Goal: Transaction & Acquisition: Purchase product/service

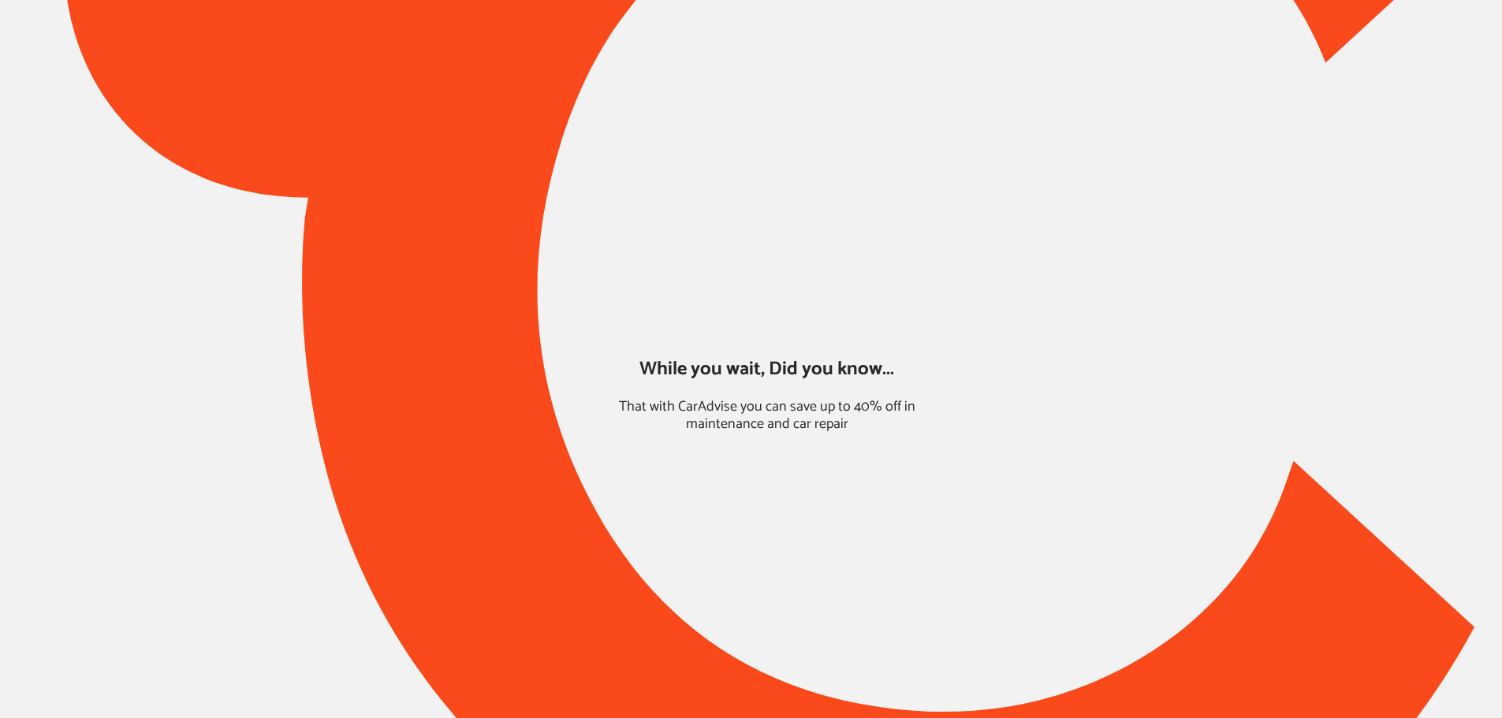
type input "*****"
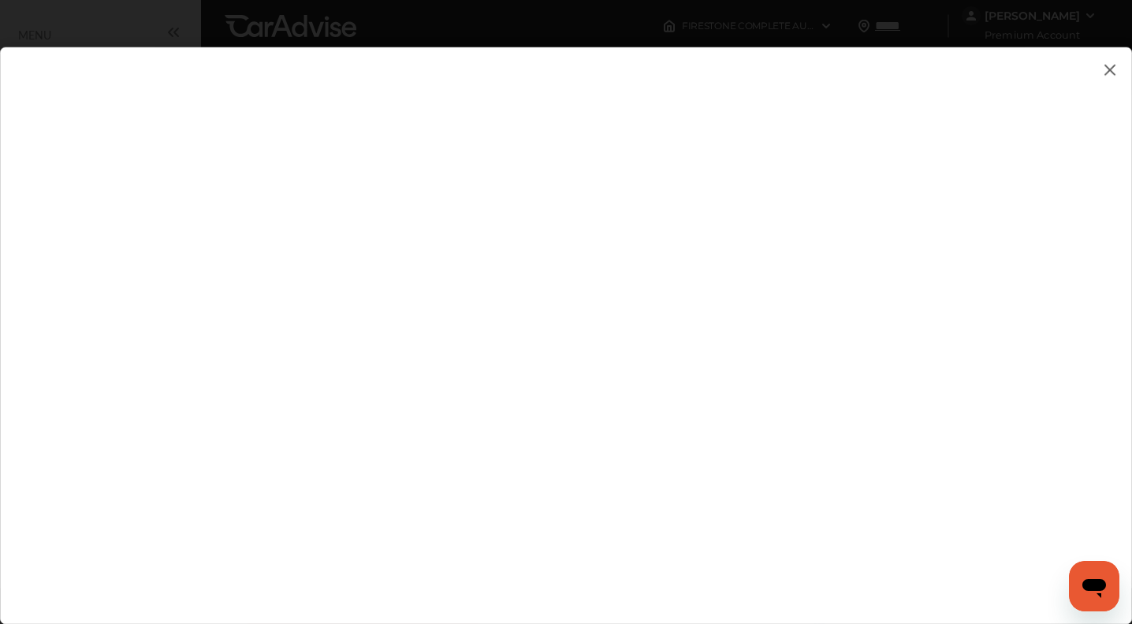
click at [1121, 71] on flutter-view at bounding box center [566, 319] width 1132 height 545
click at [1111, 74] on img at bounding box center [1110, 70] width 19 height 20
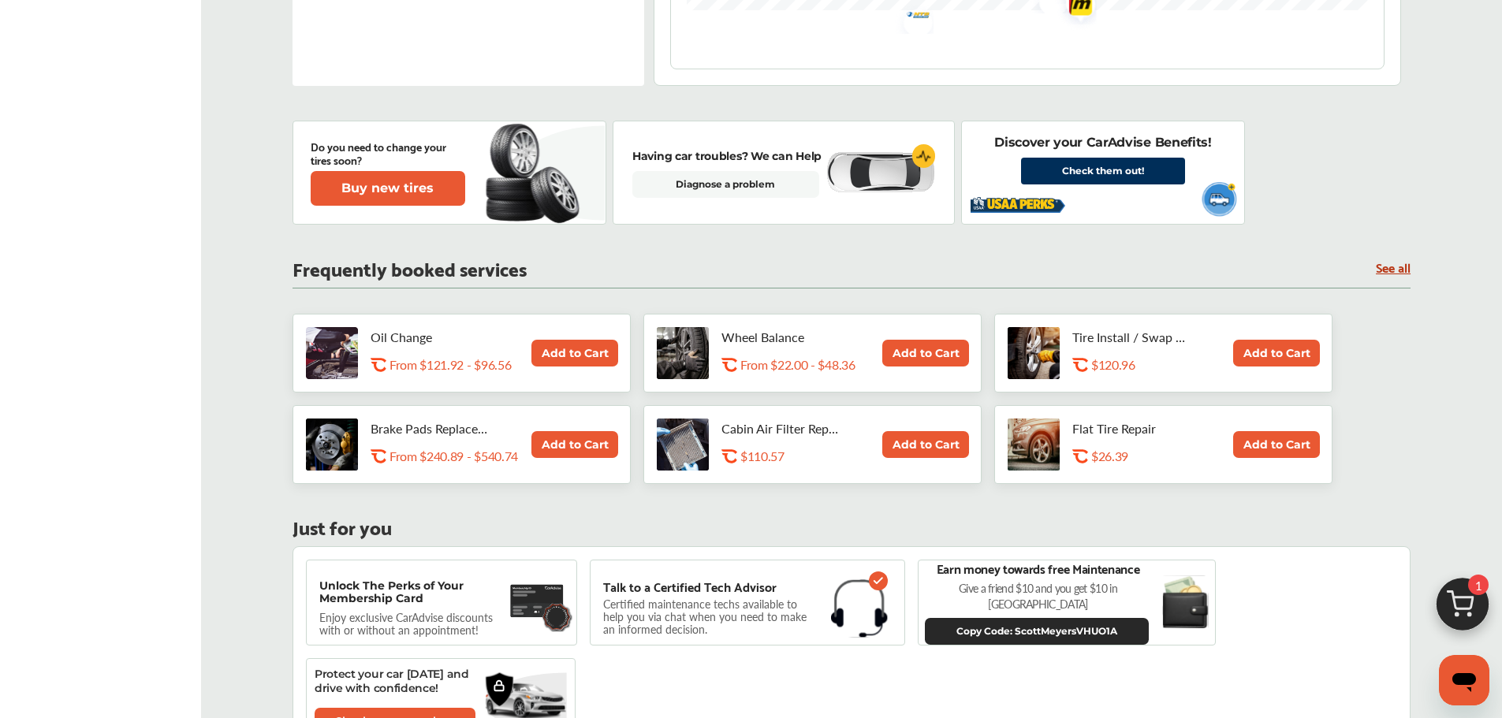
scroll to position [710, 0]
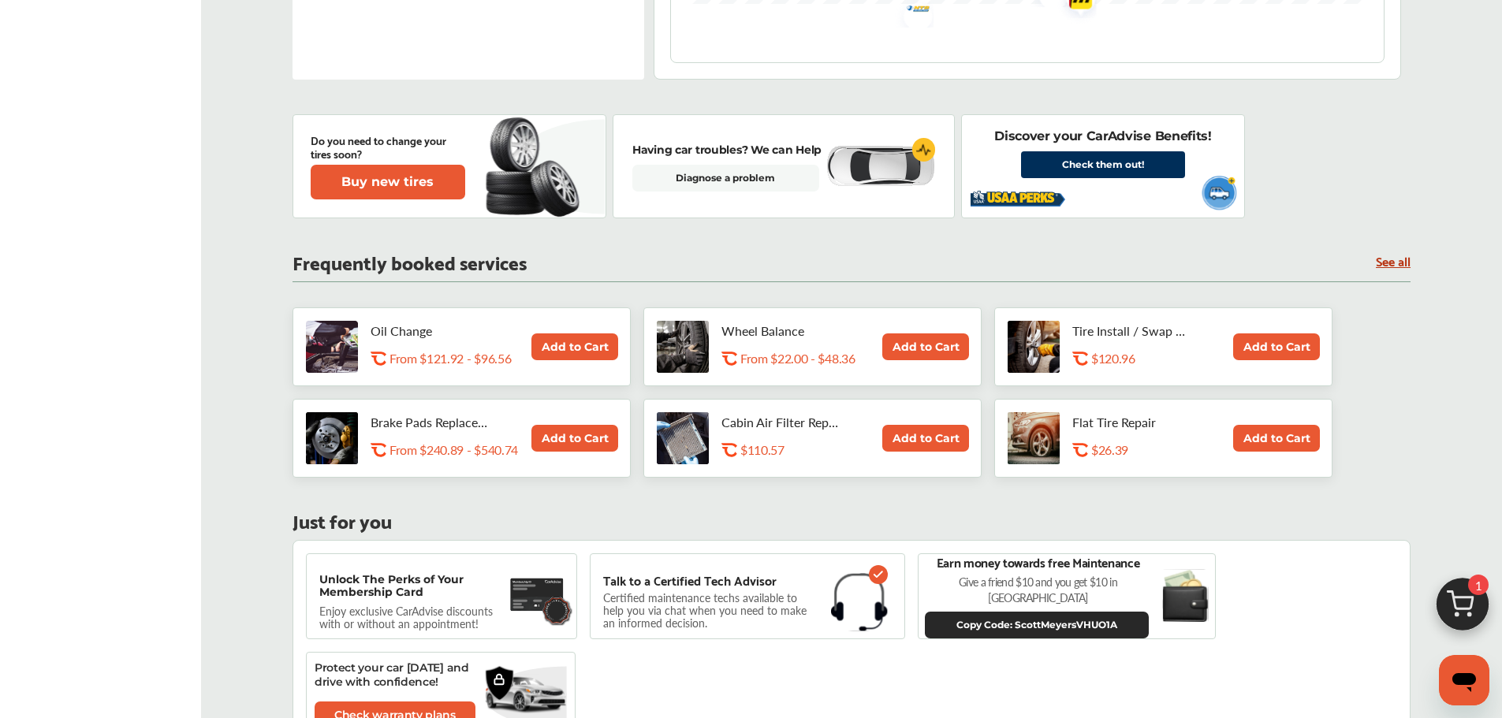
click at [1378, 256] on link "See all" at bounding box center [1393, 260] width 35 height 13
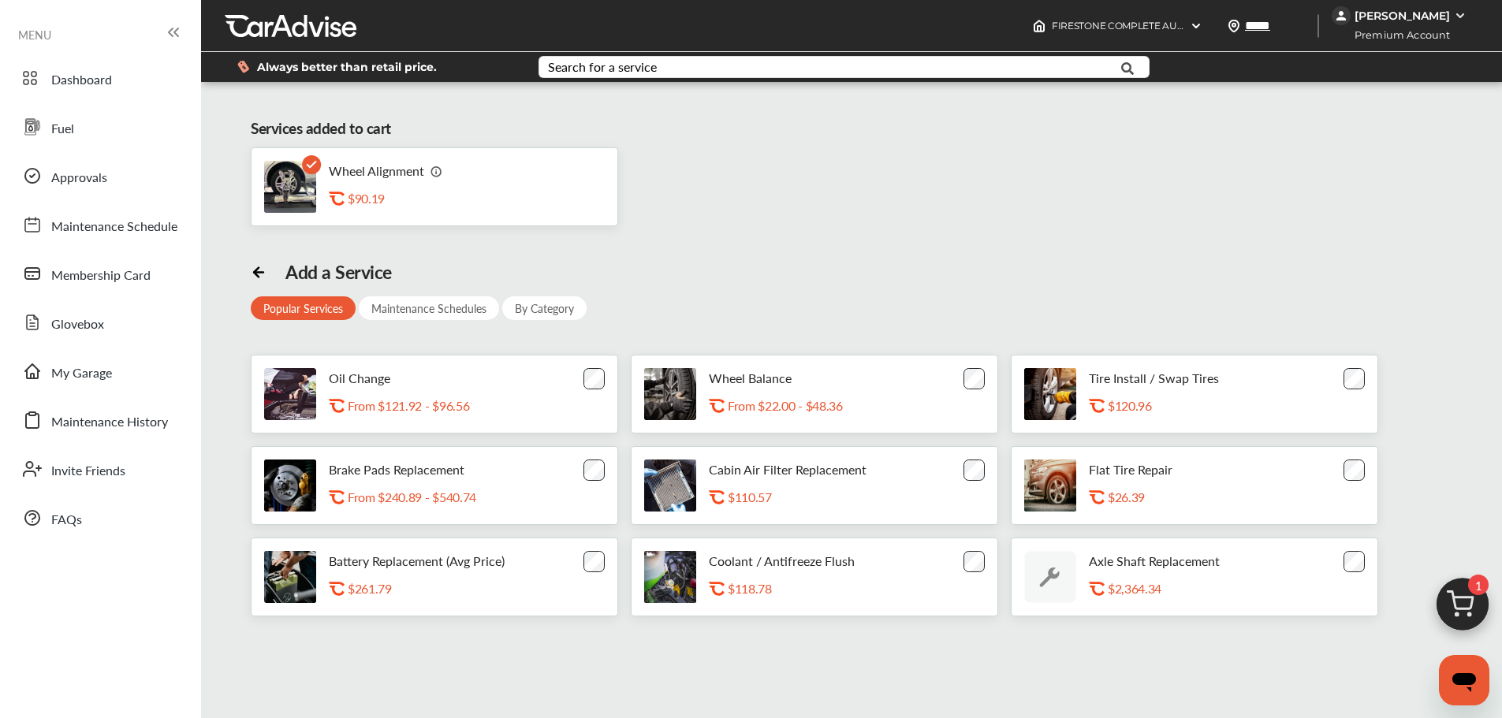
click at [550, 312] on div "By Category" at bounding box center [544, 308] width 84 height 24
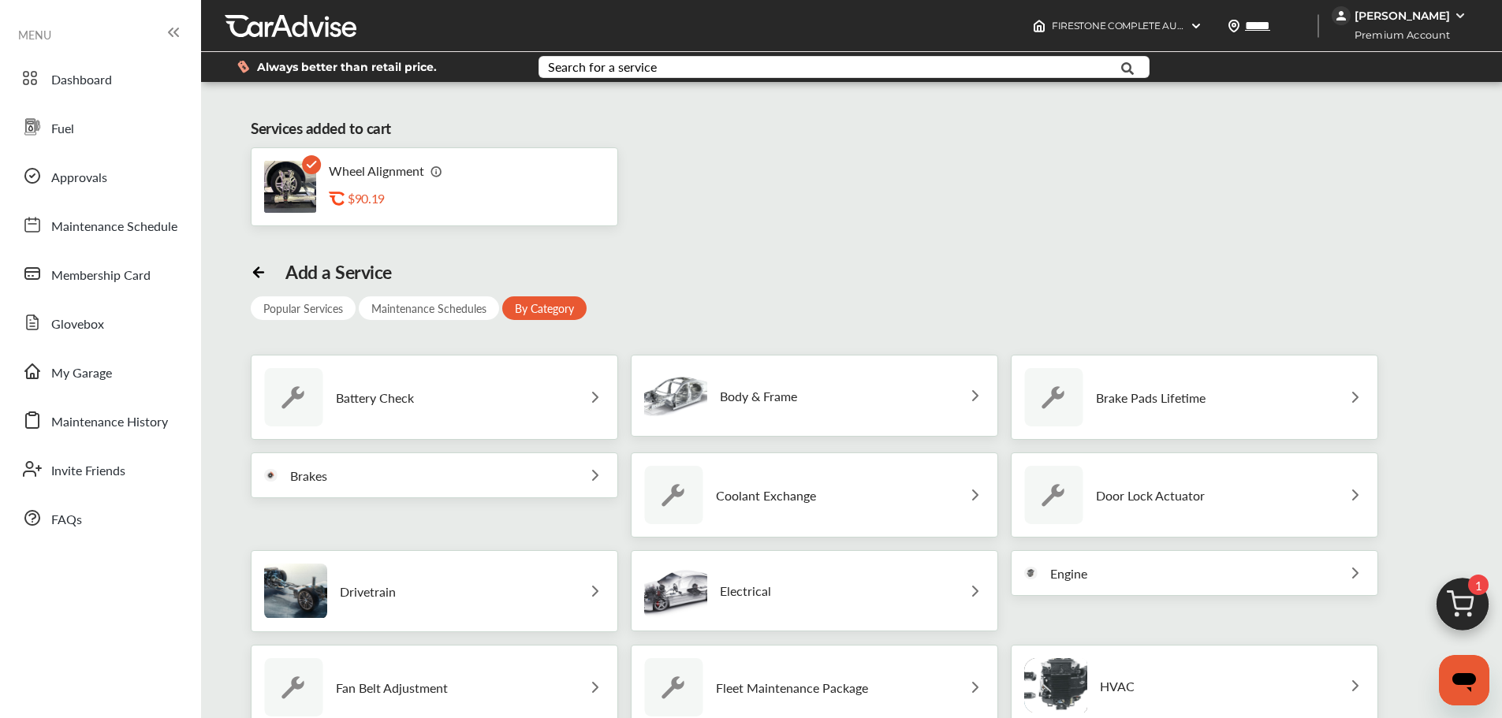
click at [1179, 394] on p "Brake Pads Lifetime" at bounding box center [1151, 397] width 110 height 15
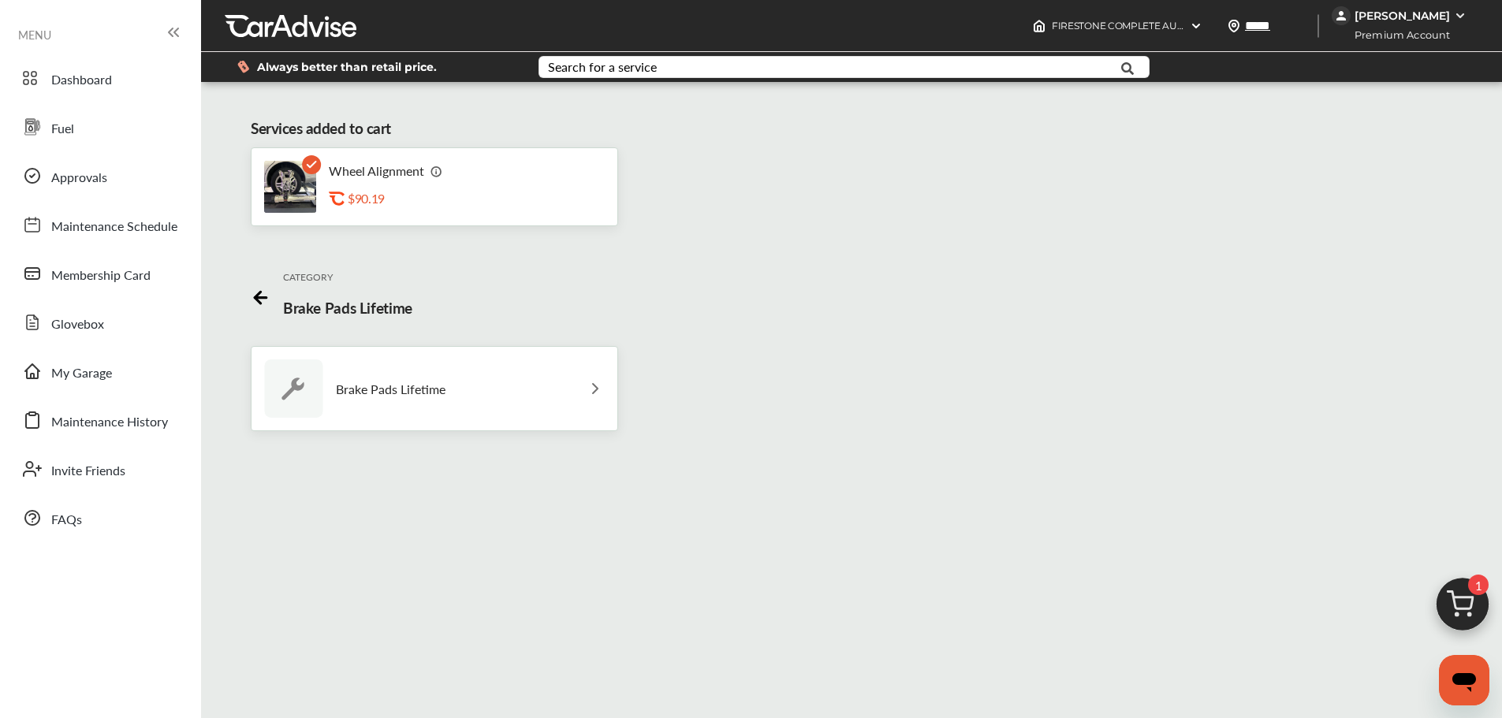
click at [255, 294] on icon at bounding box center [258, 298] width 6 height 12
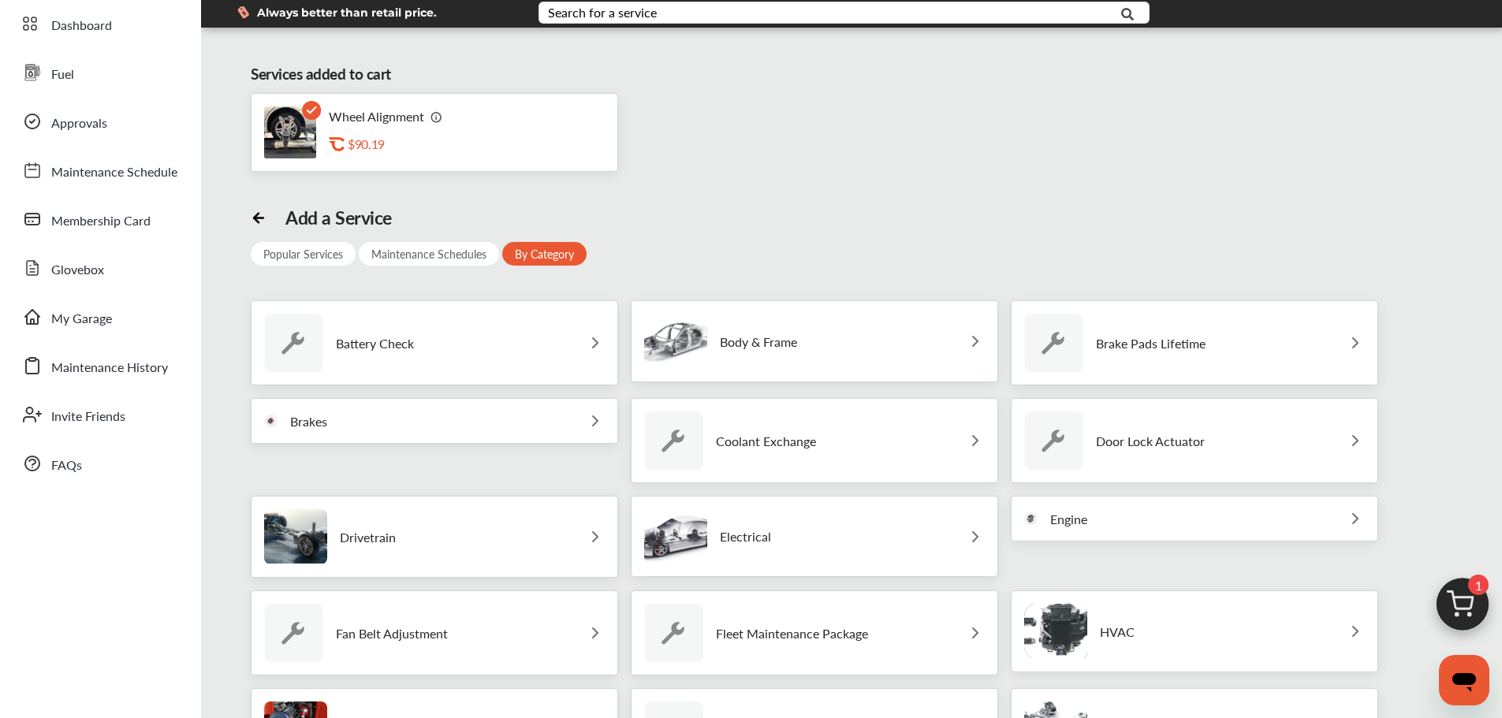
scroll to position [158, 0]
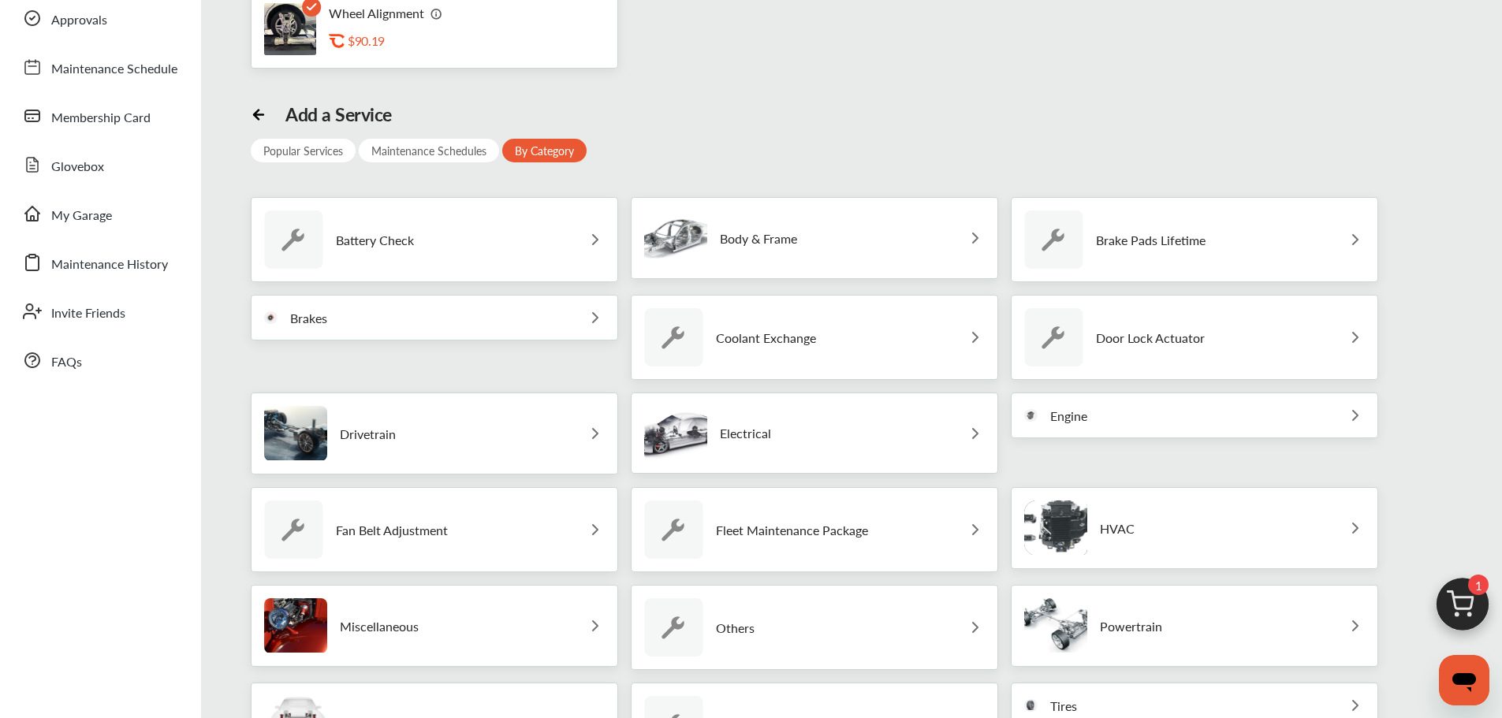
click at [513, 335] on div "Brakes" at bounding box center [434, 318] width 367 height 46
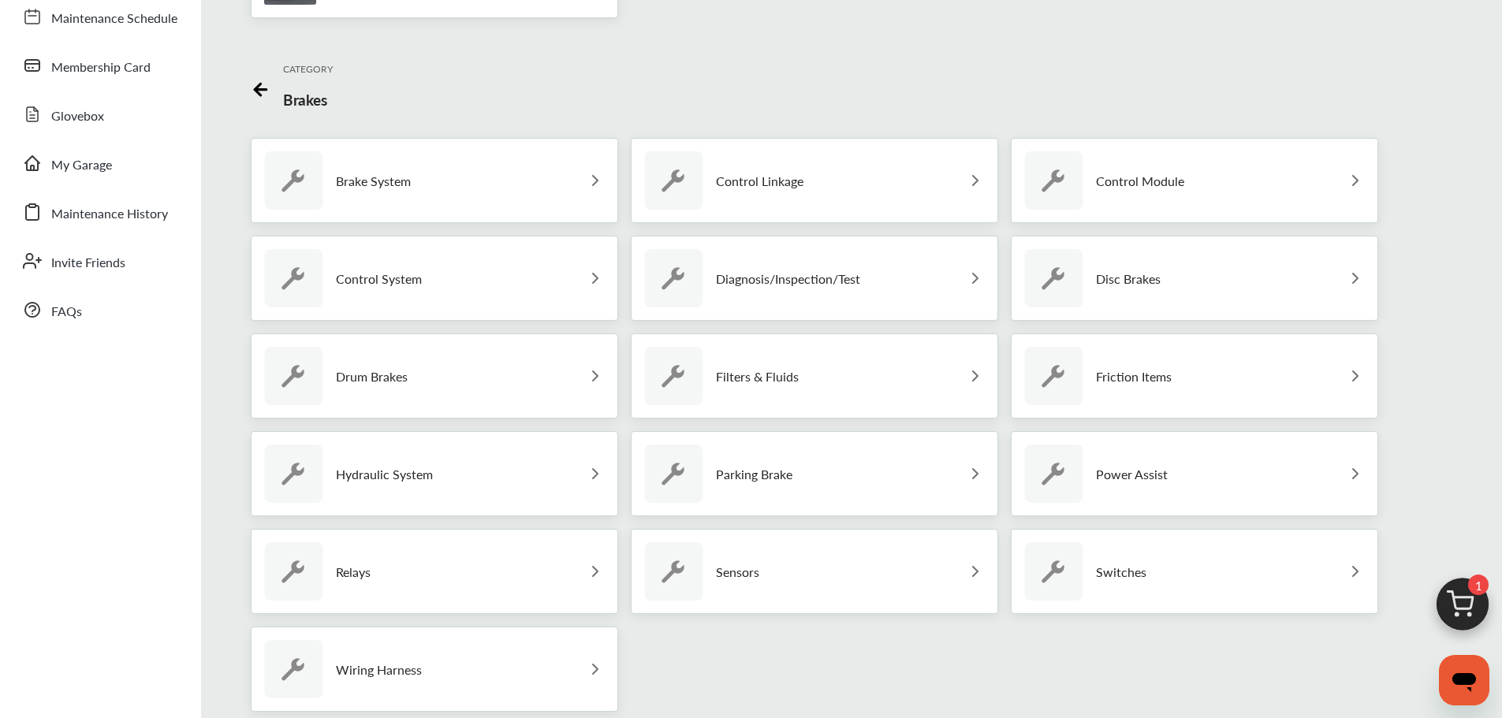
scroll to position [237, 0]
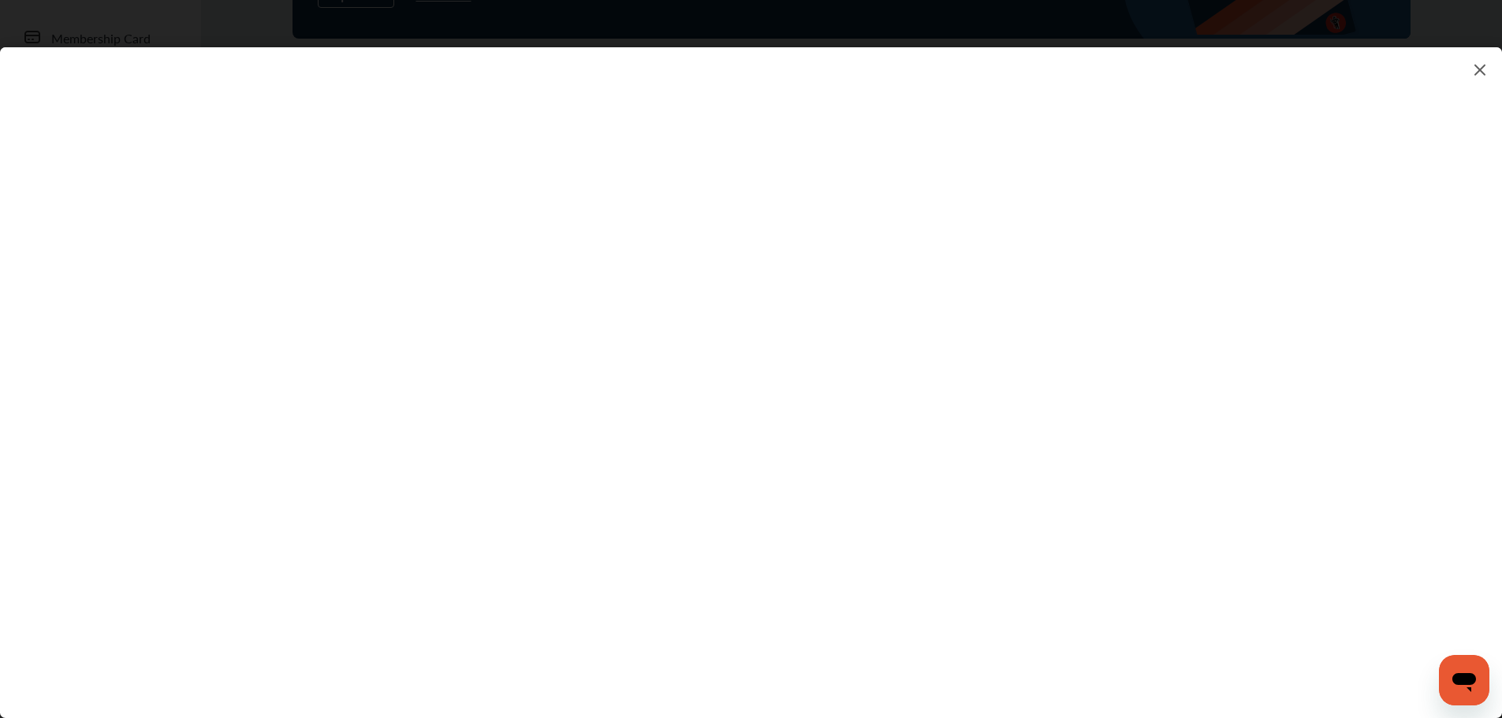
scroll to position [710, 0]
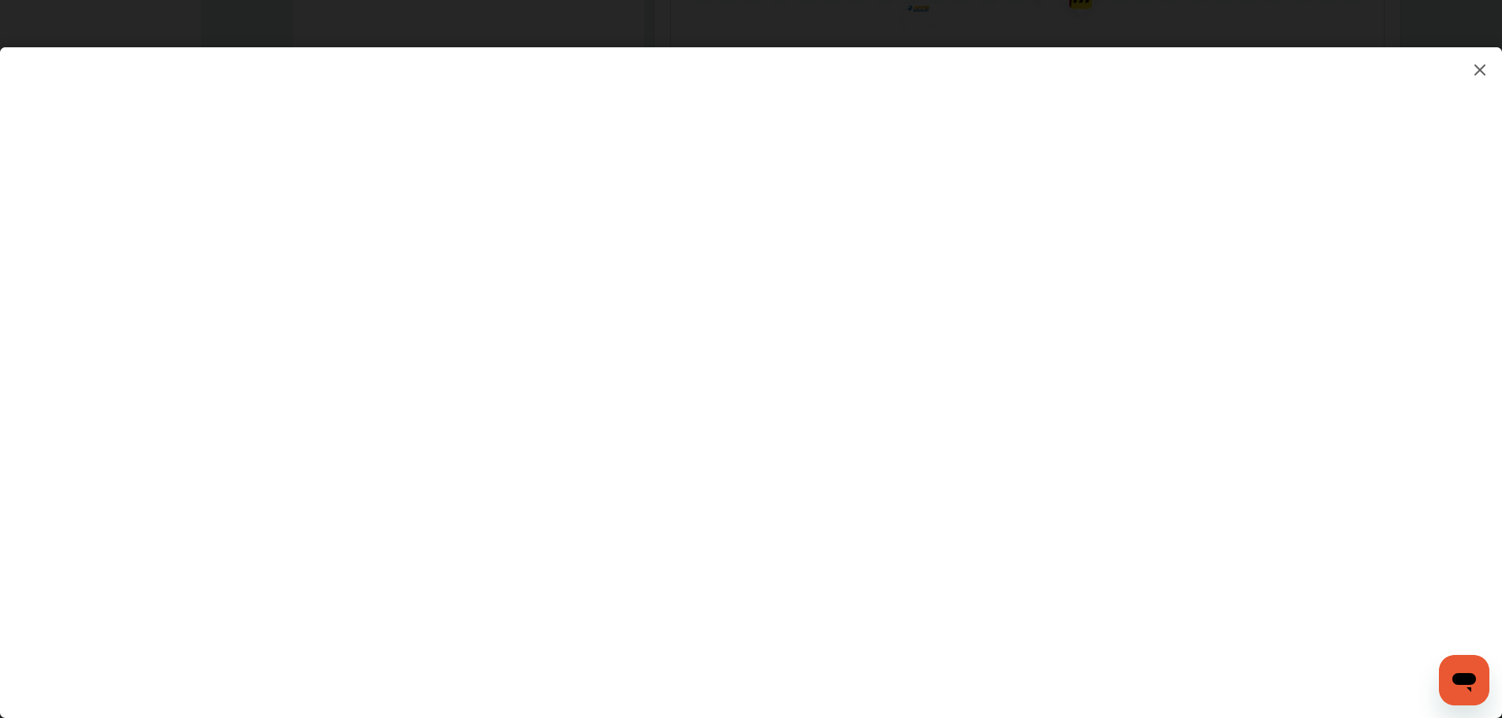
click at [1477, 64] on img at bounding box center [1480, 70] width 19 height 20
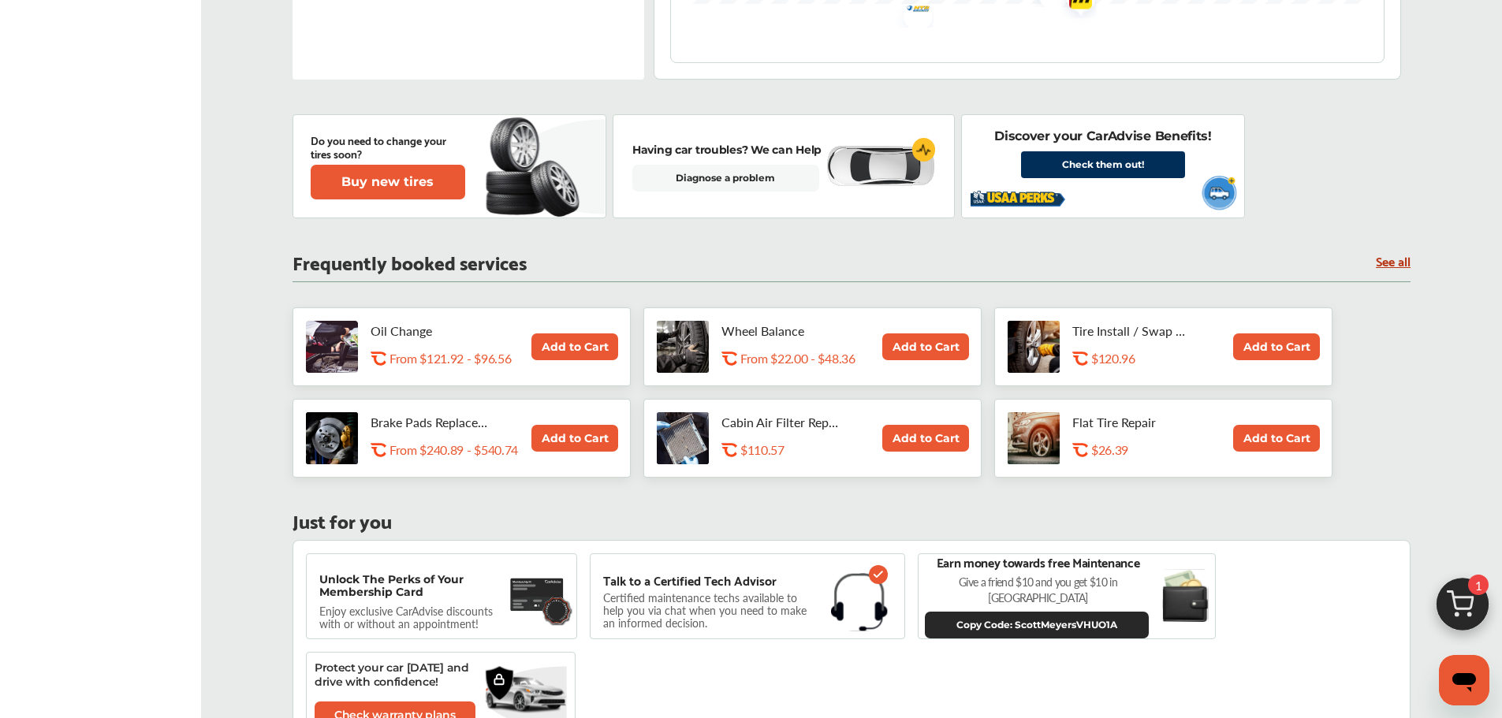
click at [1385, 259] on link "See all" at bounding box center [1393, 260] width 35 height 13
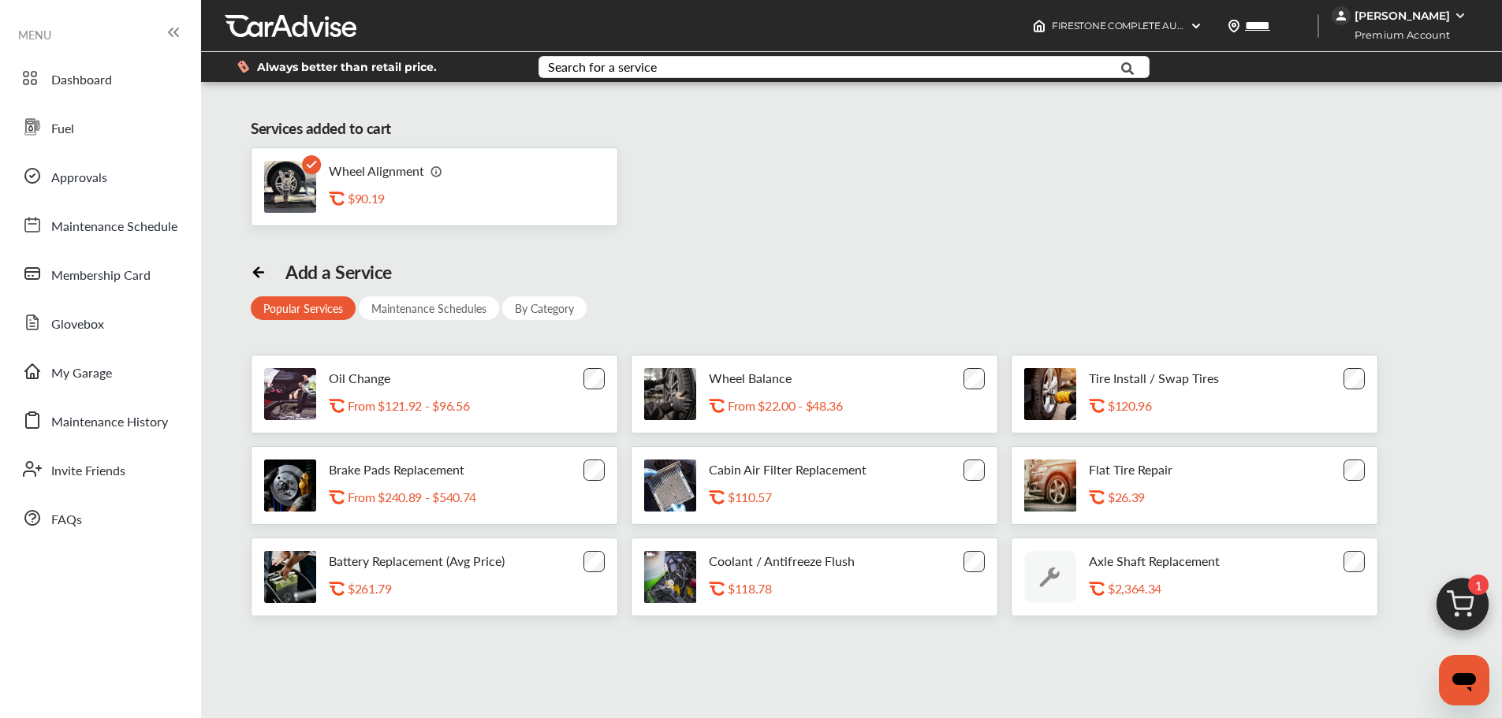
click at [538, 300] on div "By Category" at bounding box center [544, 308] width 84 height 24
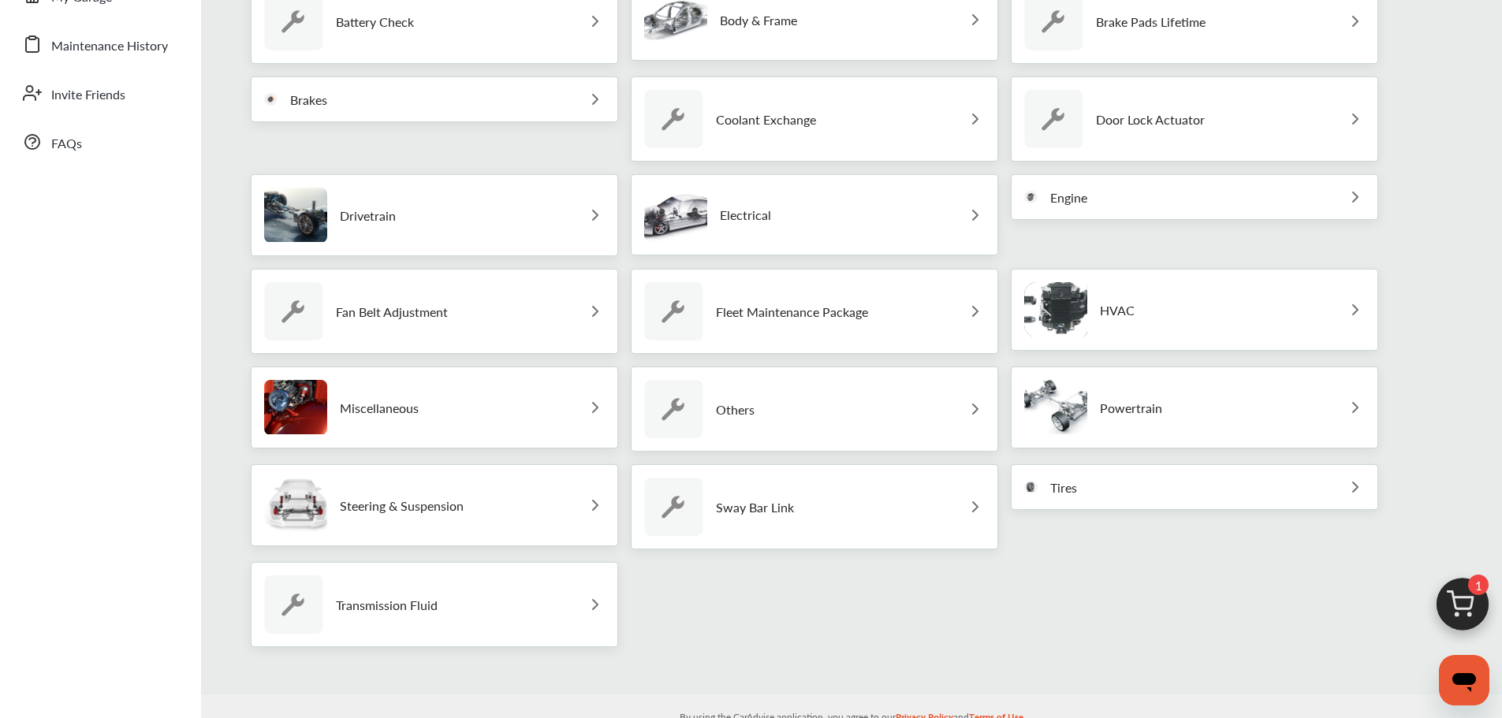
scroll to position [394, 0]
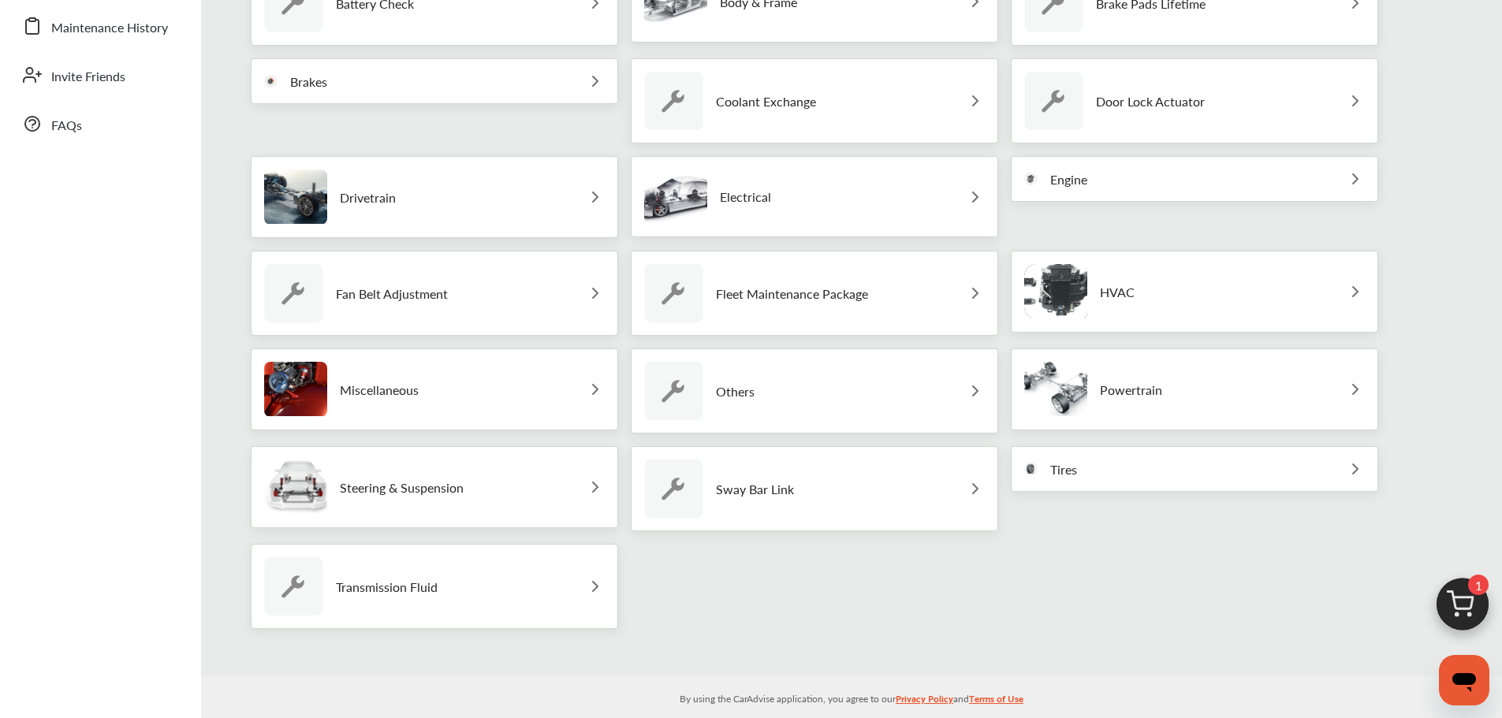
click at [407, 490] on p "Steering & Suspension" at bounding box center [402, 487] width 124 height 15
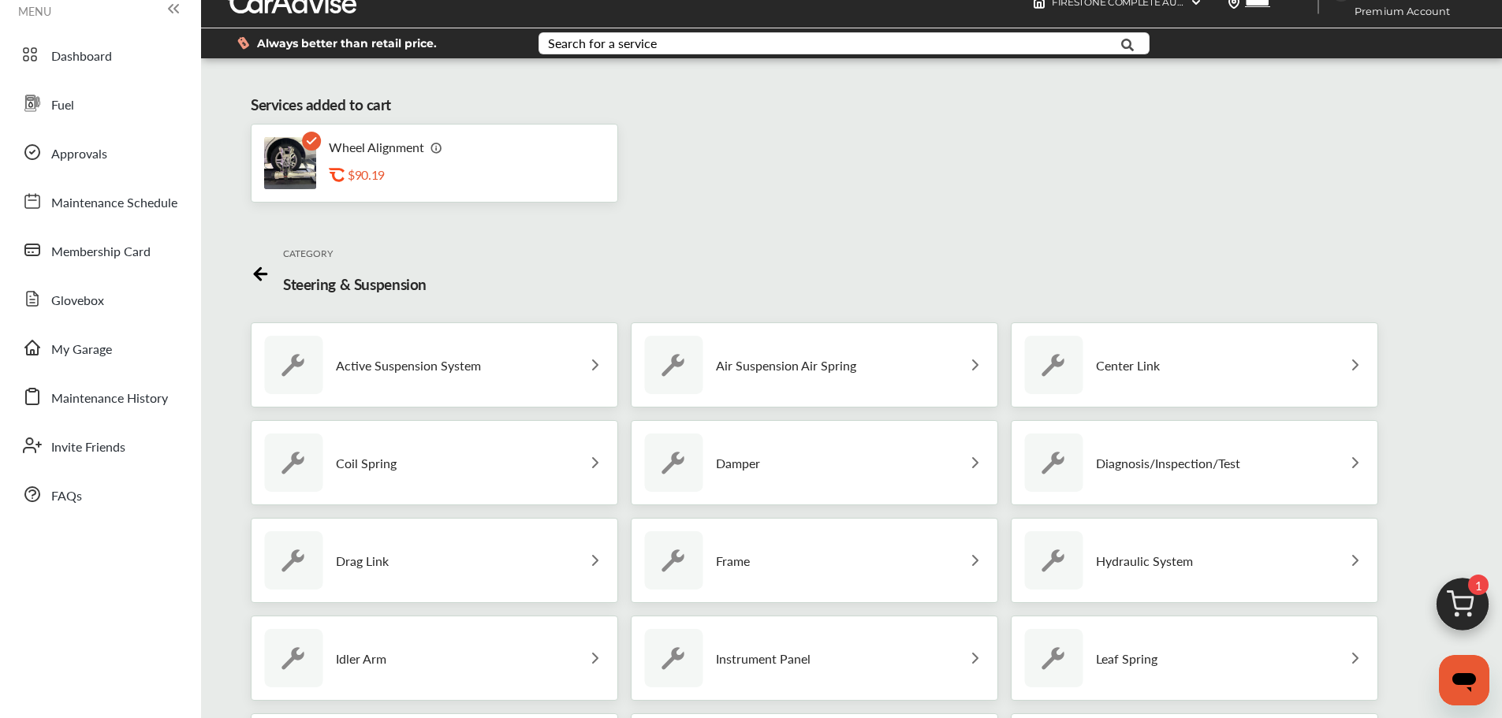
scroll to position [0, 0]
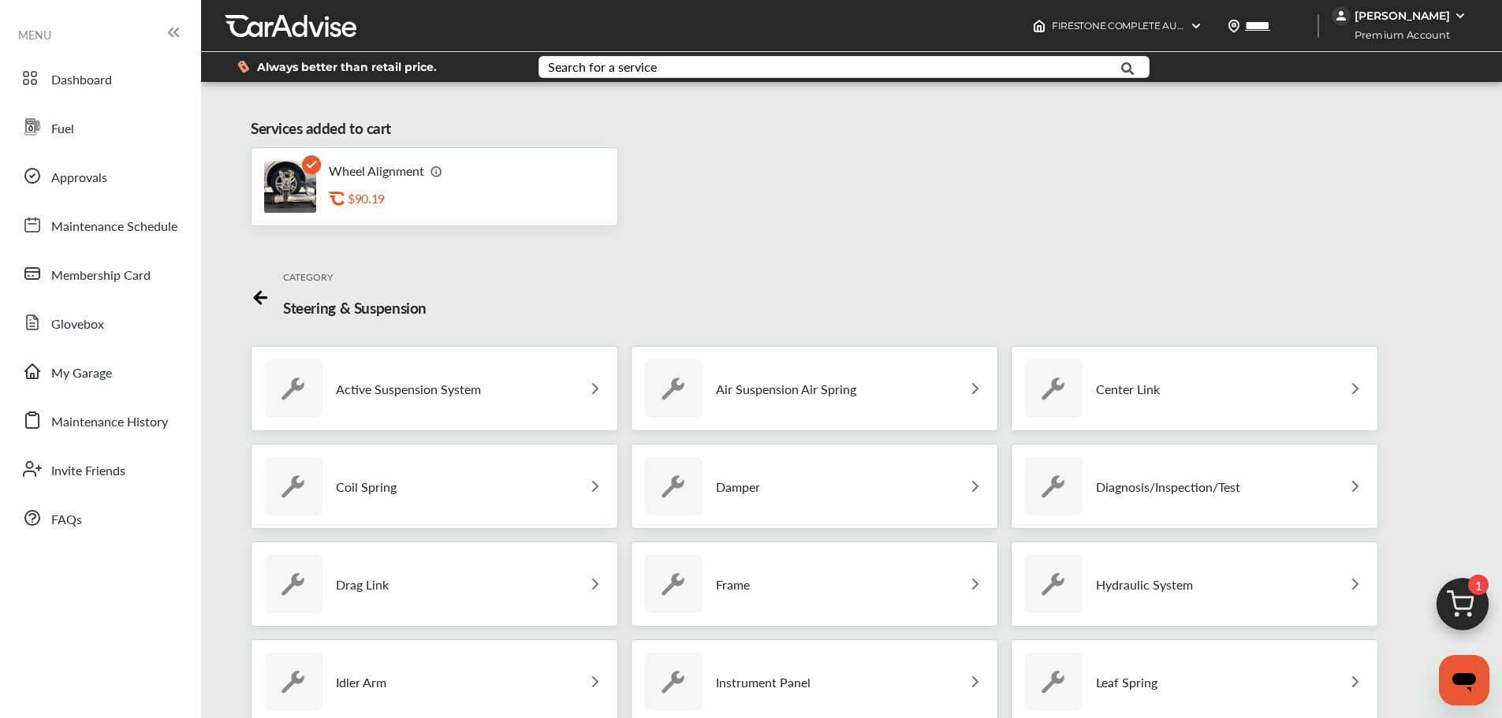
click at [255, 296] on icon at bounding box center [258, 298] width 6 height 12
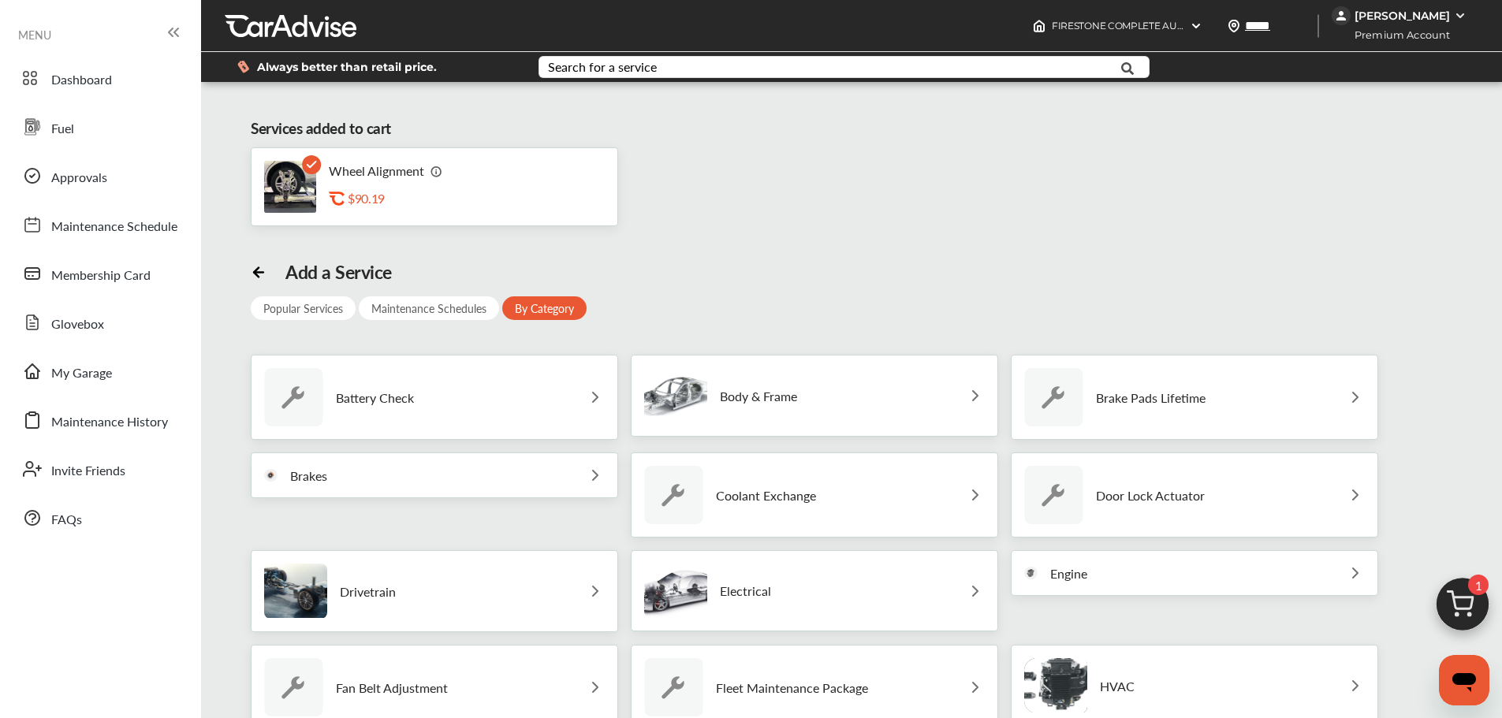
click at [782, 390] on p "Body & Frame" at bounding box center [758, 396] width 77 height 15
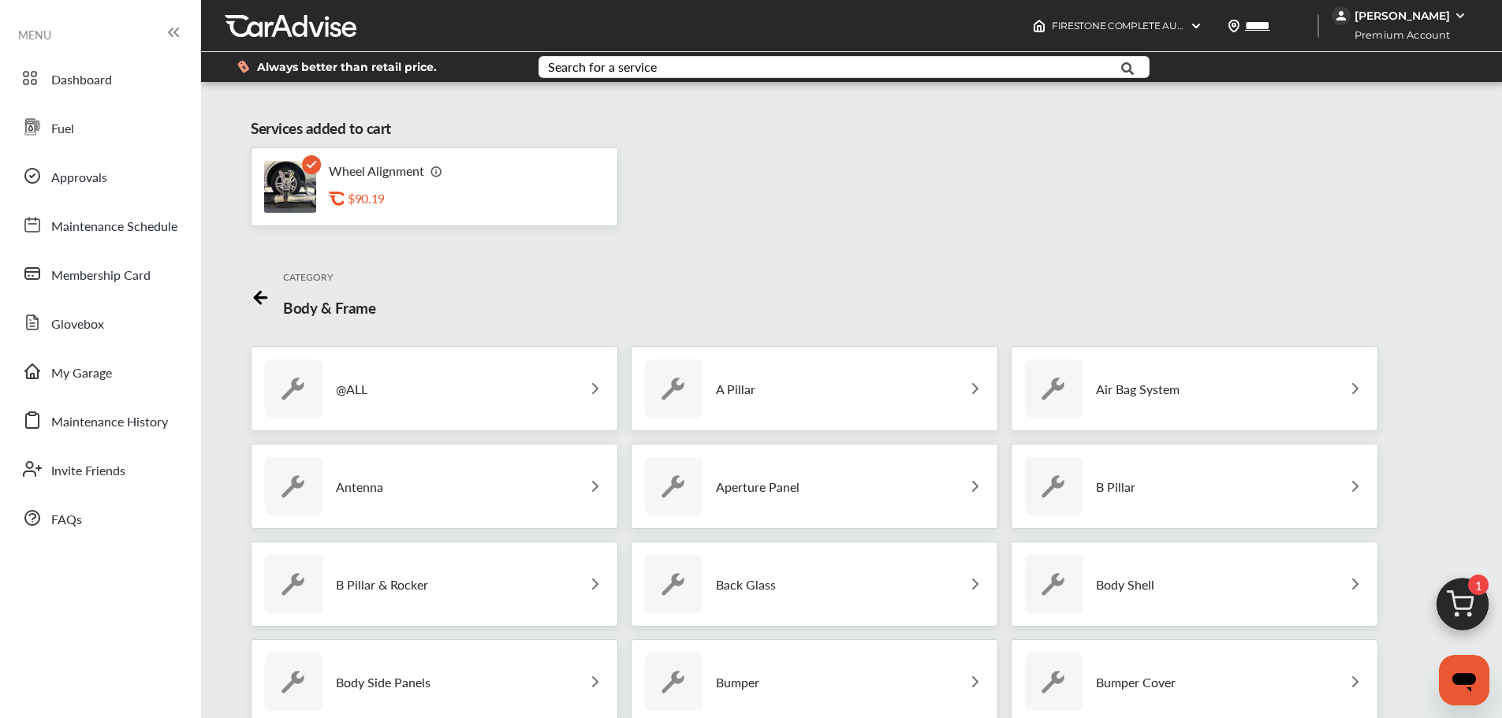
click at [255, 298] on icon at bounding box center [261, 298] width 12 height 0
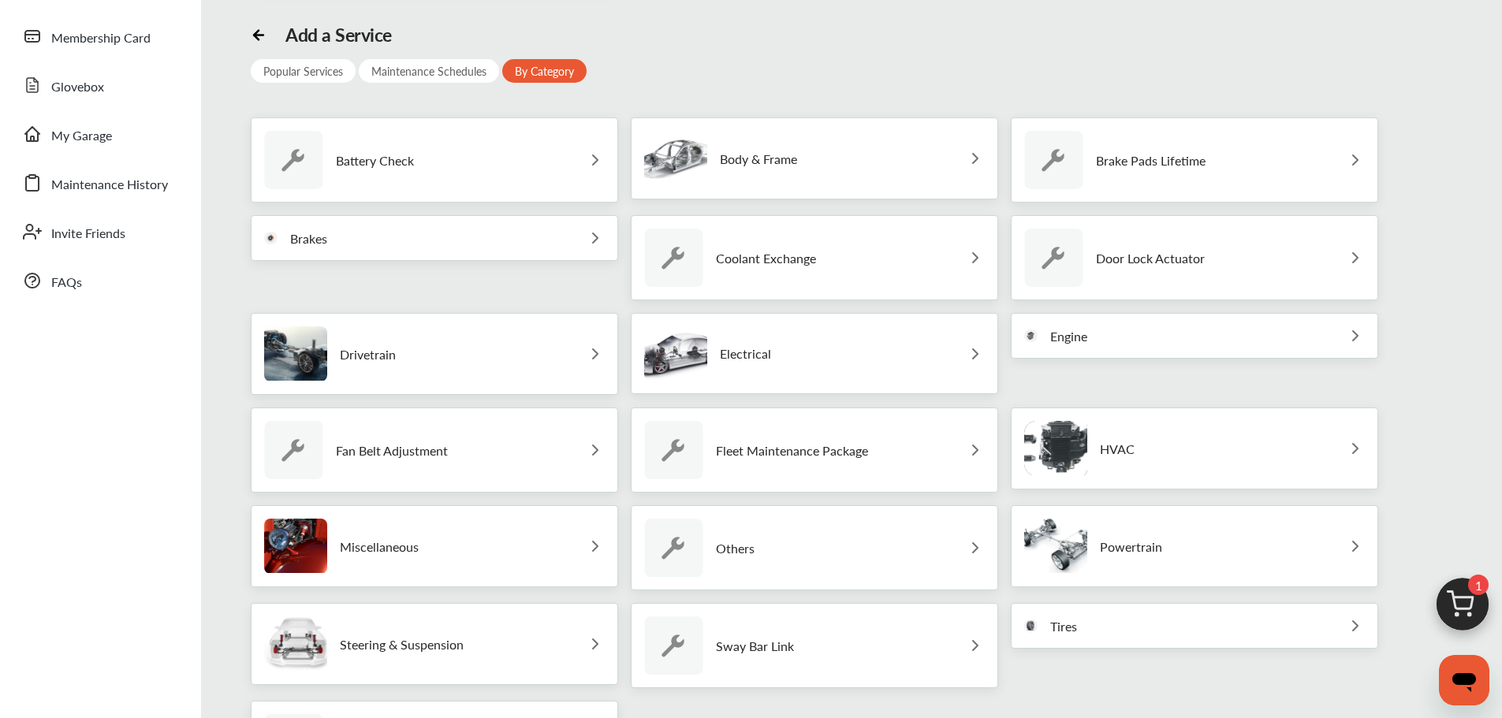
scroll to position [237, 0]
click at [733, 362] on p "Electrical" at bounding box center [745, 354] width 51 height 15
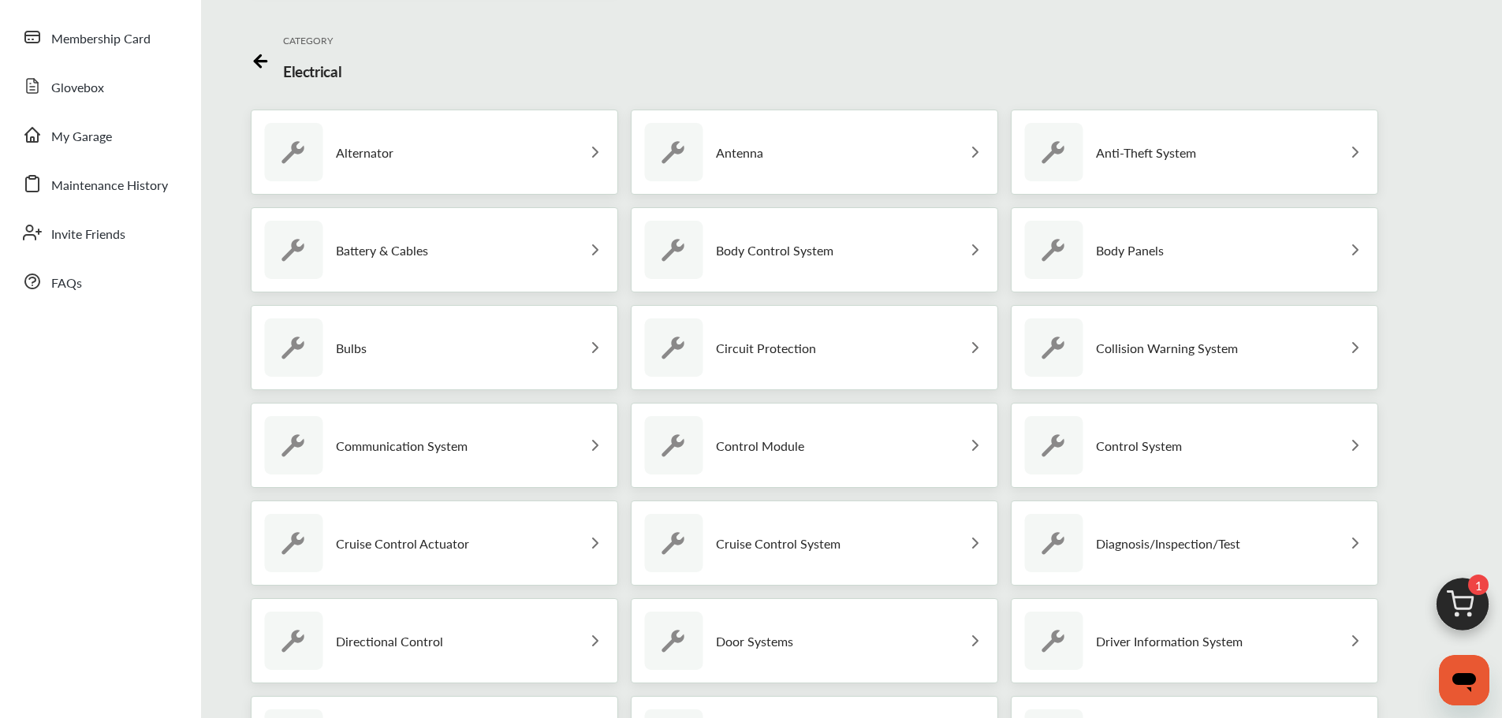
click at [259, 60] on icon at bounding box center [261, 59] width 20 height 20
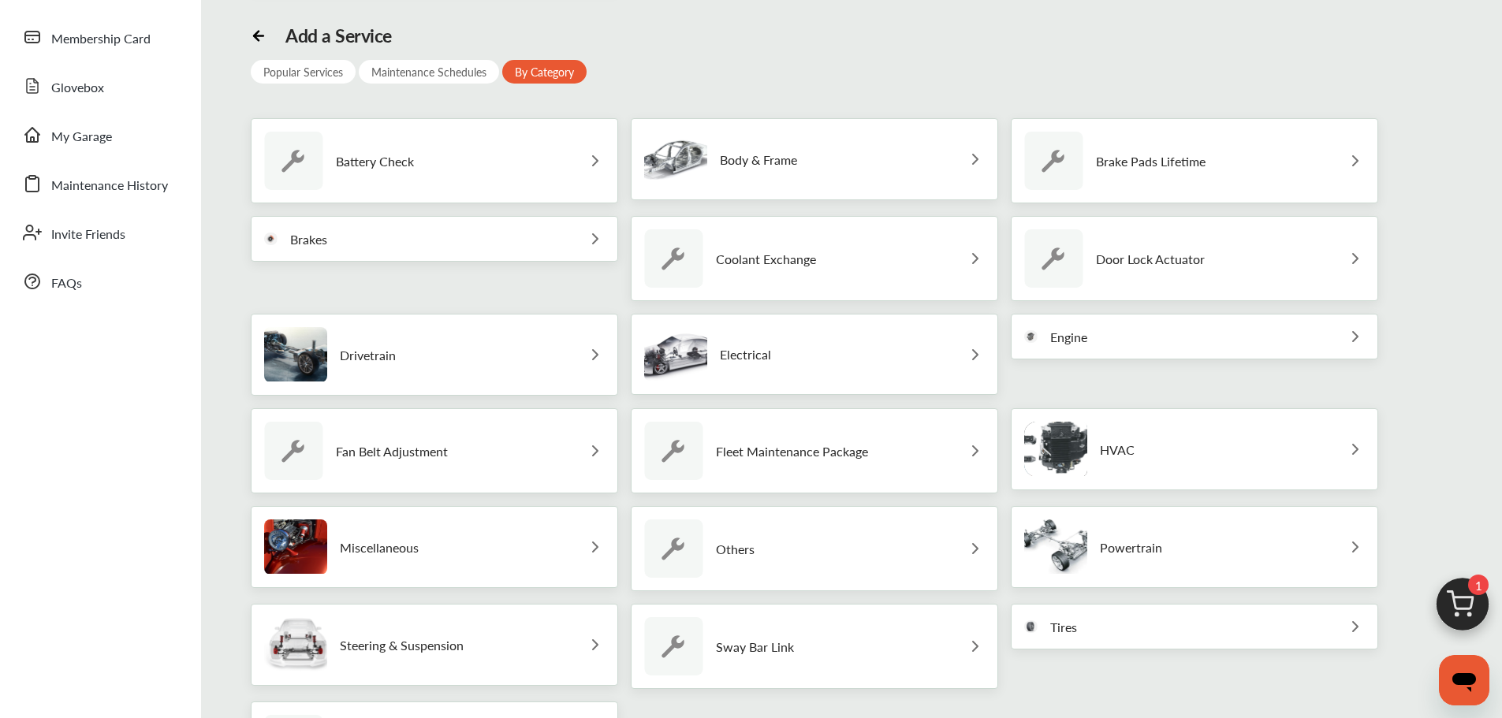
click at [788, 480] on div "Fleet Maintenance Package" at bounding box center [814, 450] width 367 height 85
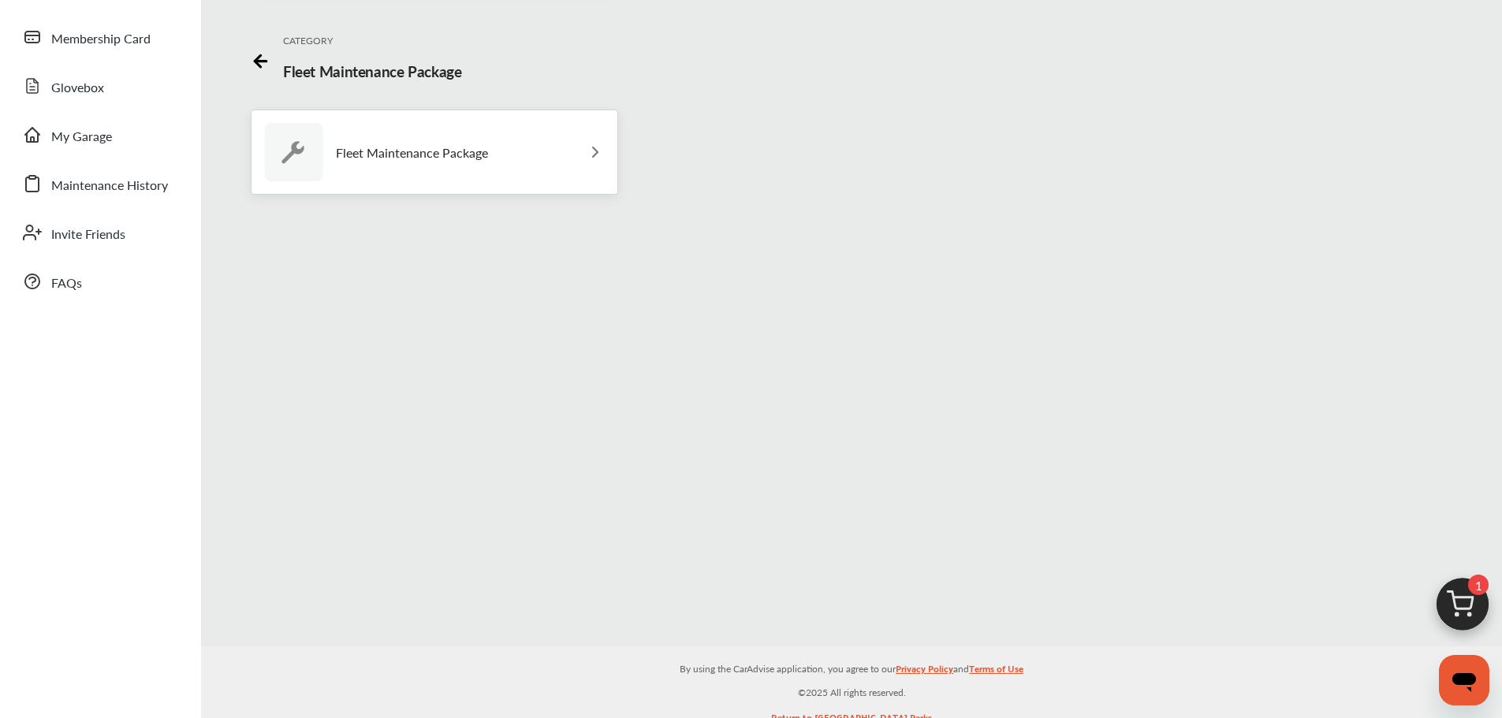
click at [259, 60] on icon at bounding box center [261, 59] width 20 height 20
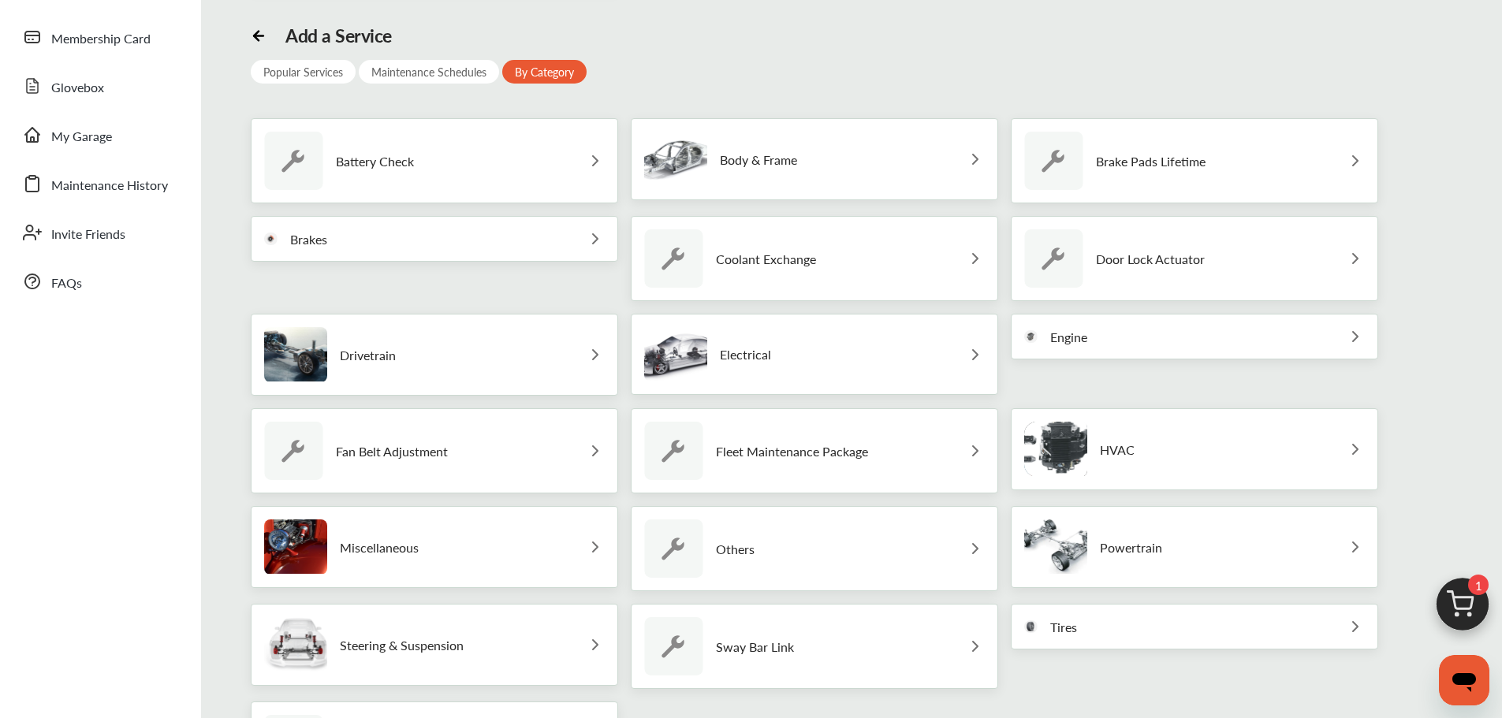
click at [877, 550] on div "Others" at bounding box center [814, 548] width 367 height 85
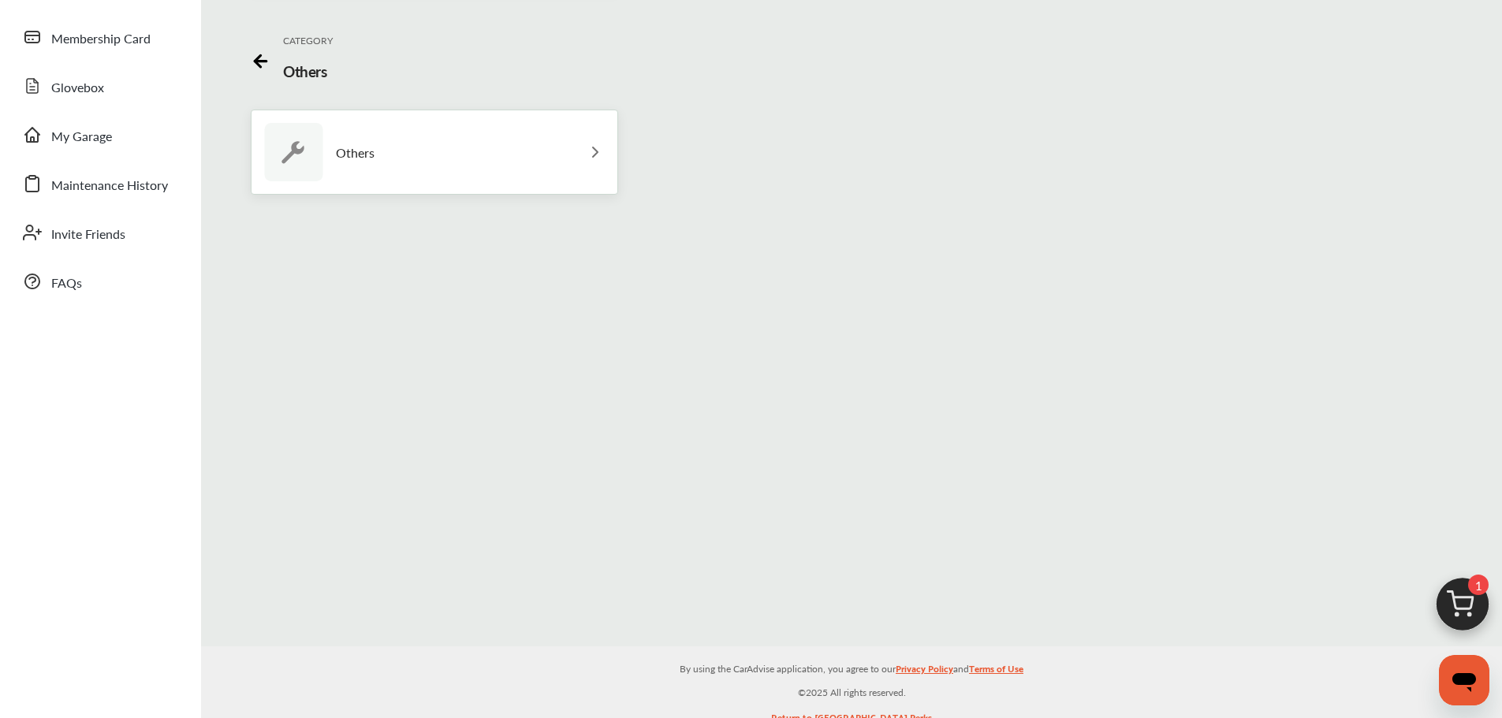
click at [258, 67] on icon at bounding box center [261, 59] width 20 height 20
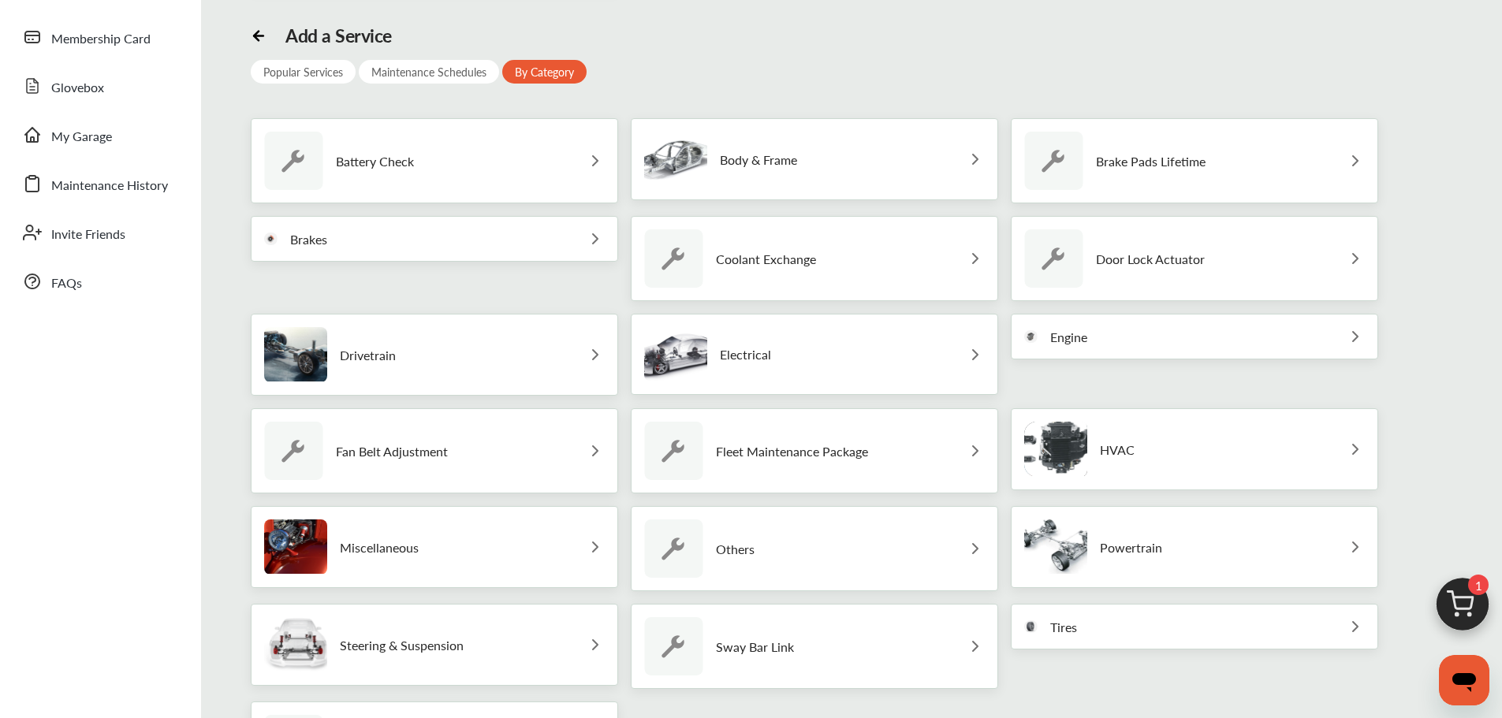
click at [461, 343] on div "Drivetrain" at bounding box center [434, 355] width 367 height 82
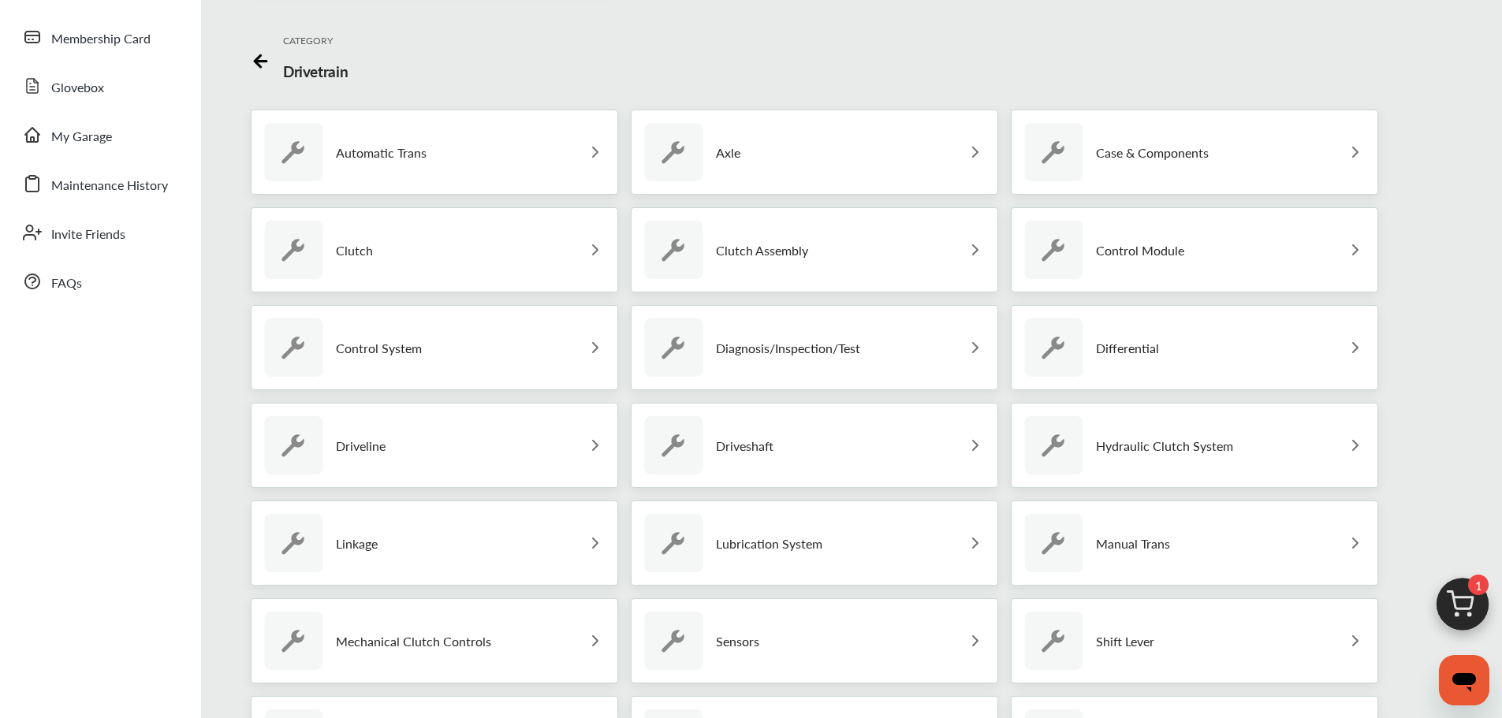
click at [256, 58] on icon at bounding box center [261, 59] width 20 height 20
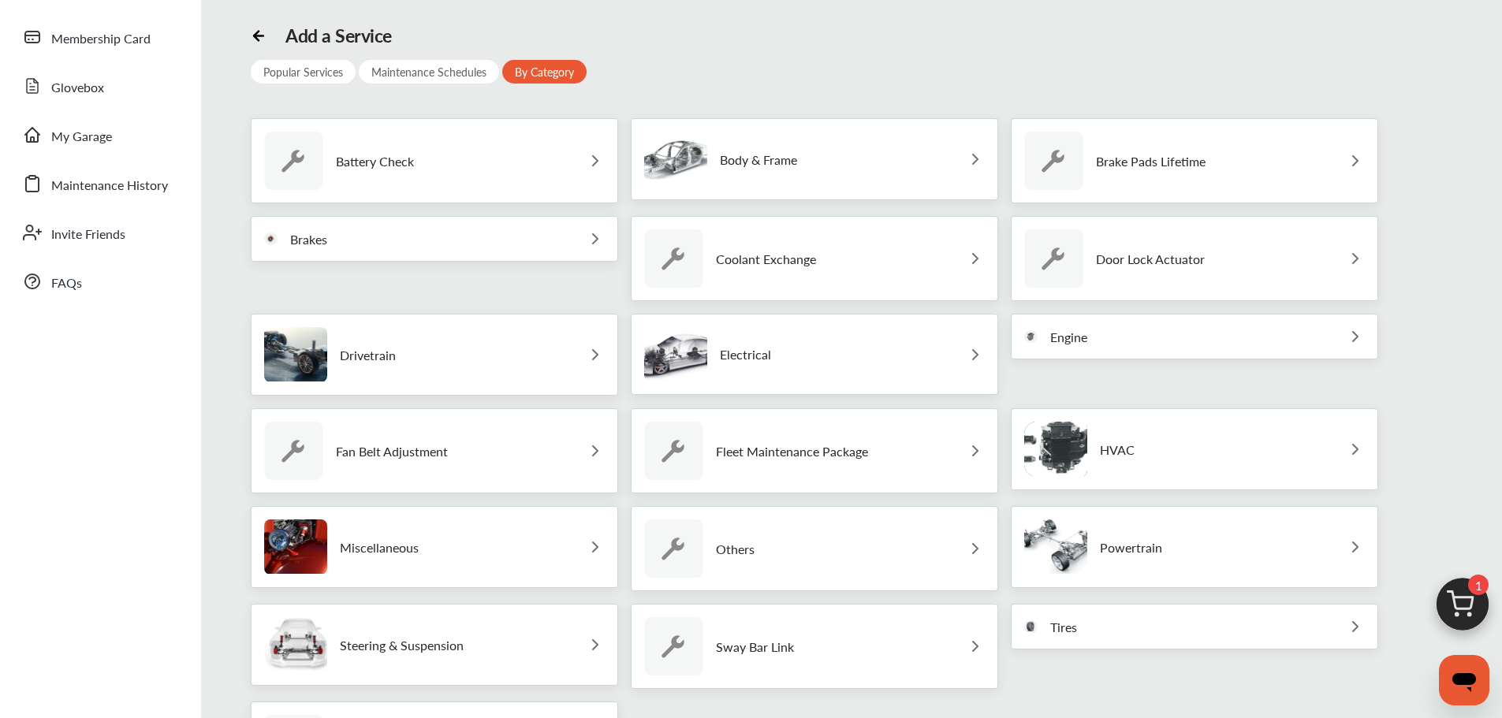
click at [401, 549] on p "Miscellaneous" at bounding box center [379, 547] width 79 height 15
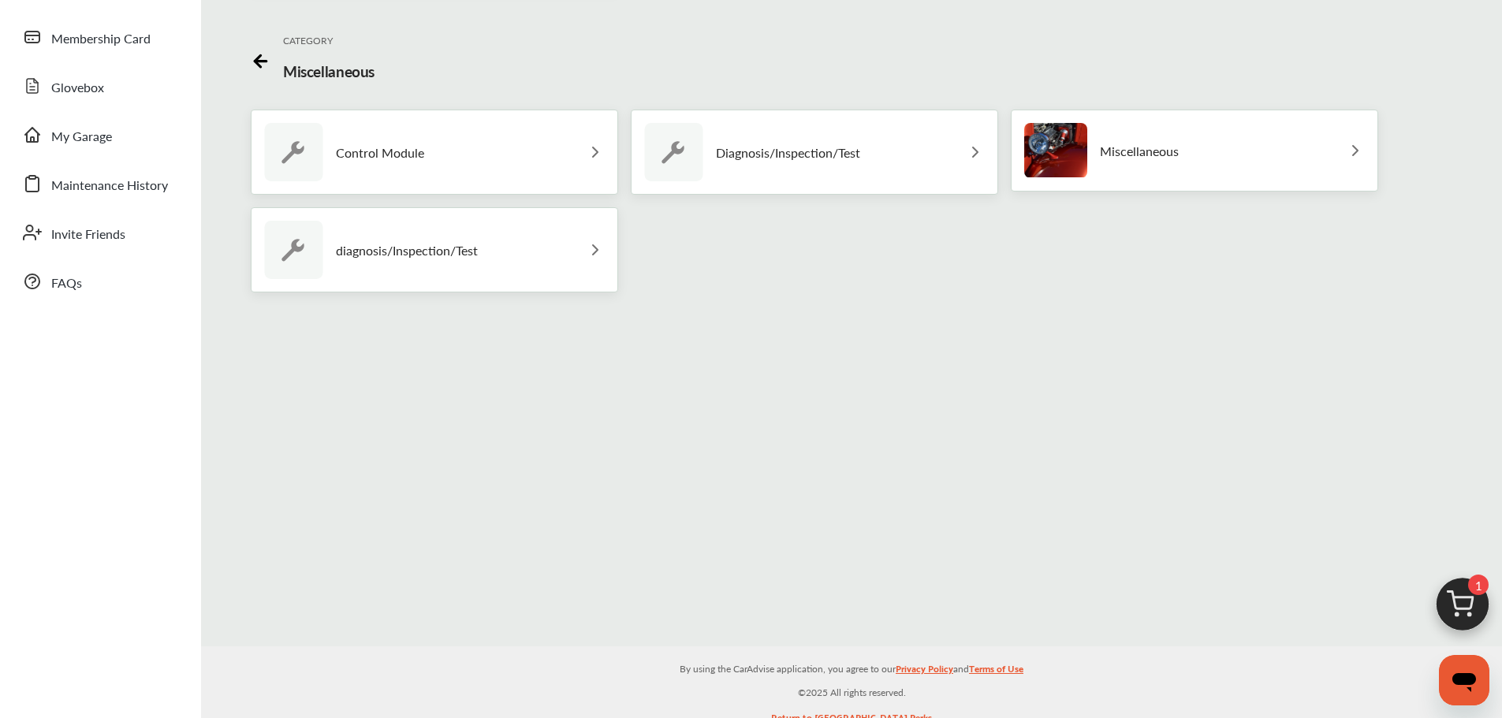
click at [255, 64] on icon at bounding box center [261, 59] width 20 height 20
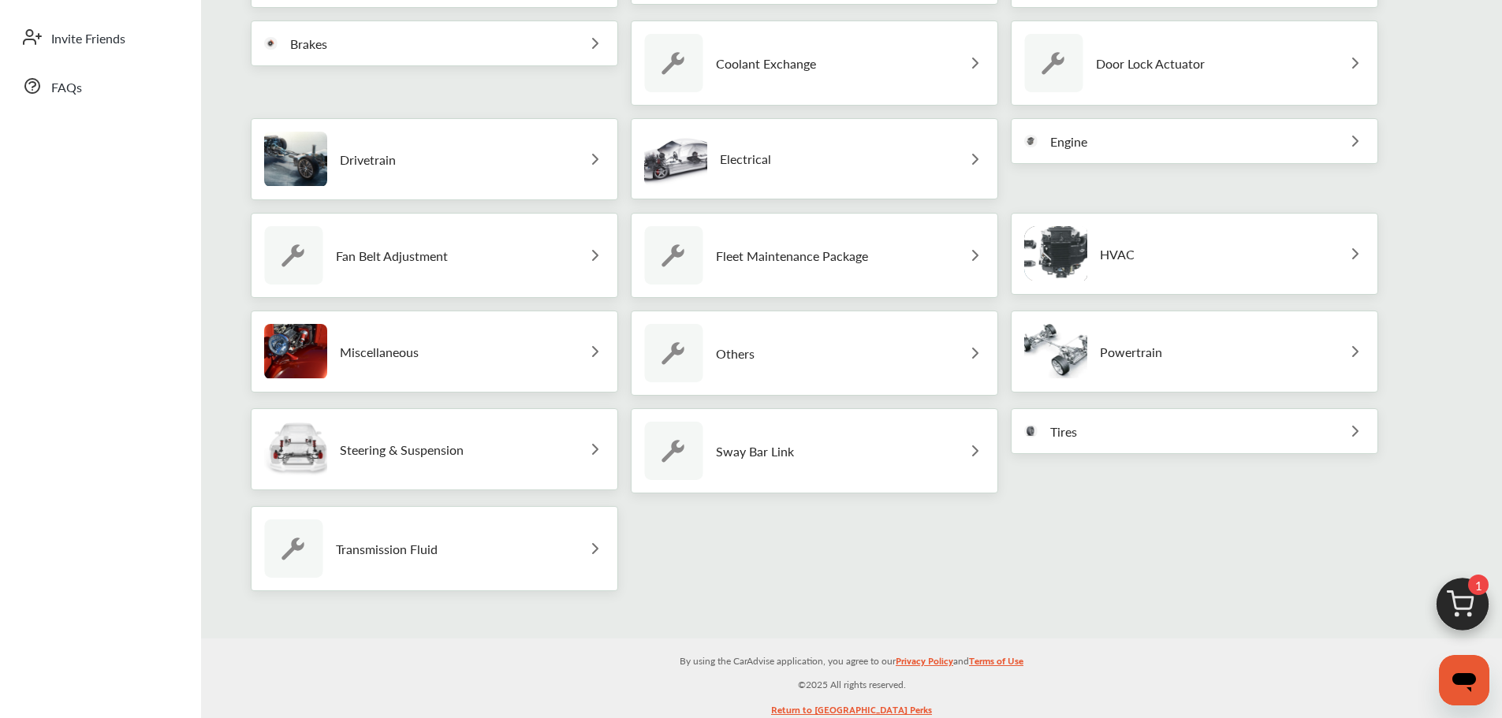
scroll to position [473, 0]
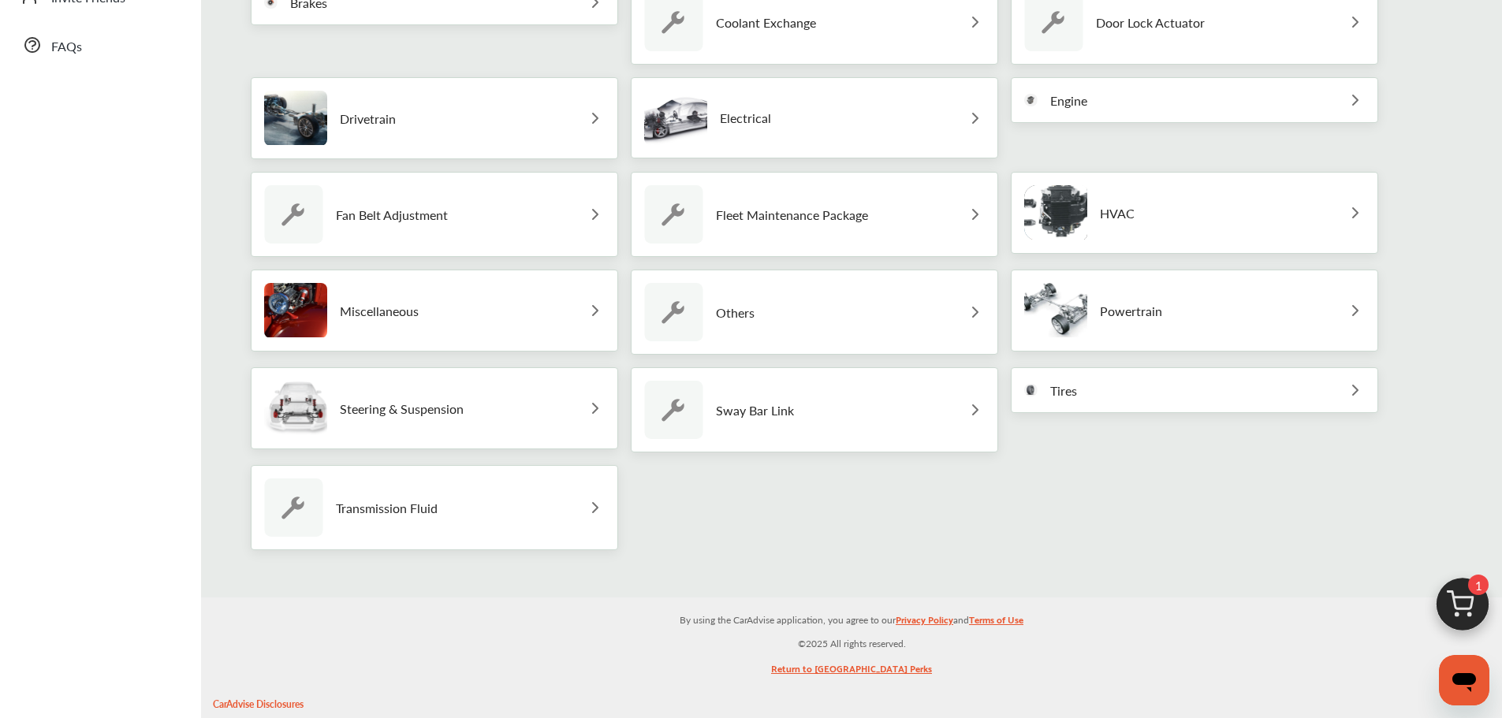
click at [375, 431] on div "Steering & Suspension" at bounding box center [363, 408] width 199 height 55
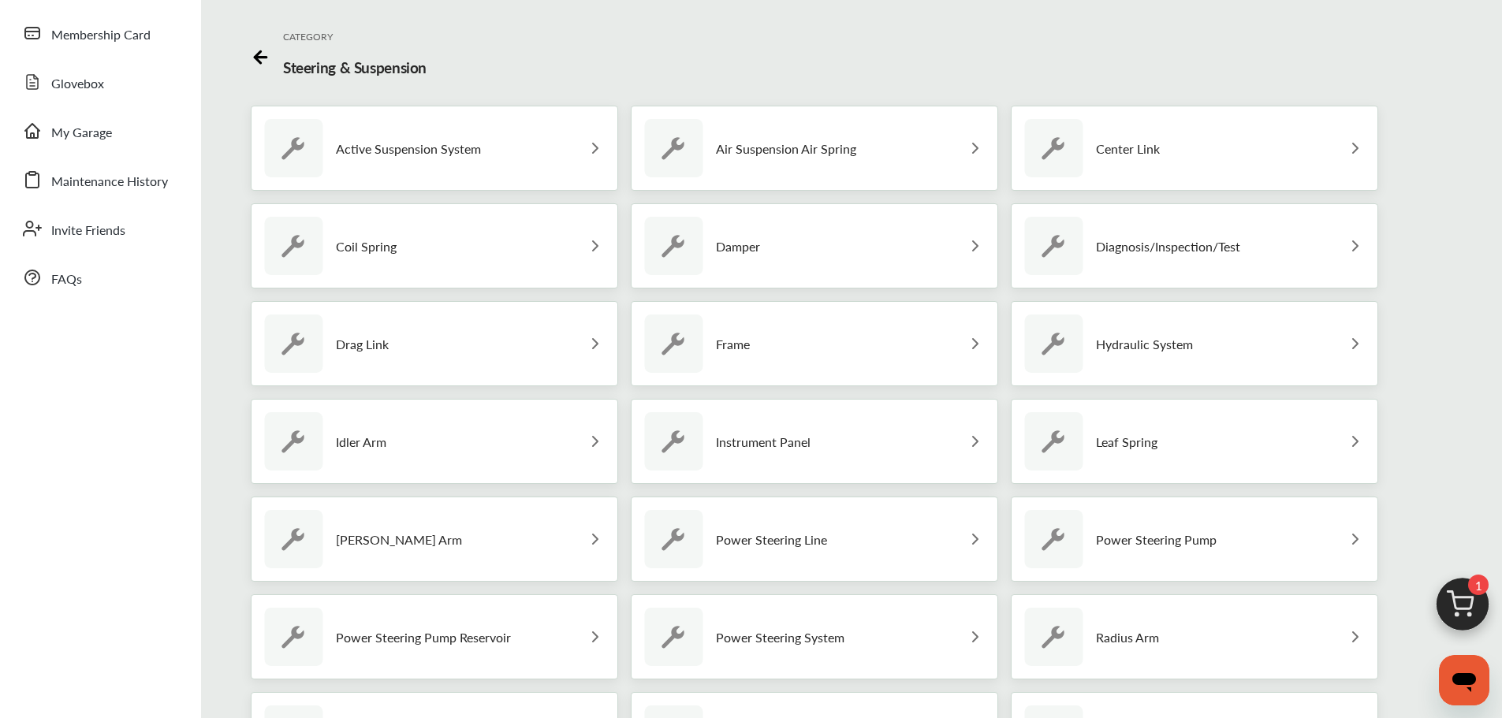
scroll to position [0, 0]
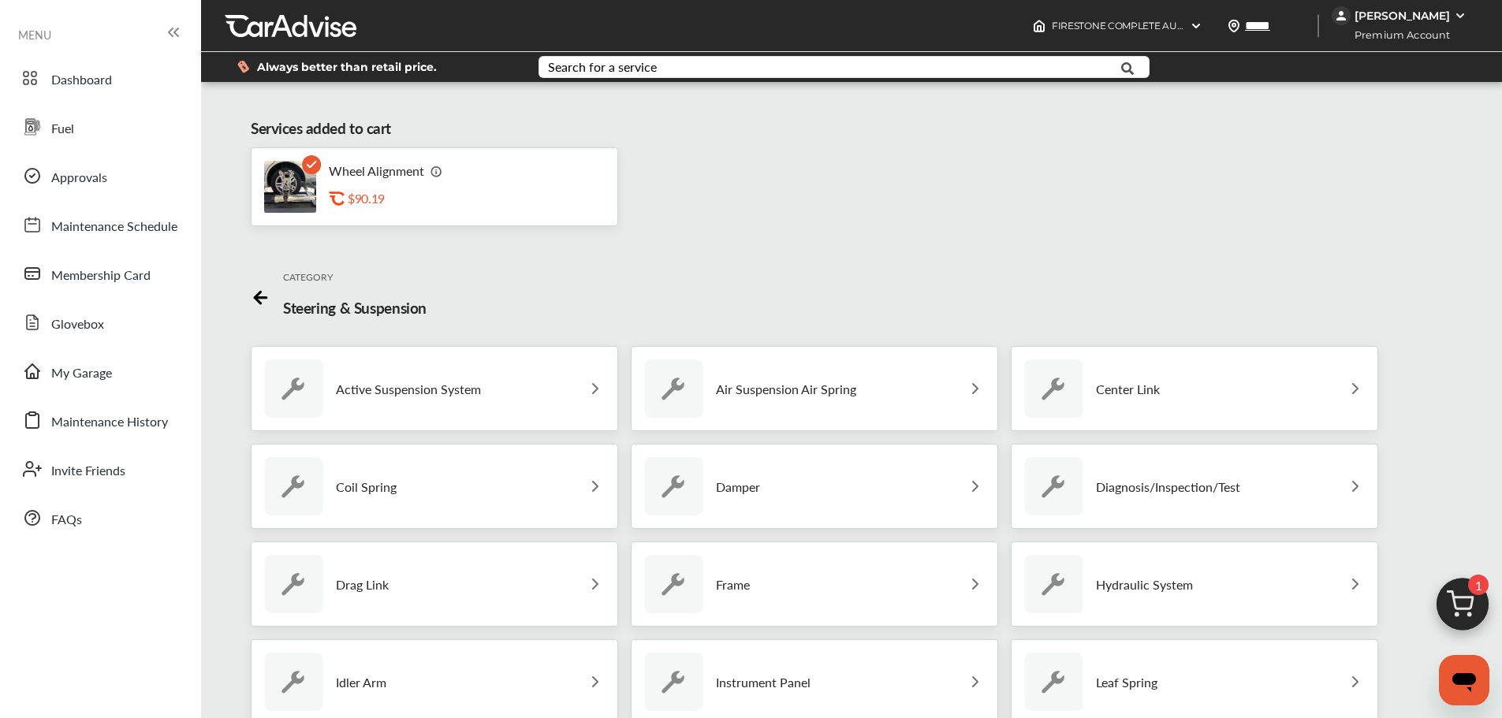
click at [259, 289] on icon at bounding box center [261, 295] width 20 height 20
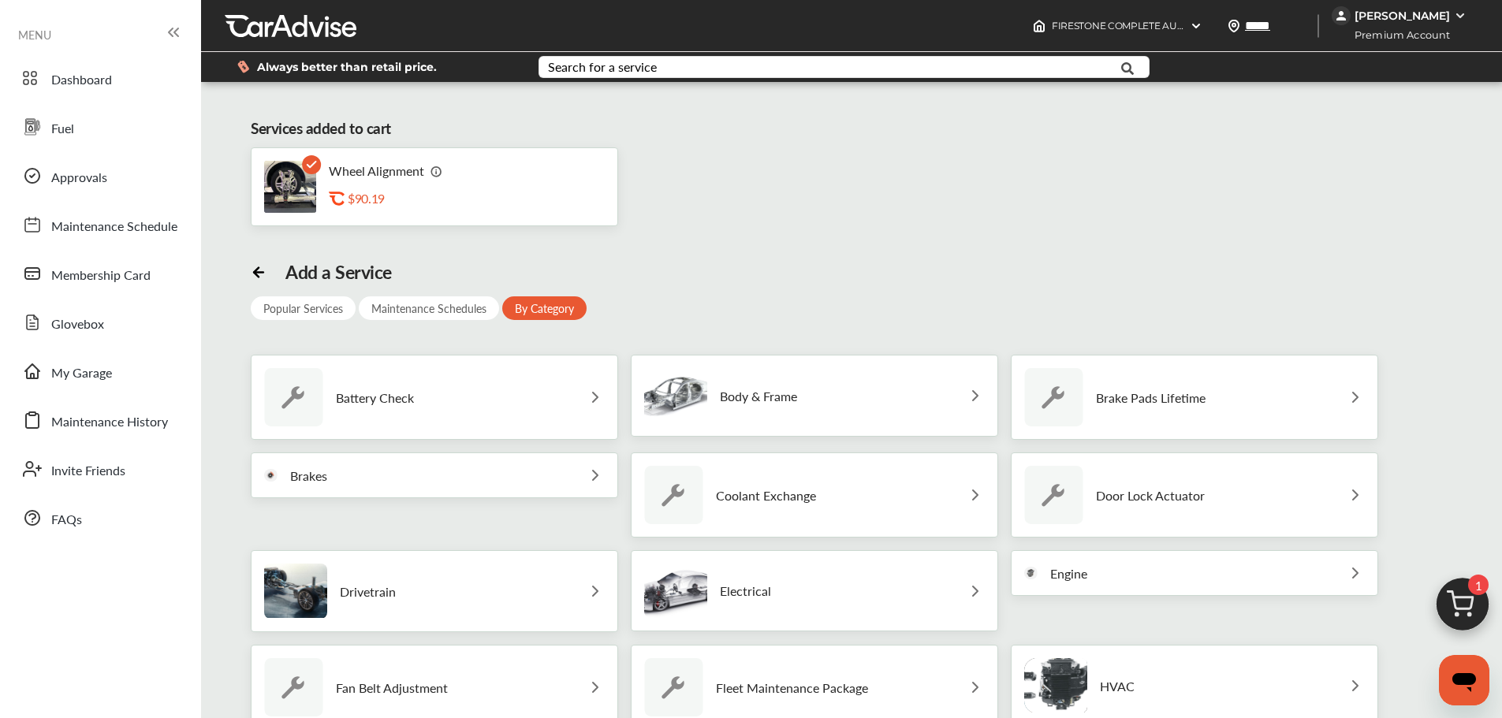
click at [460, 468] on div "Brakes" at bounding box center [434, 476] width 367 height 46
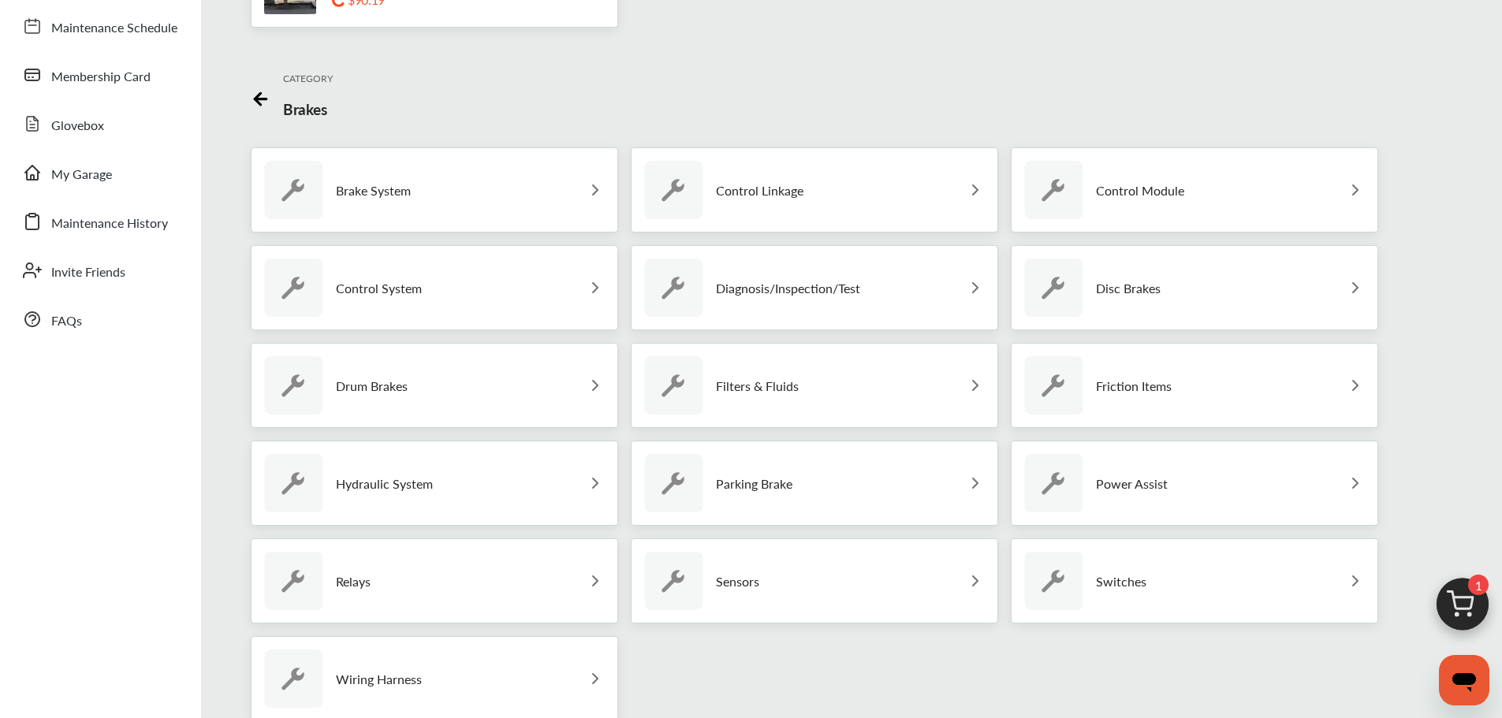
scroll to position [237, 0]
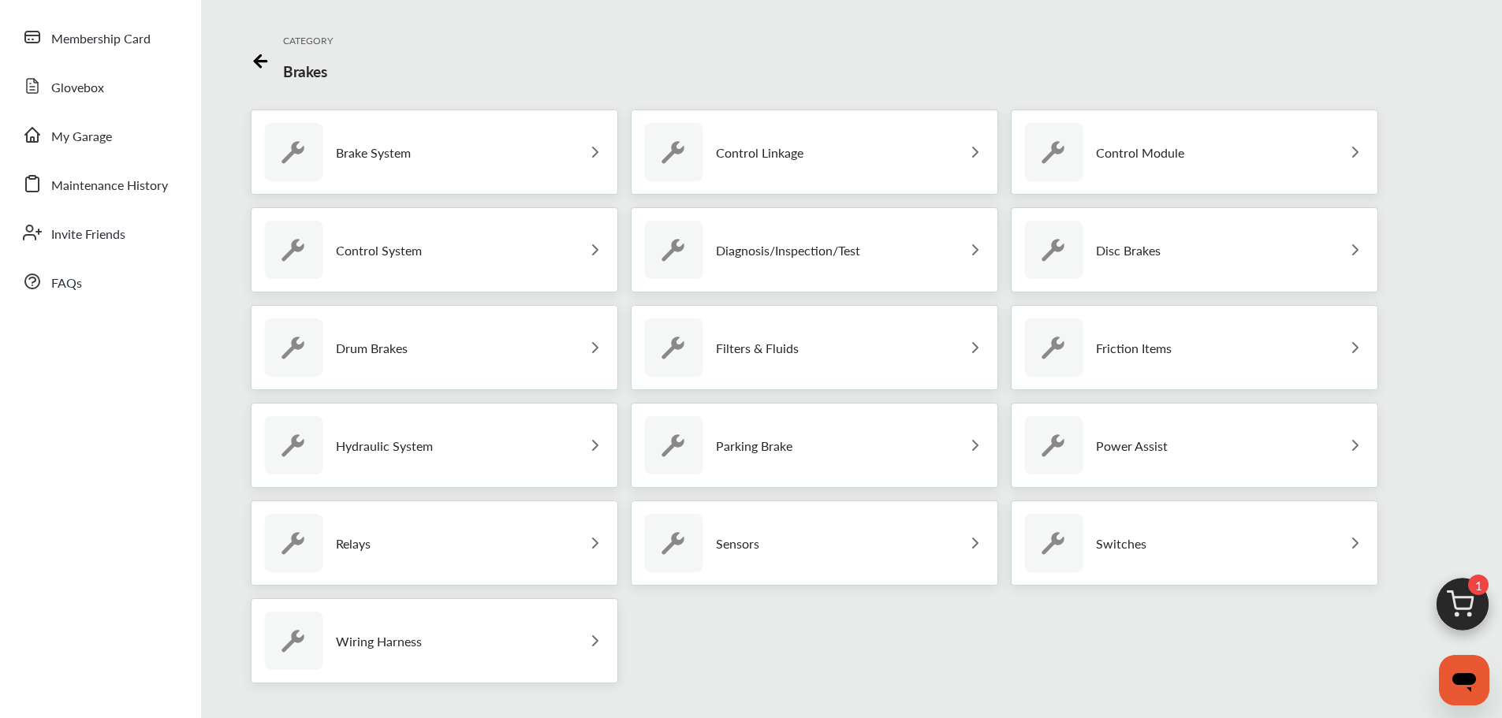
click at [921, 446] on div "Parking Brake" at bounding box center [814, 445] width 367 height 85
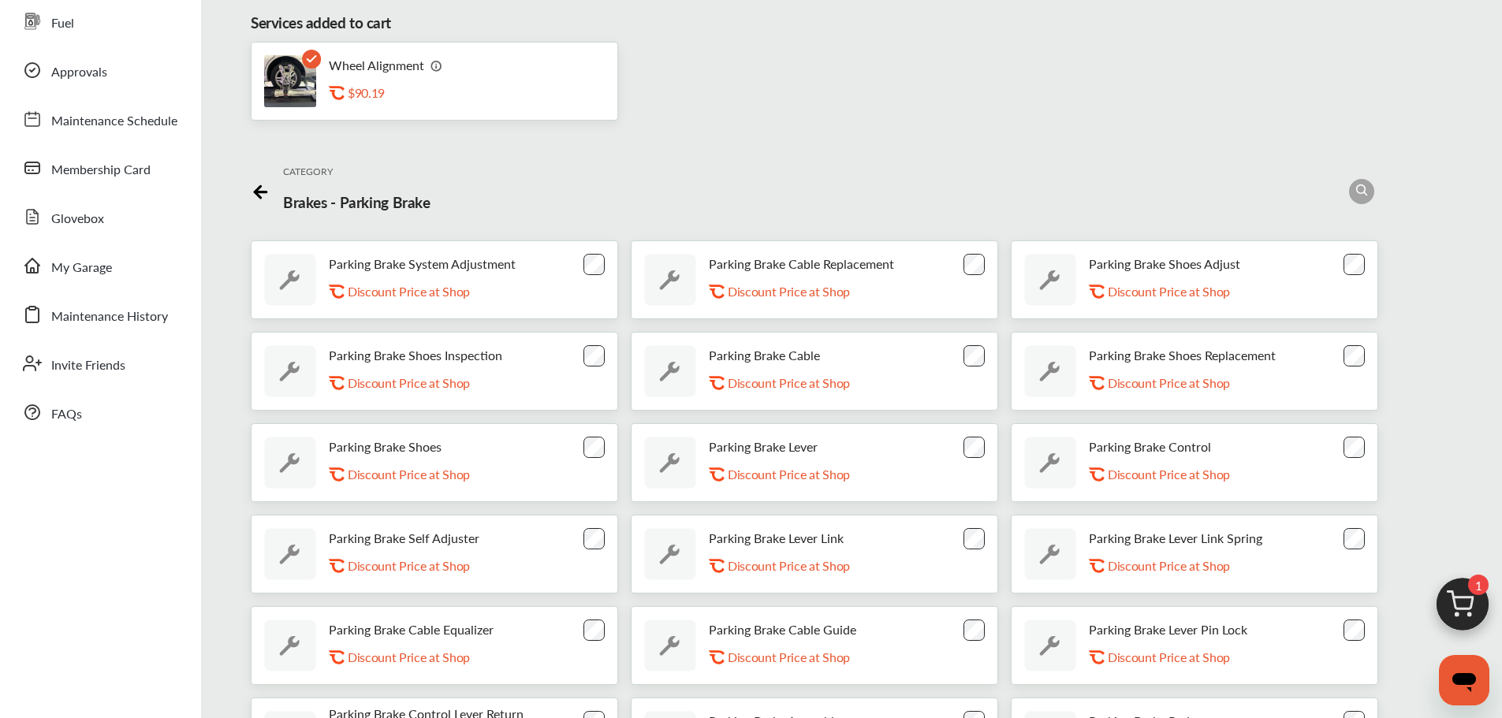
scroll to position [79, 0]
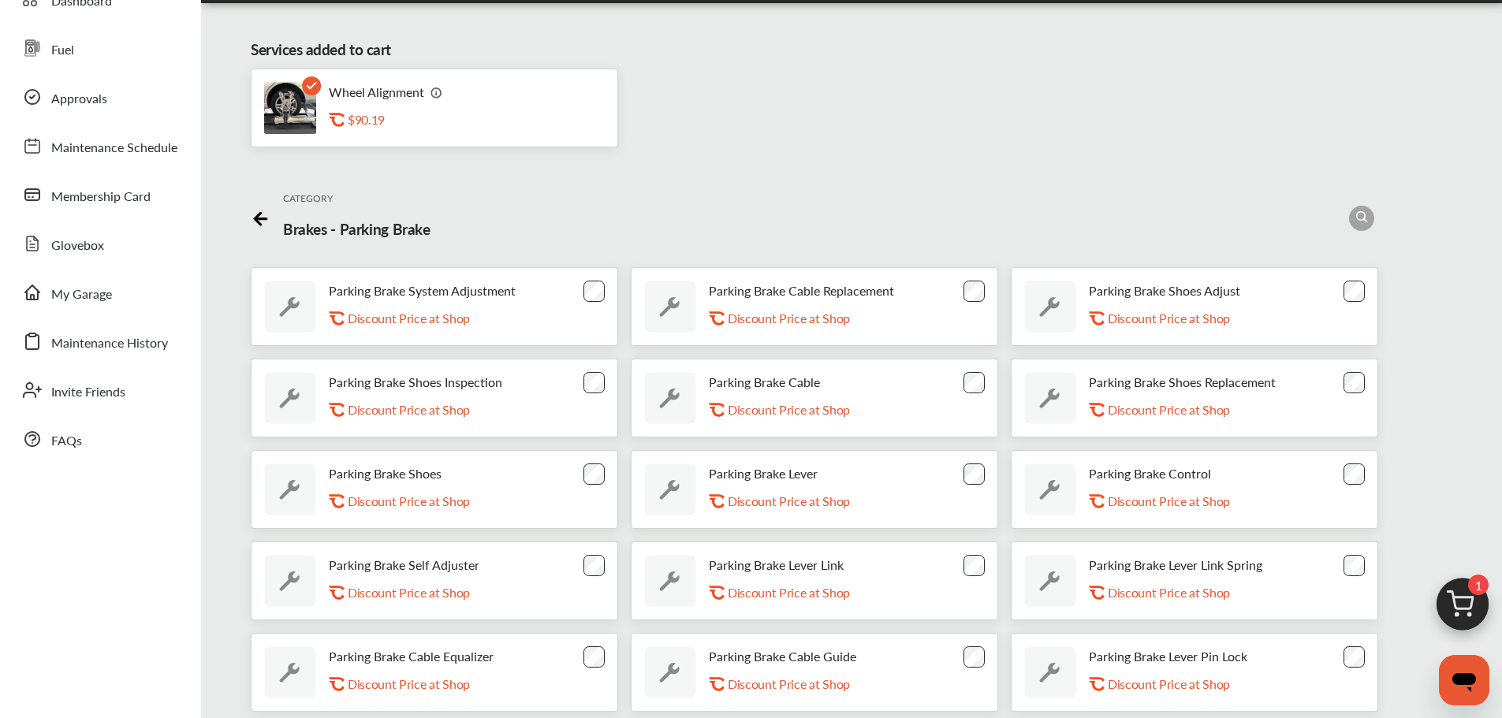
click at [255, 215] on icon at bounding box center [258, 219] width 6 height 12
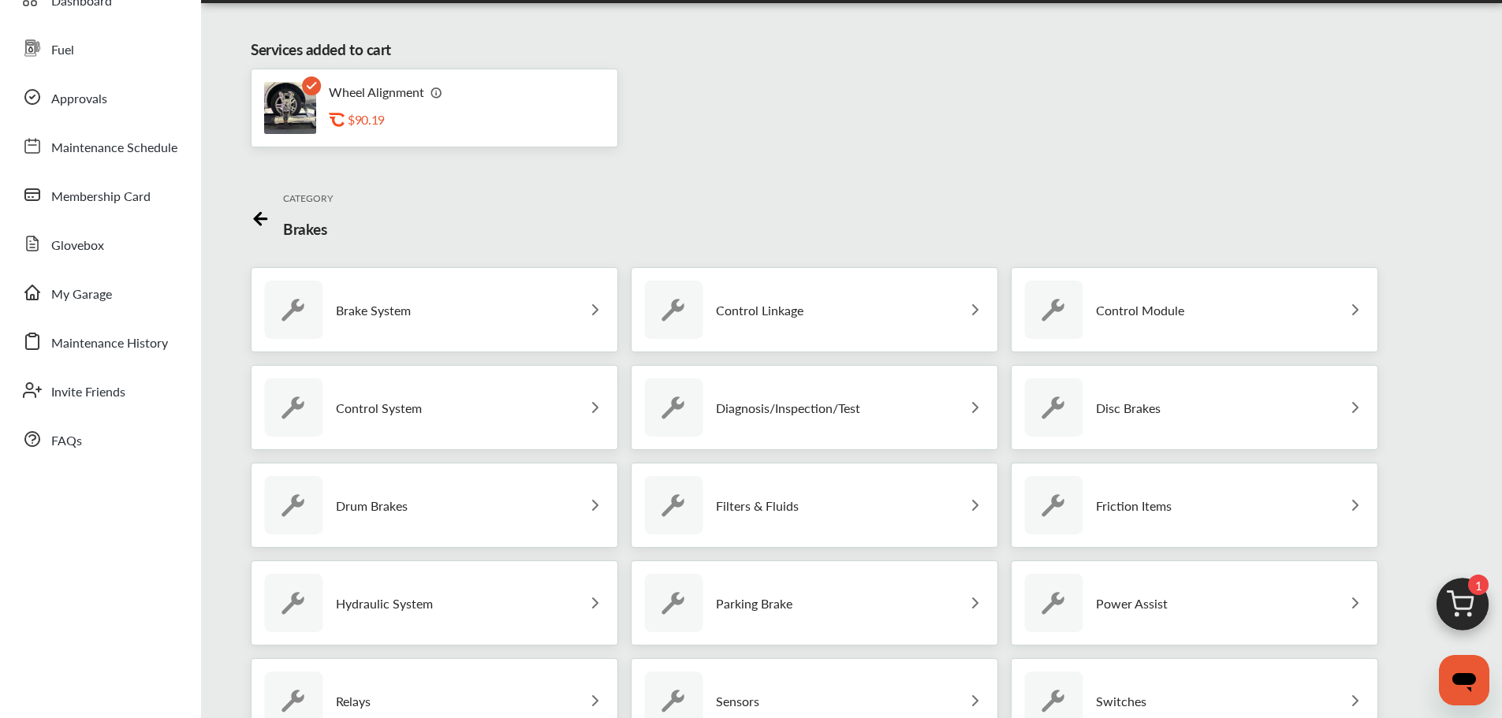
click at [426, 311] on div "Brake System" at bounding box center [434, 309] width 367 height 85
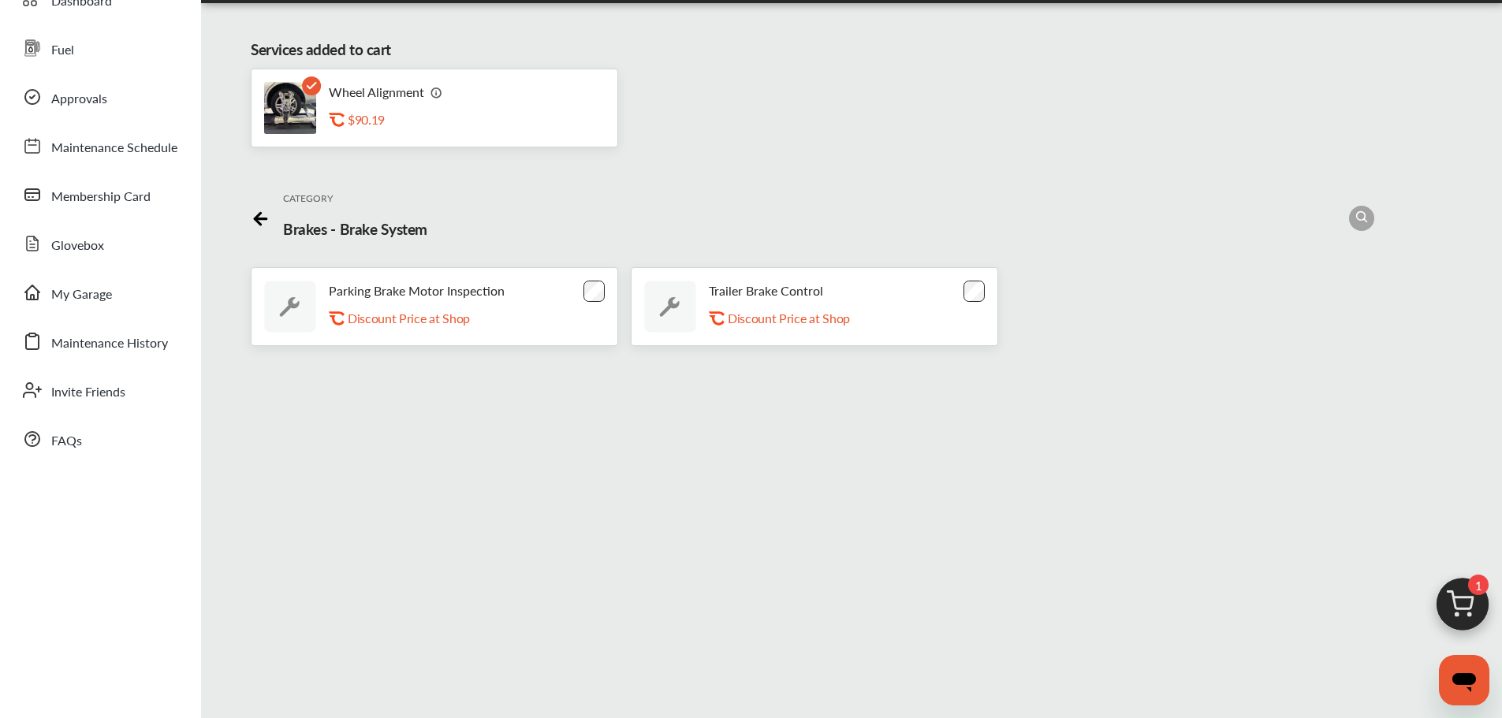
click at [255, 219] on icon at bounding box center [261, 219] width 12 height 0
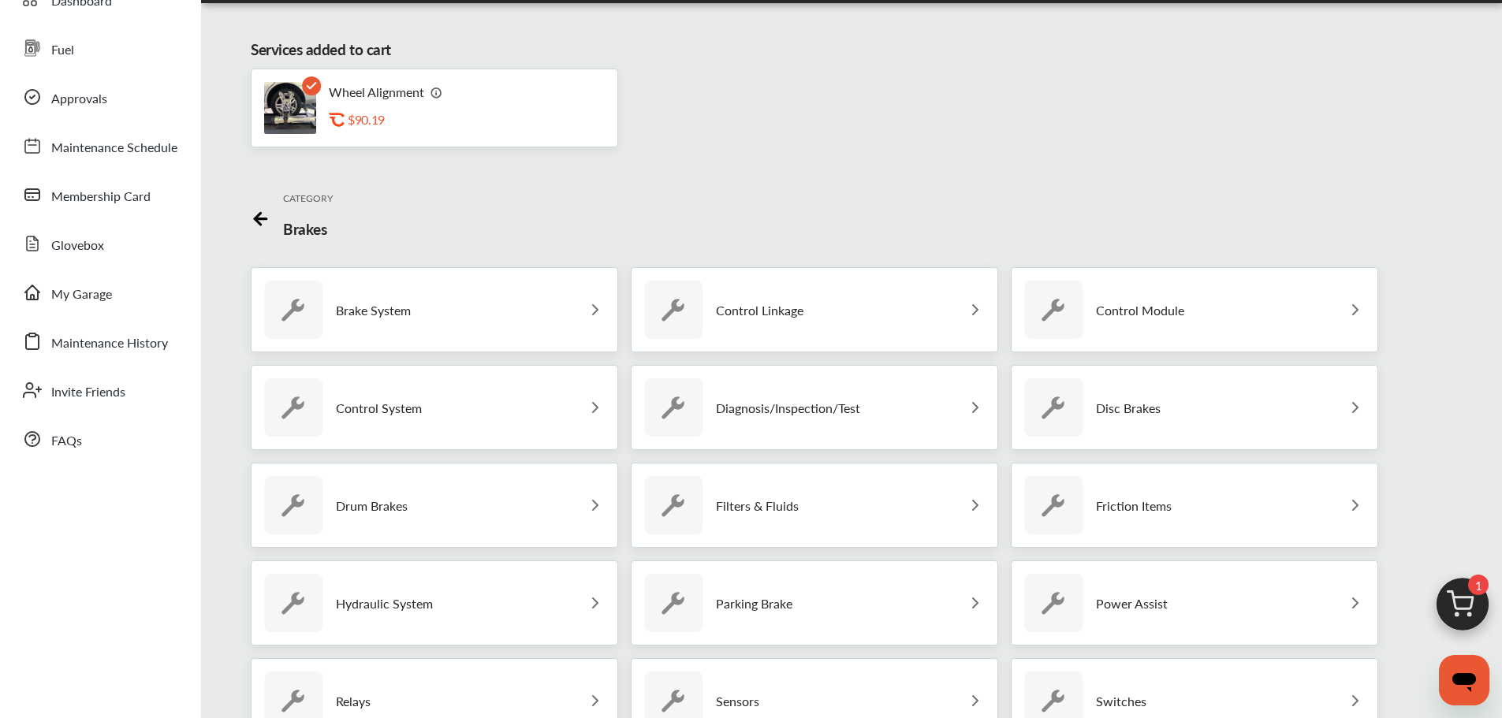
click at [381, 403] on p "Control System" at bounding box center [379, 408] width 86 height 15
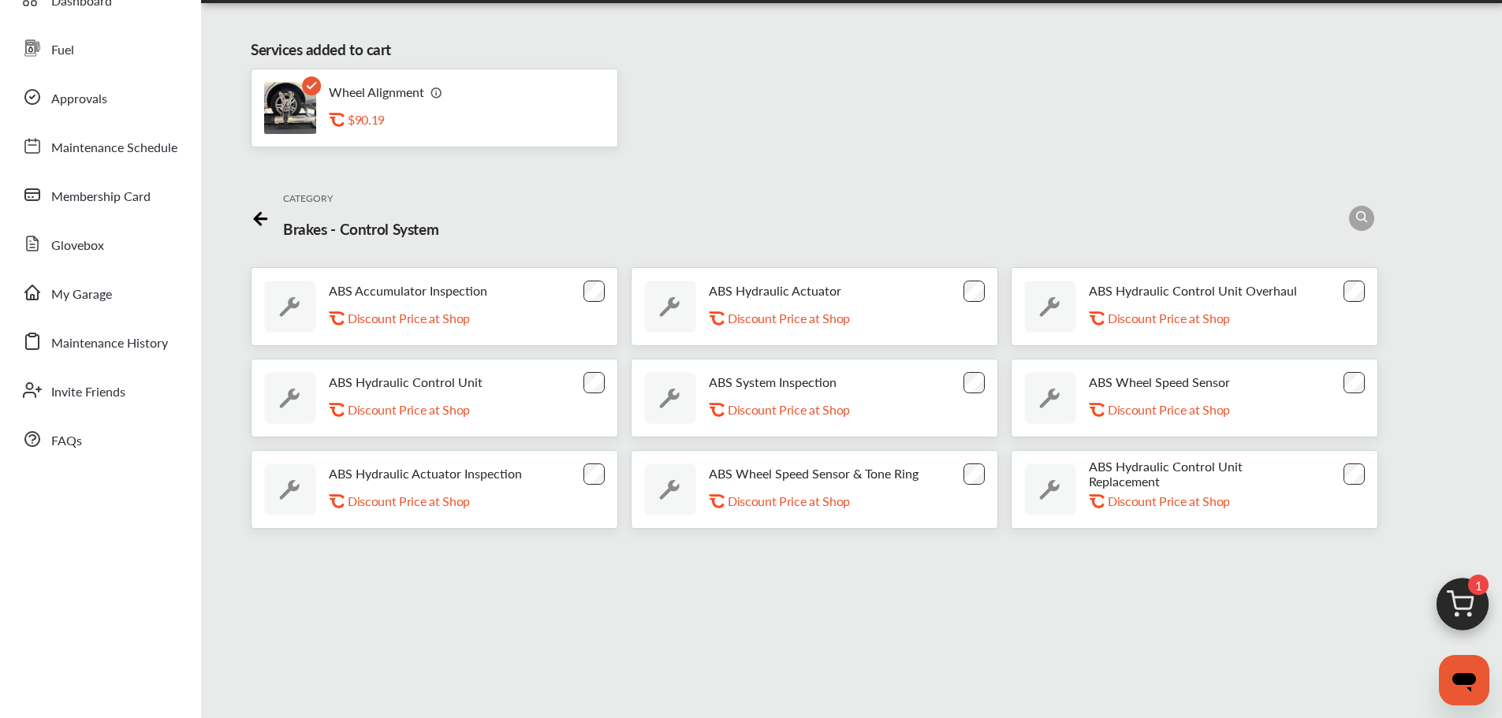
click at [256, 209] on icon at bounding box center [261, 217] width 20 height 20
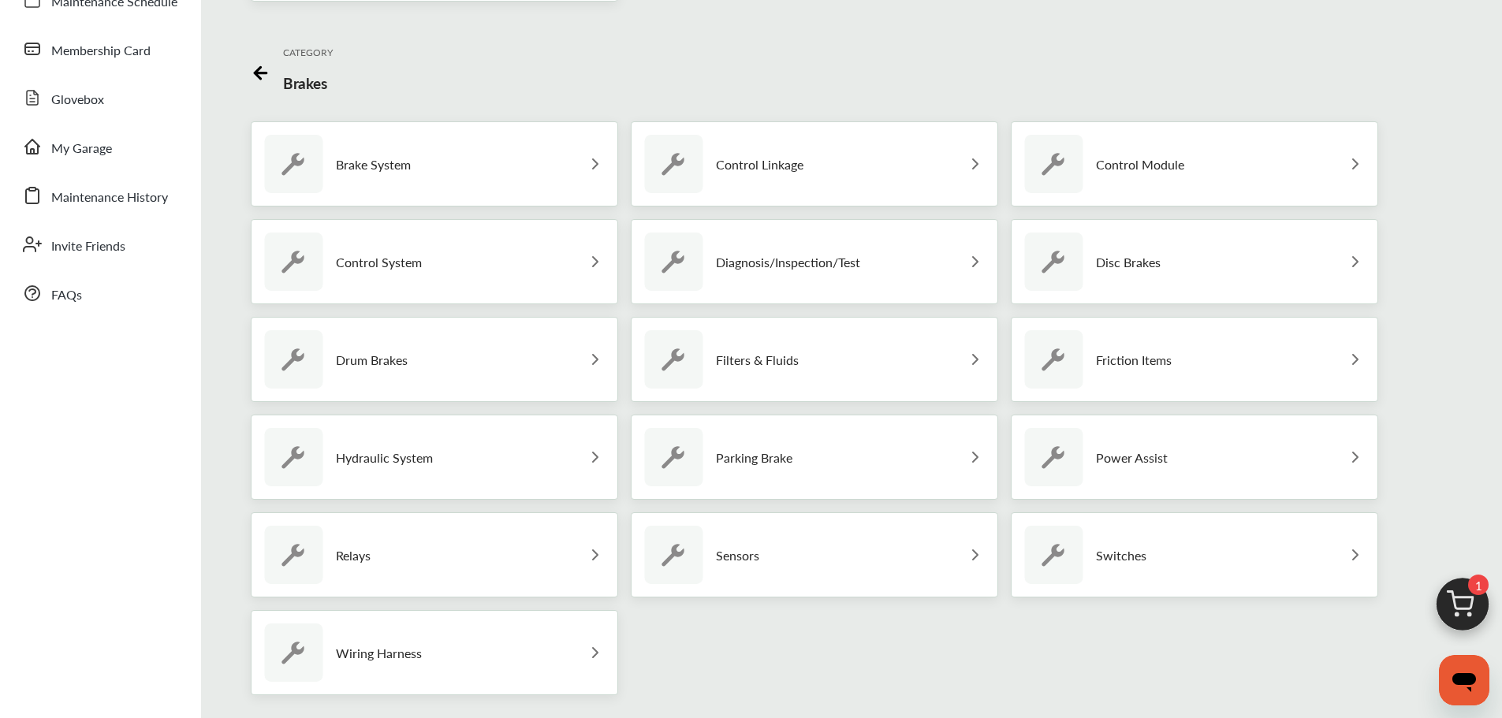
scroll to position [237, 0]
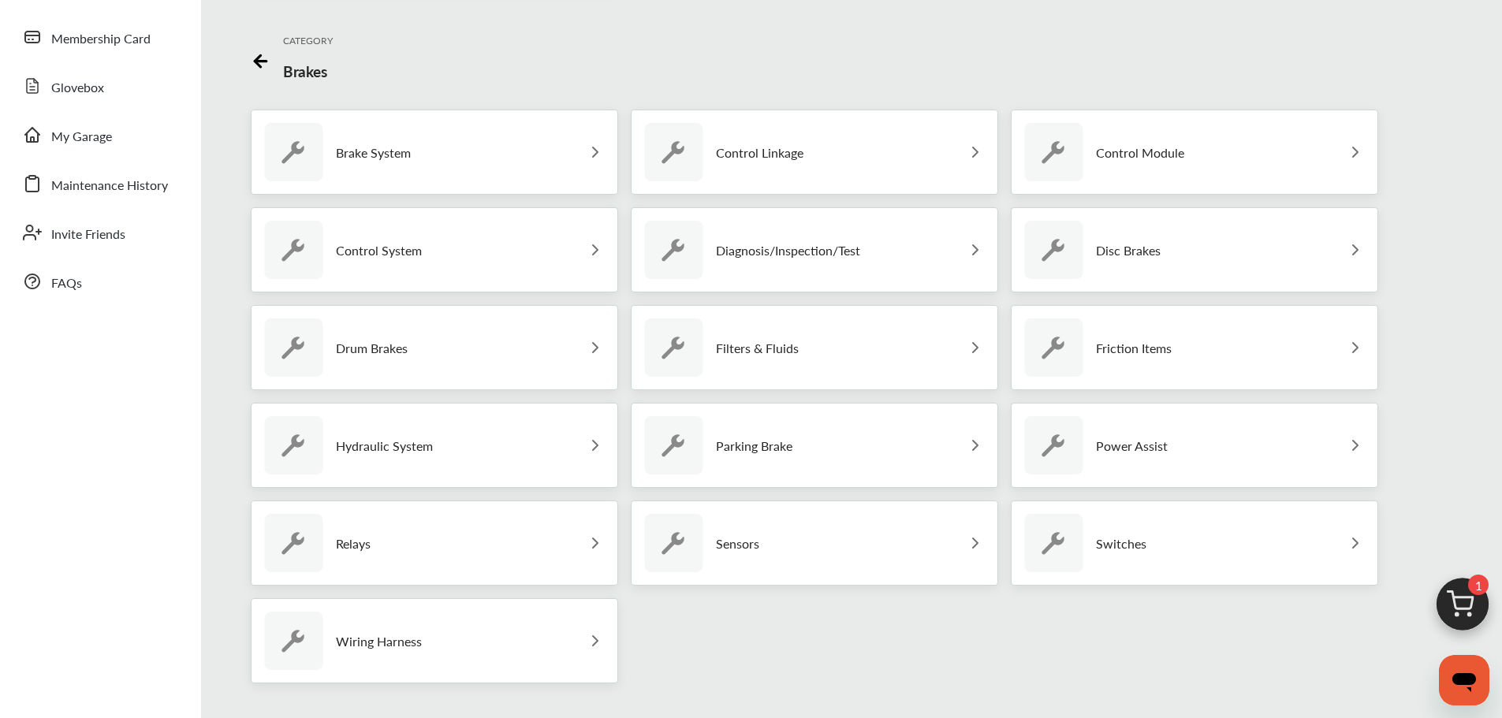
click at [1136, 155] on p "Control Module" at bounding box center [1140, 152] width 88 height 15
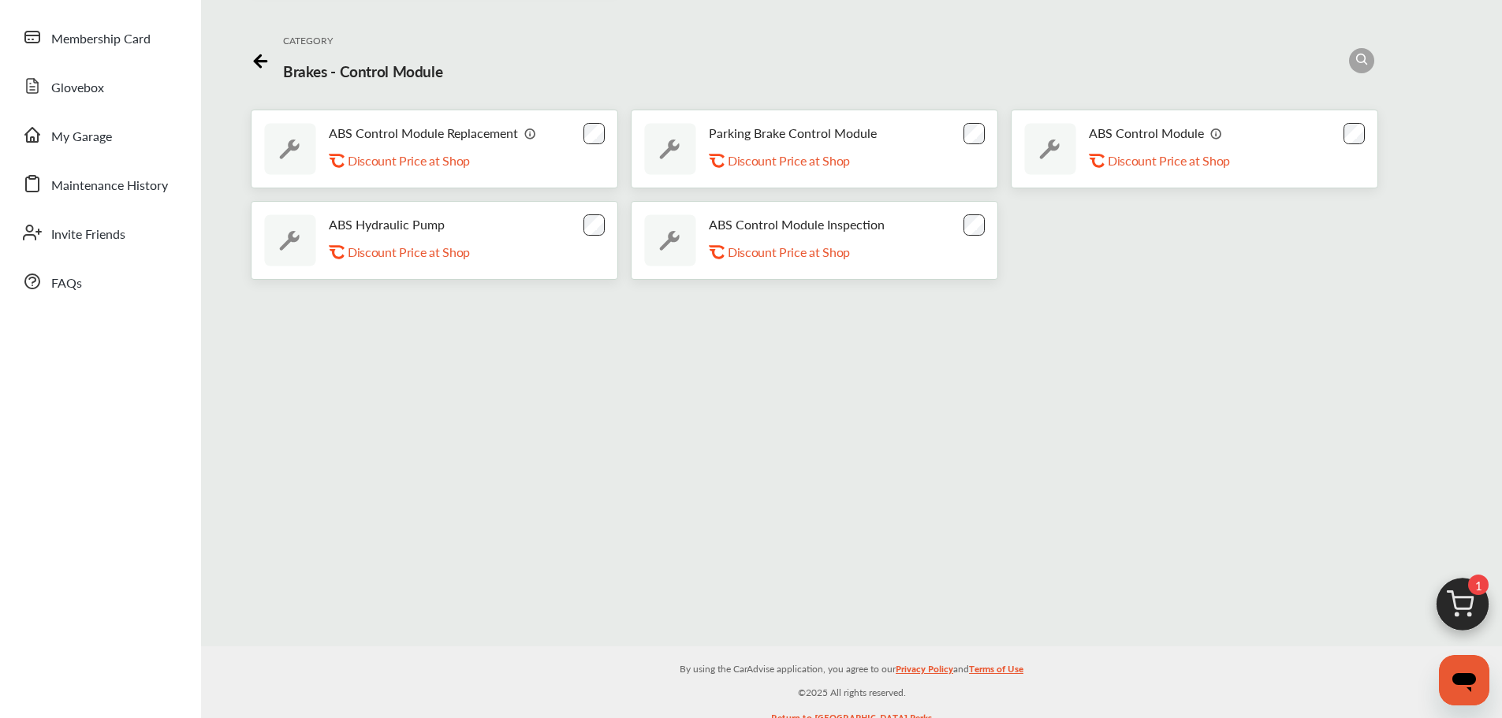
click at [257, 63] on icon at bounding box center [261, 59] width 20 height 20
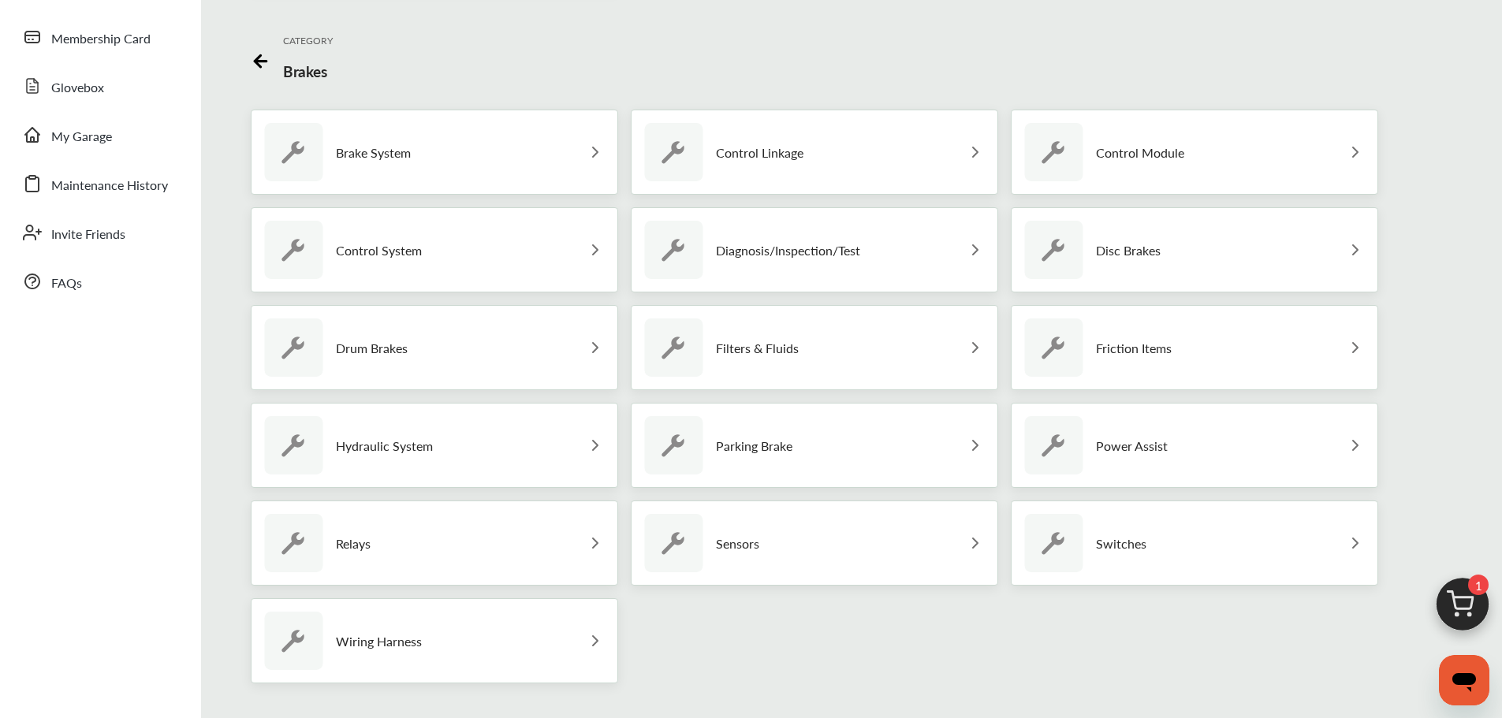
click at [1139, 361] on div "Friction Items" at bounding box center [1097, 348] width 147 height 58
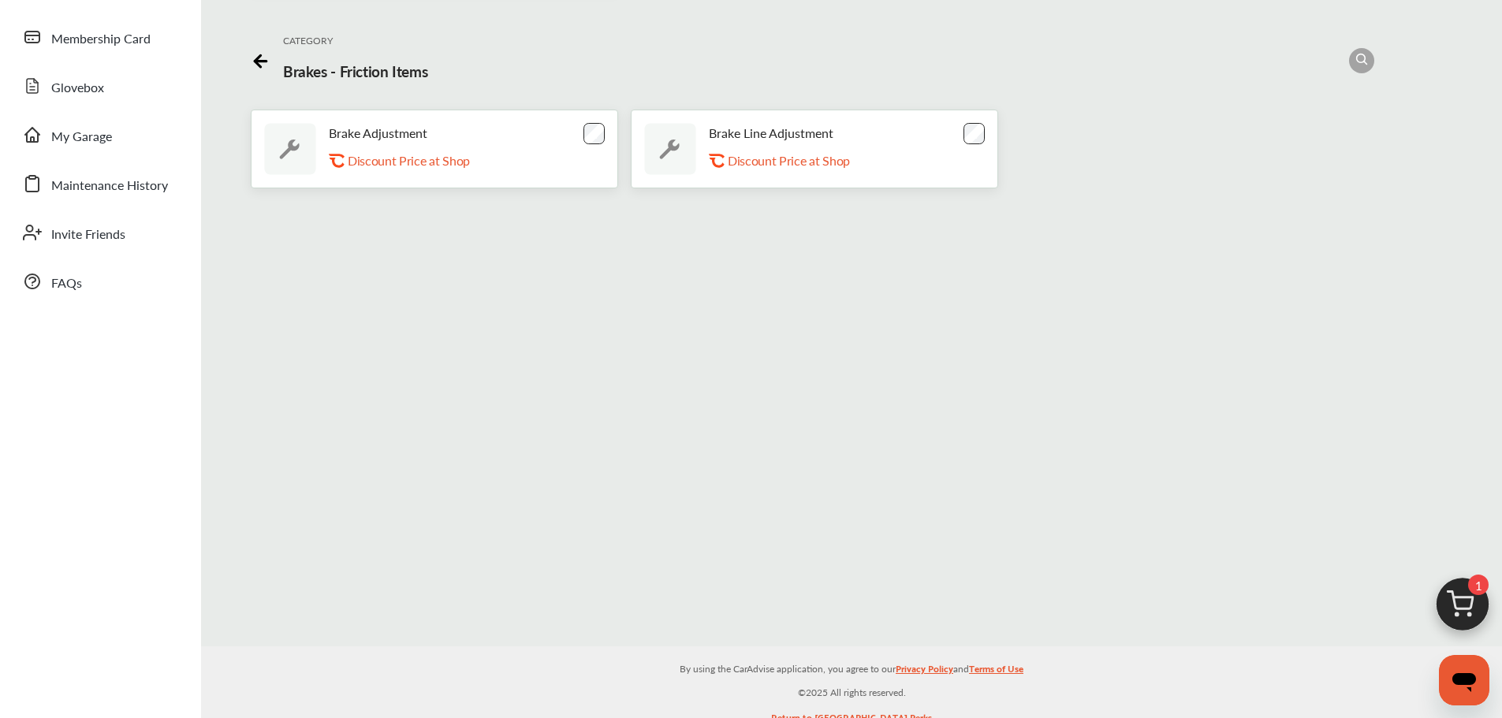
click at [255, 55] on icon at bounding box center [258, 61] width 6 height 12
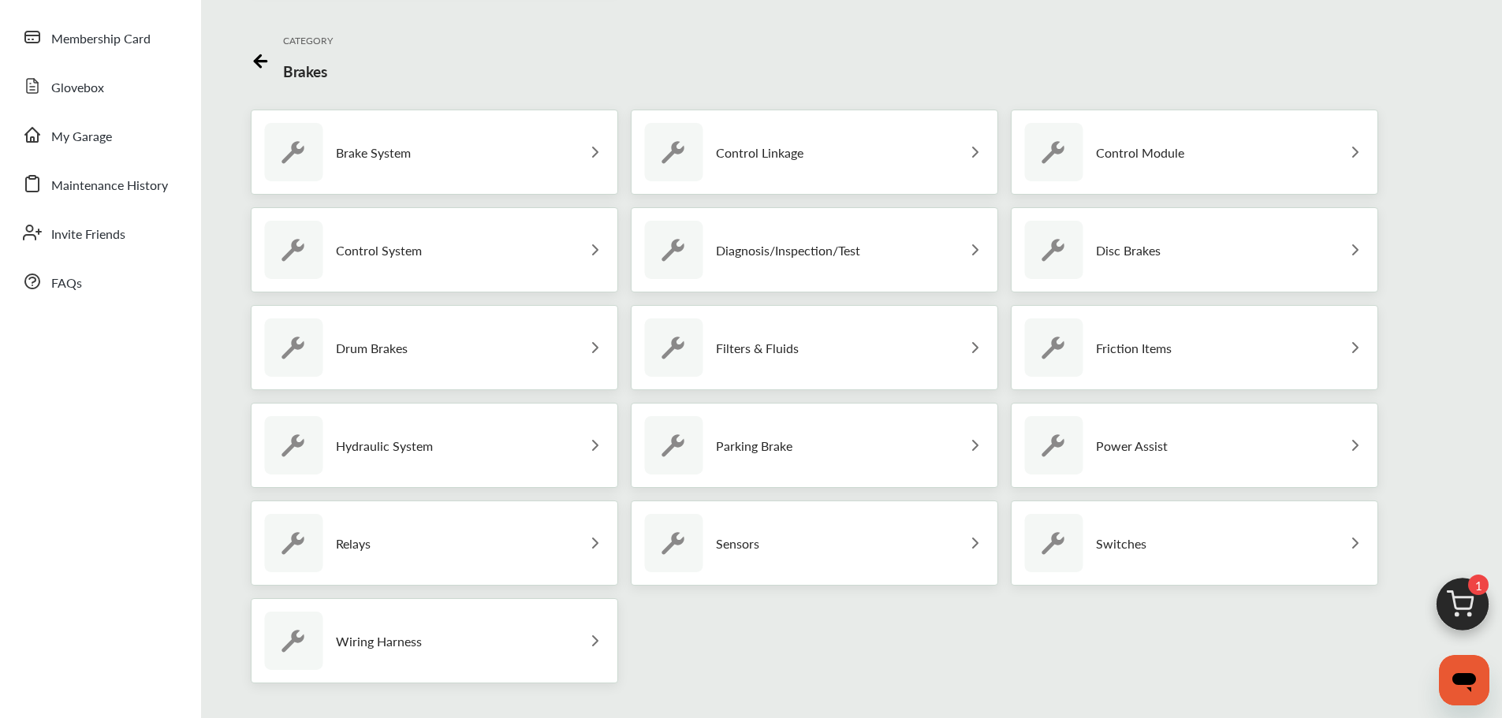
click at [363, 352] on p "Drum Brakes" at bounding box center [372, 348] width 72 height 15
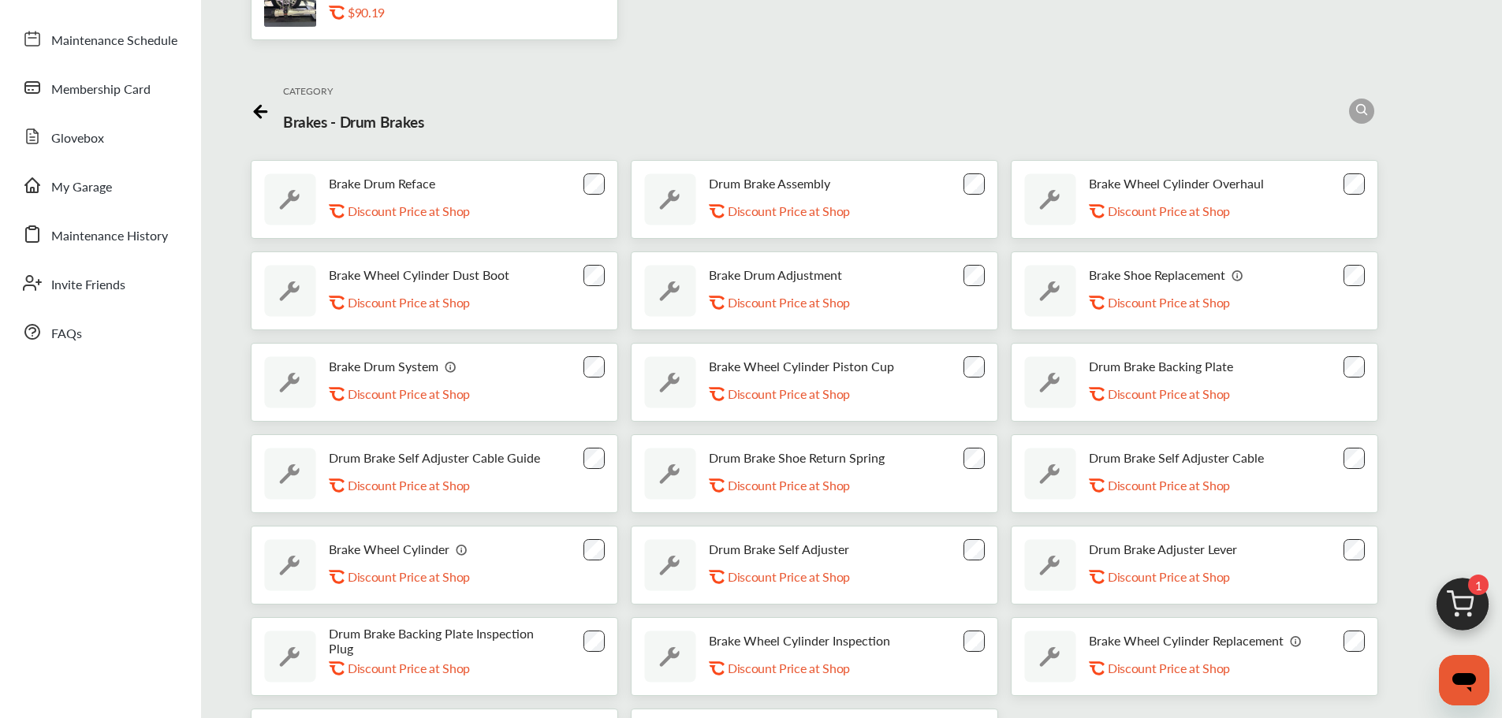
scroll to position [79, 0]
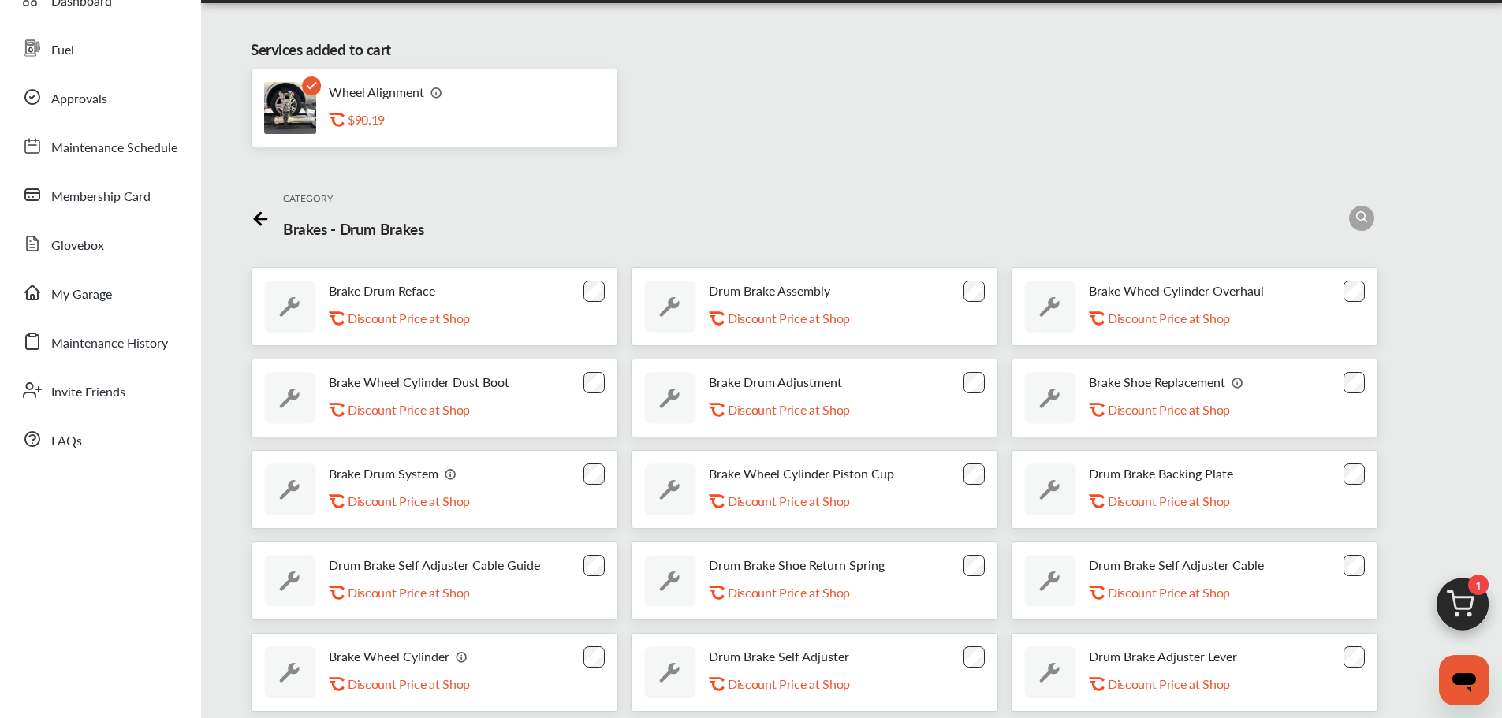
click at [255, 219] on icon at bounding box center [261, 219] width 12 height 0
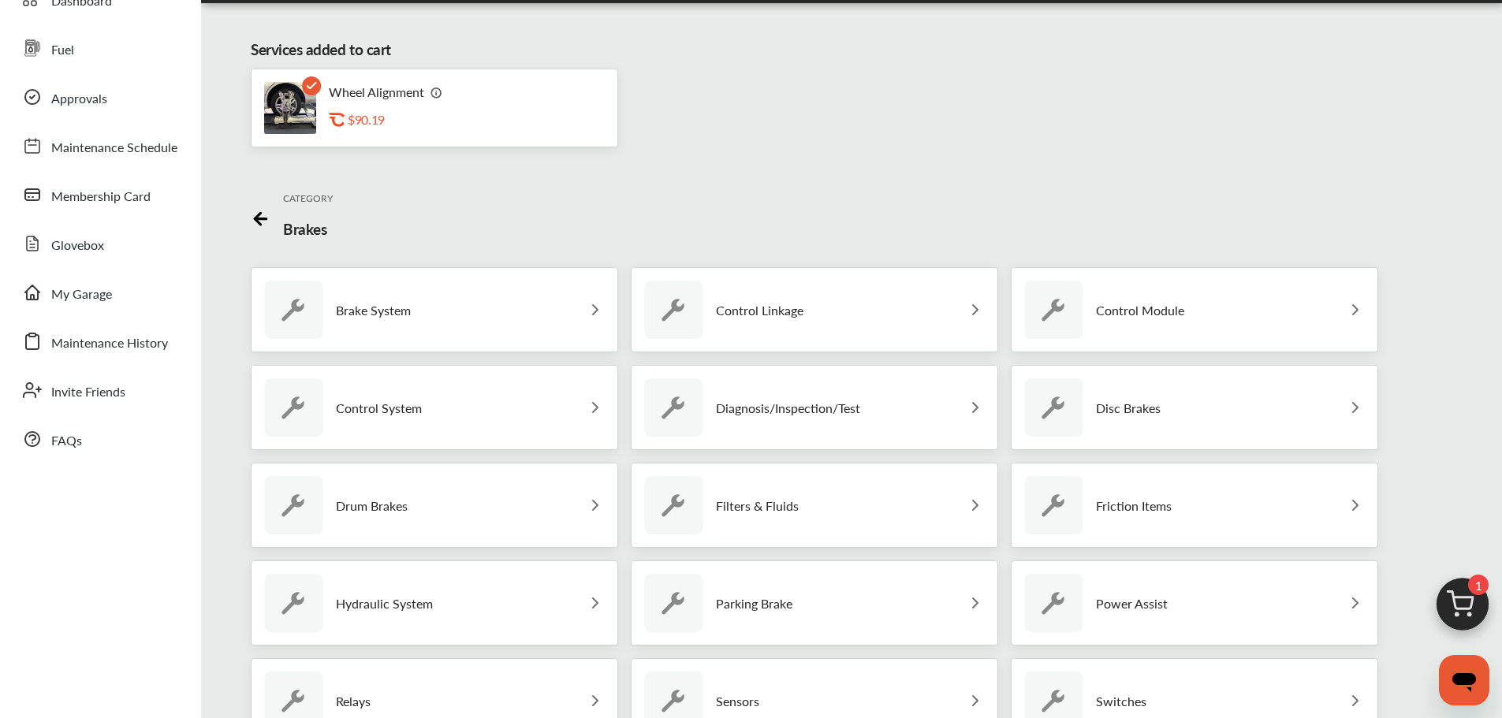
click at [754, 602] on p "Parking Brake" at bounding box center [754, 603] width 76 height 15
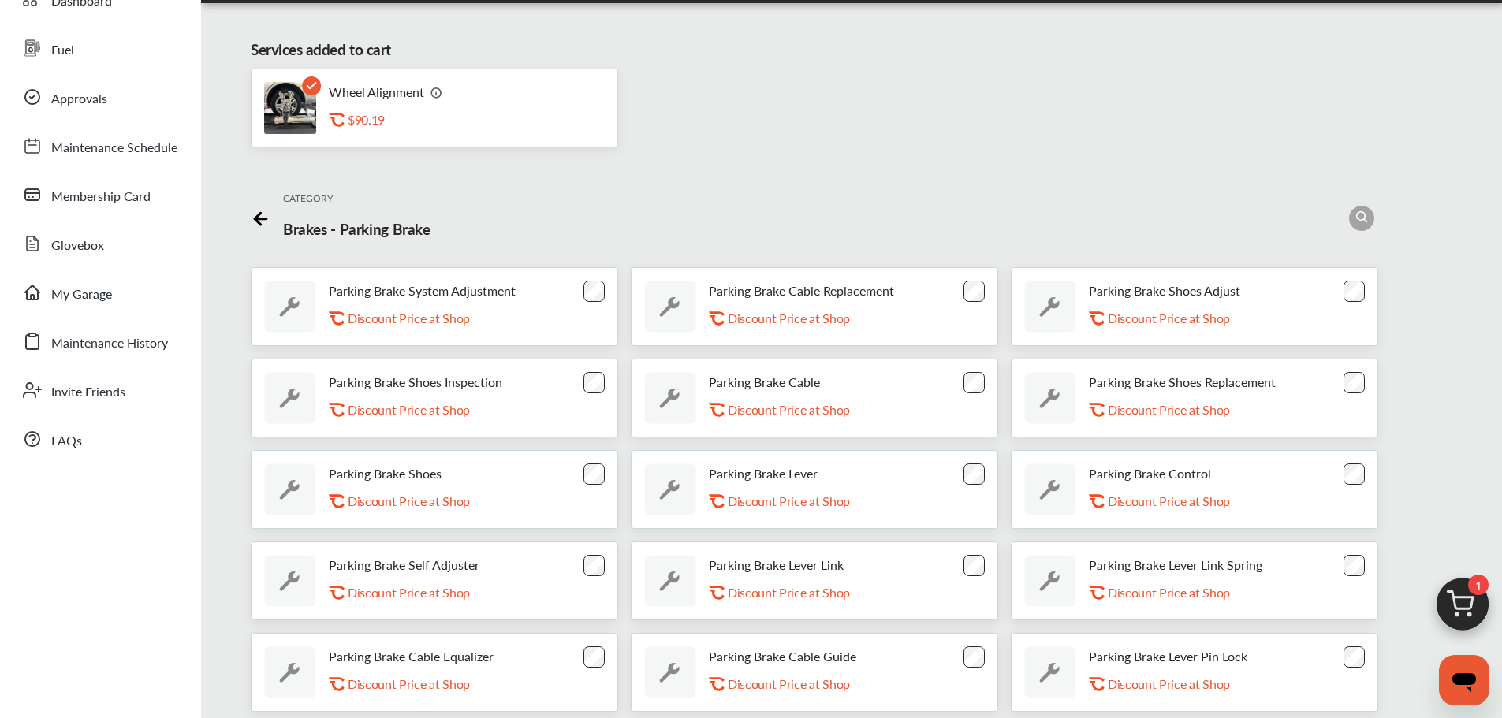
click at [255, 220] on icon at bounding box center [258, 219] width 6 height 12
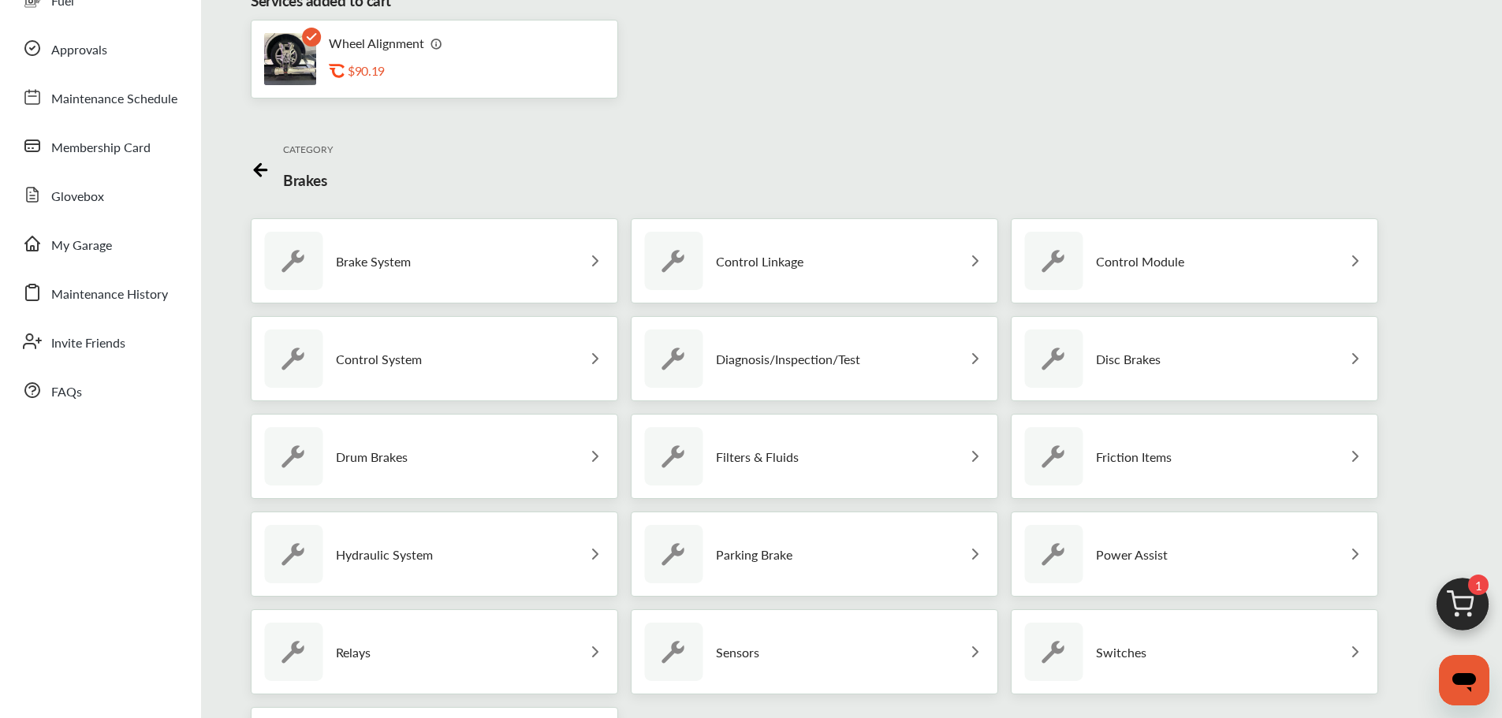
scroll to position [237, 0]
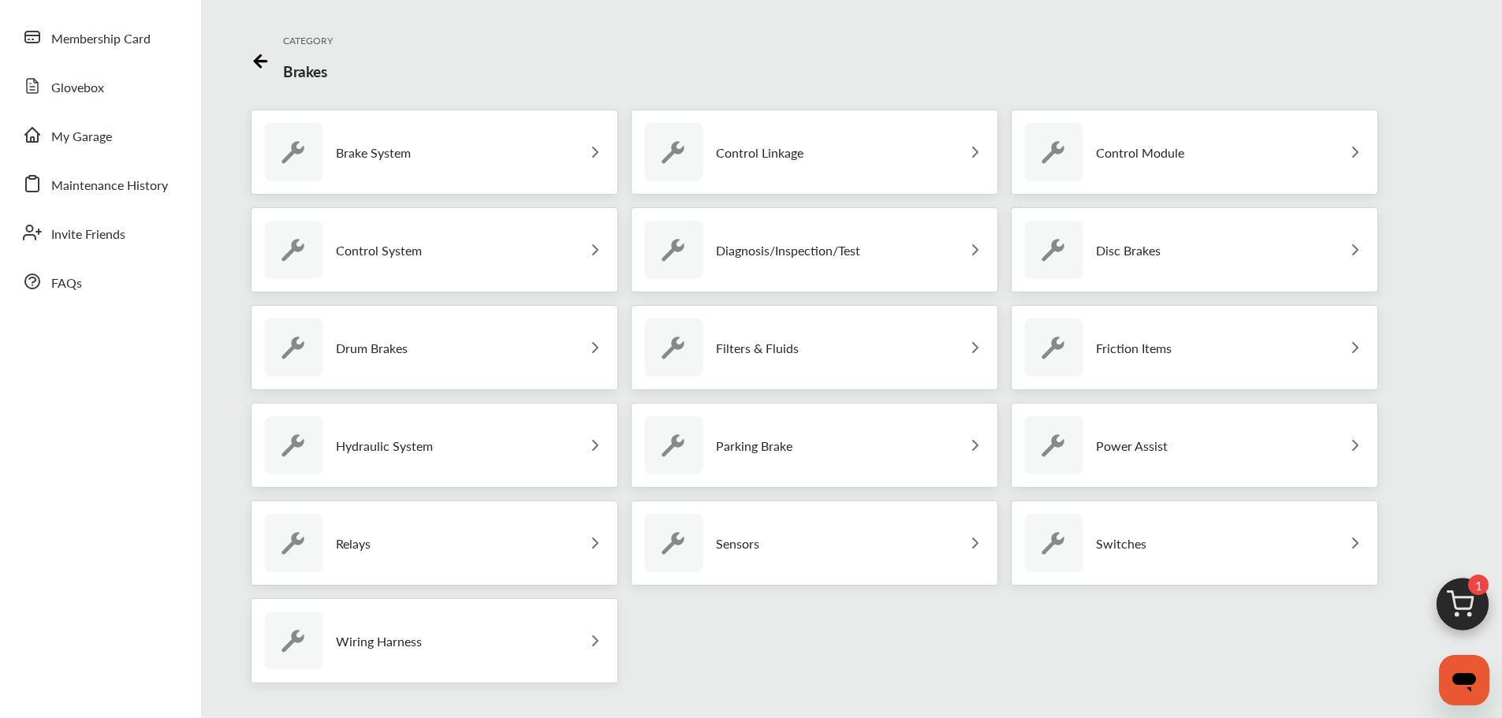
click at [767, 266] on div "Diagnosis/Inspection/Test" at bounding box center [752, 250] width 216 height 58
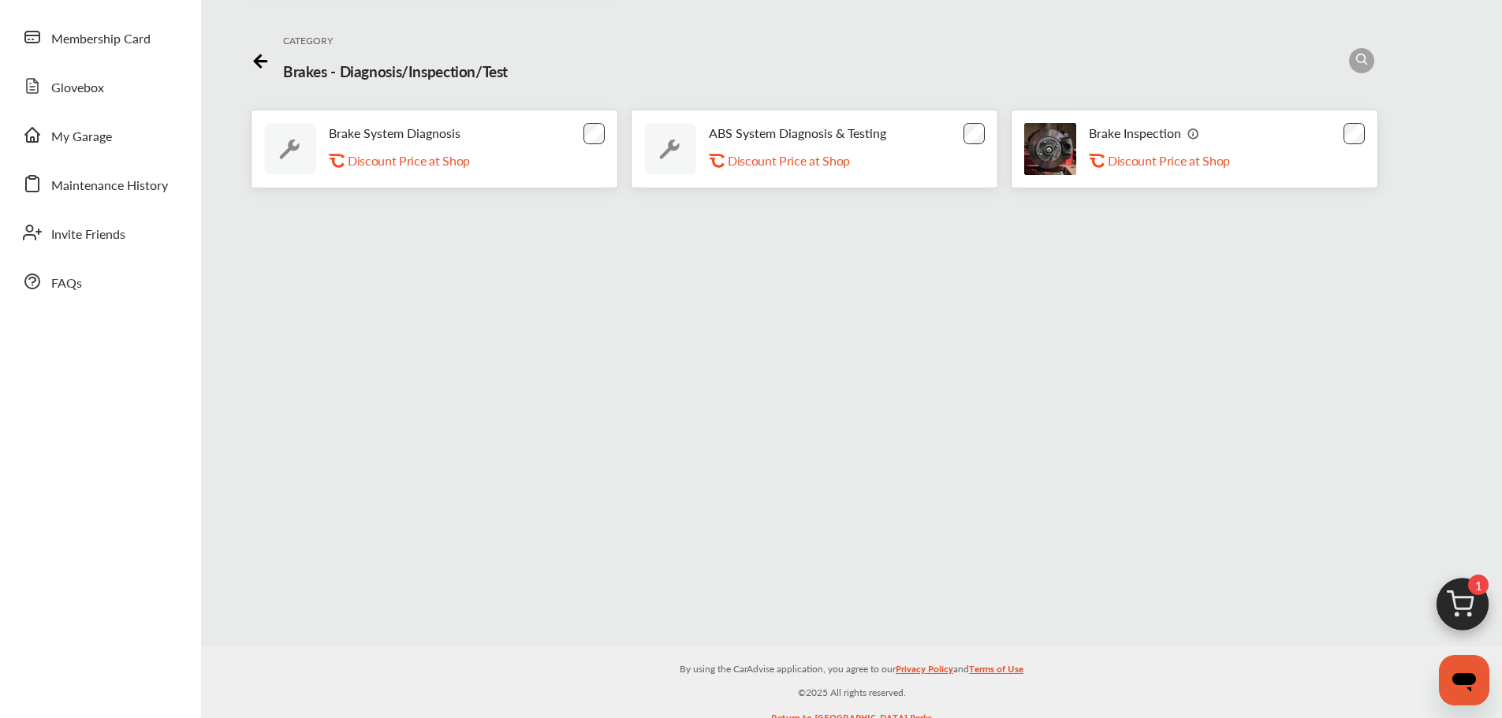
click at [251, 61] on icon at bounding box center [261, 59] width 20 height 20
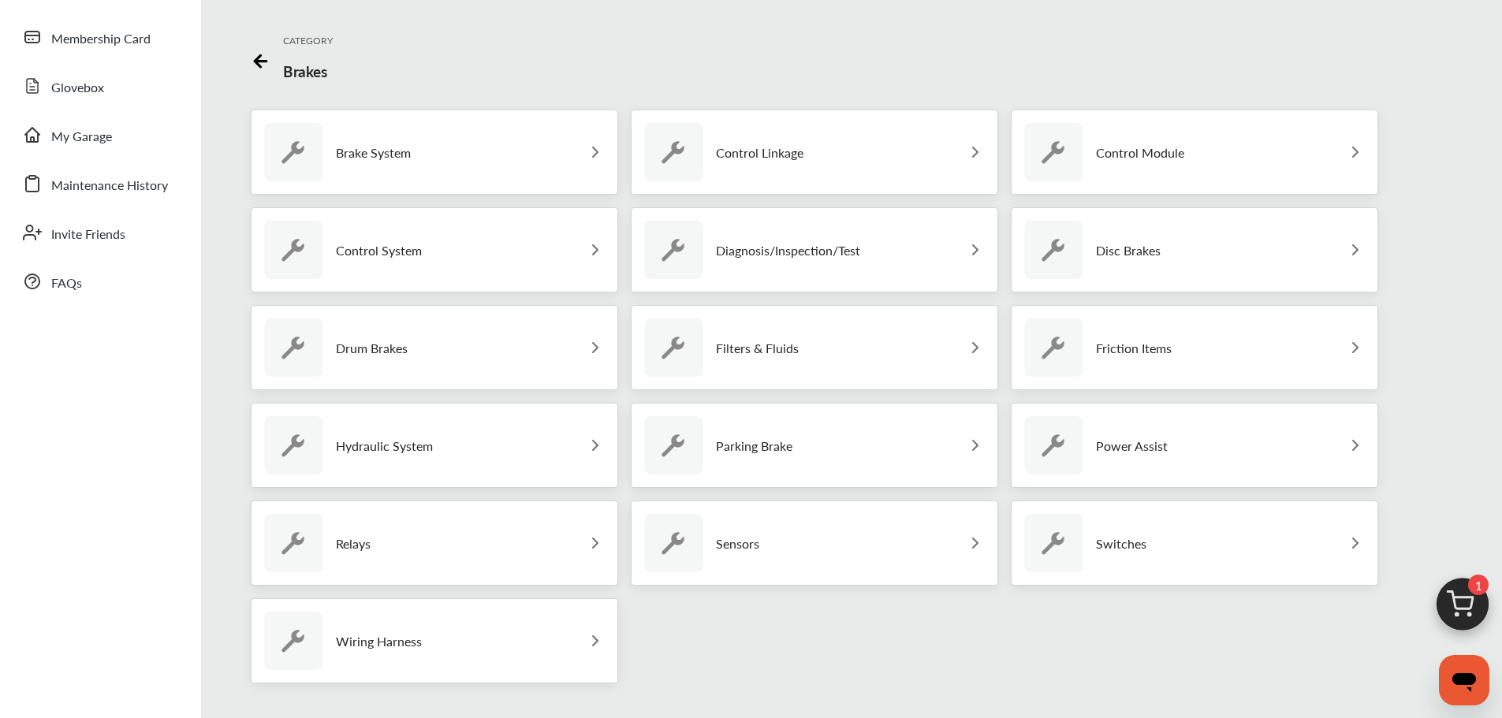
click at [335, 261] on div "Control System" at bounding box center [343, 250] width 158 height 58
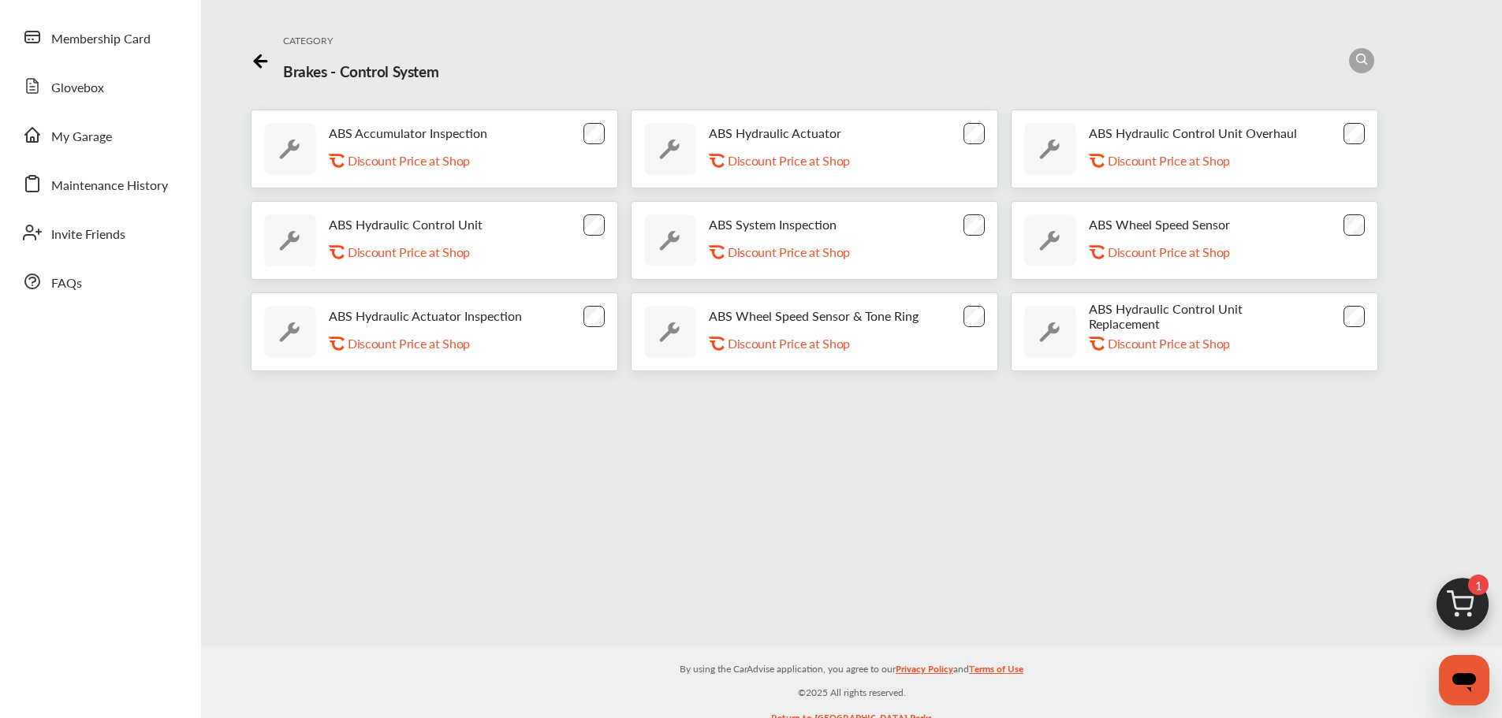
click at [251, 60] on icon at bounding box center [261, 59] width 20 height 20
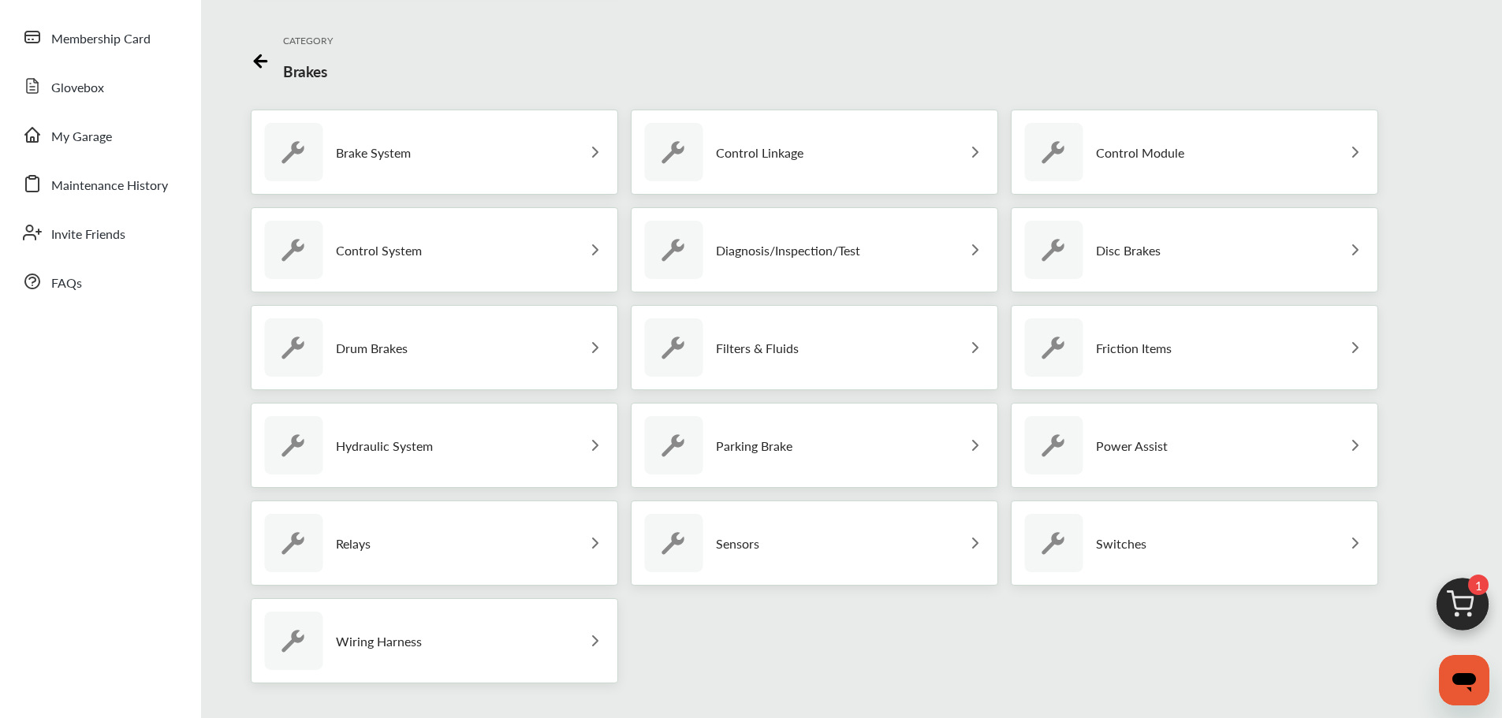
click at [503, 453] on div "Hydraulic System" at bounding box center [434, 445] width 367 height 85
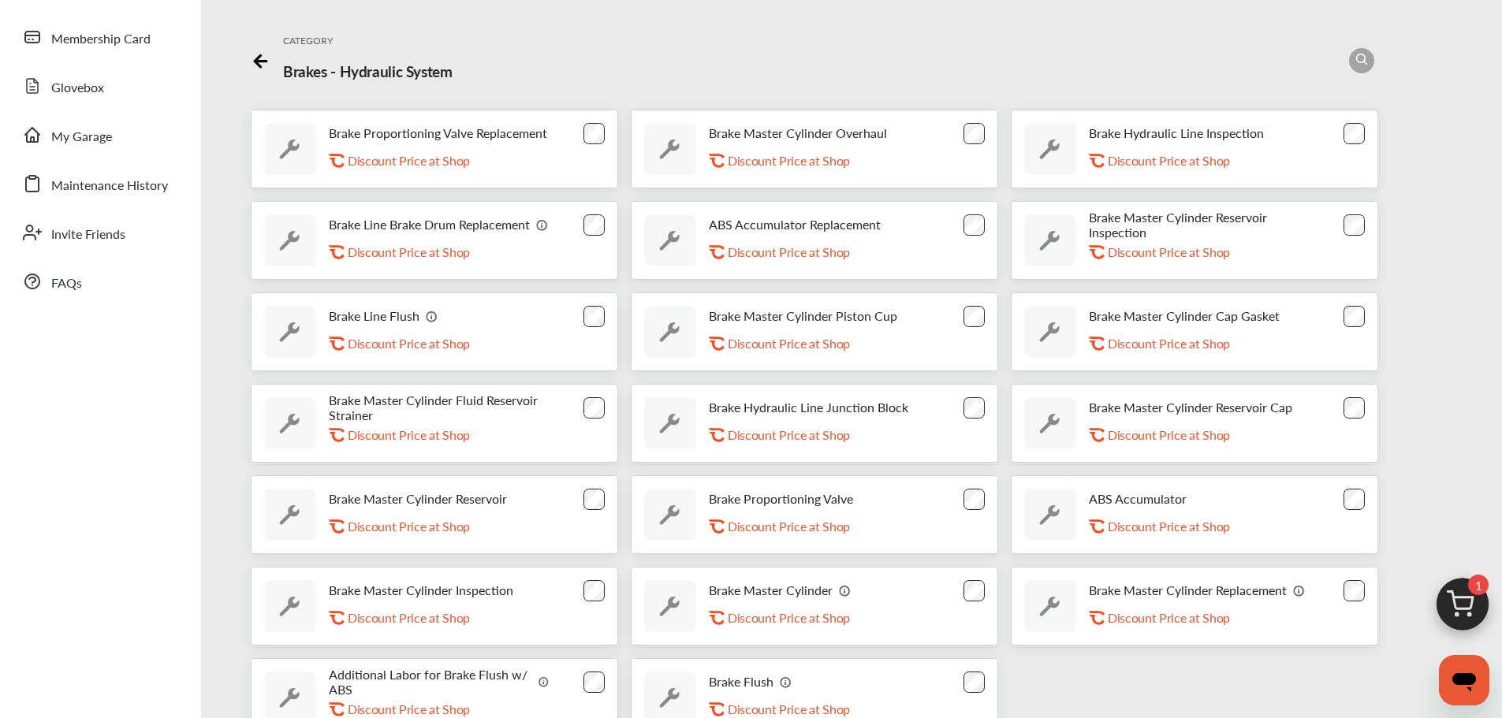
click at [252, 53] on icon at bounding box center [261, 59] width 20 height 20
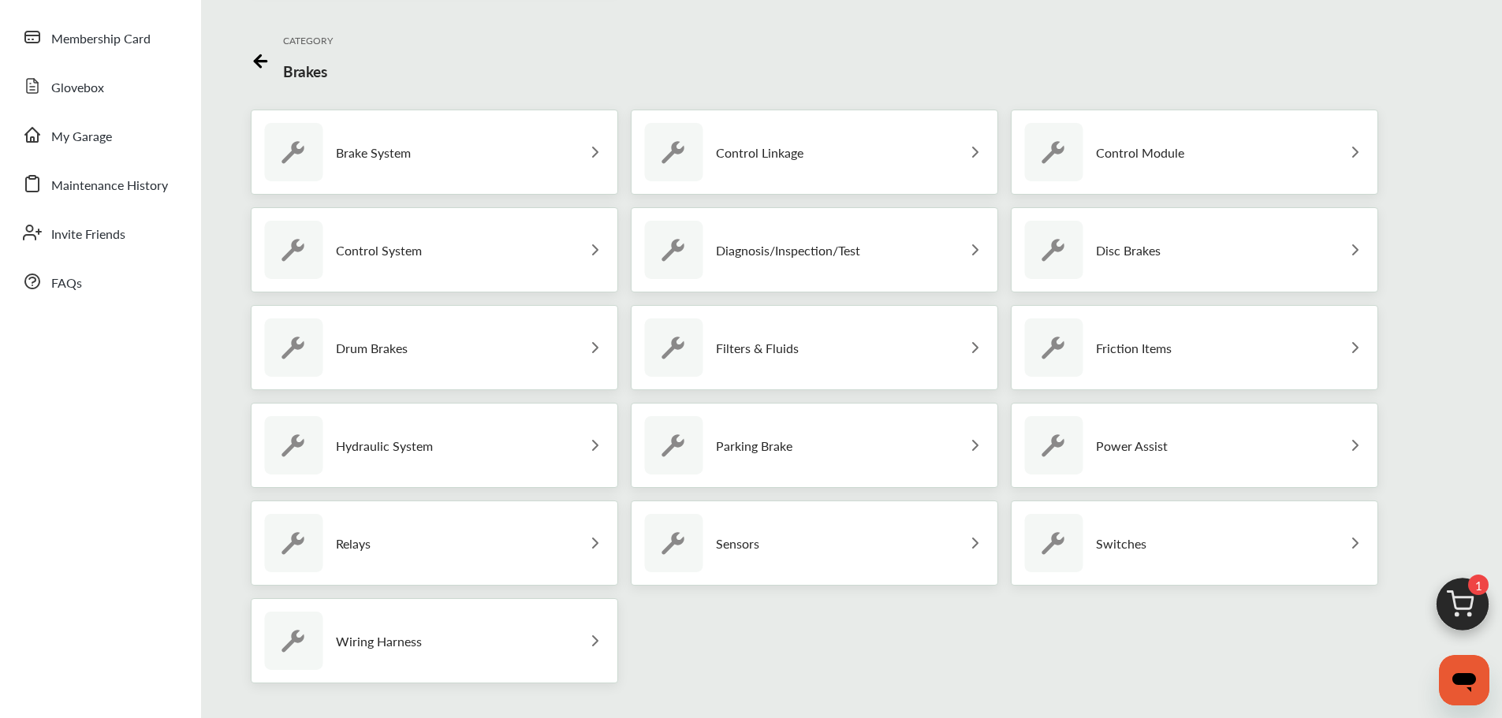
click at [401, 535] on div "Relays" at bounding box center [434, 543] width 367 height 85
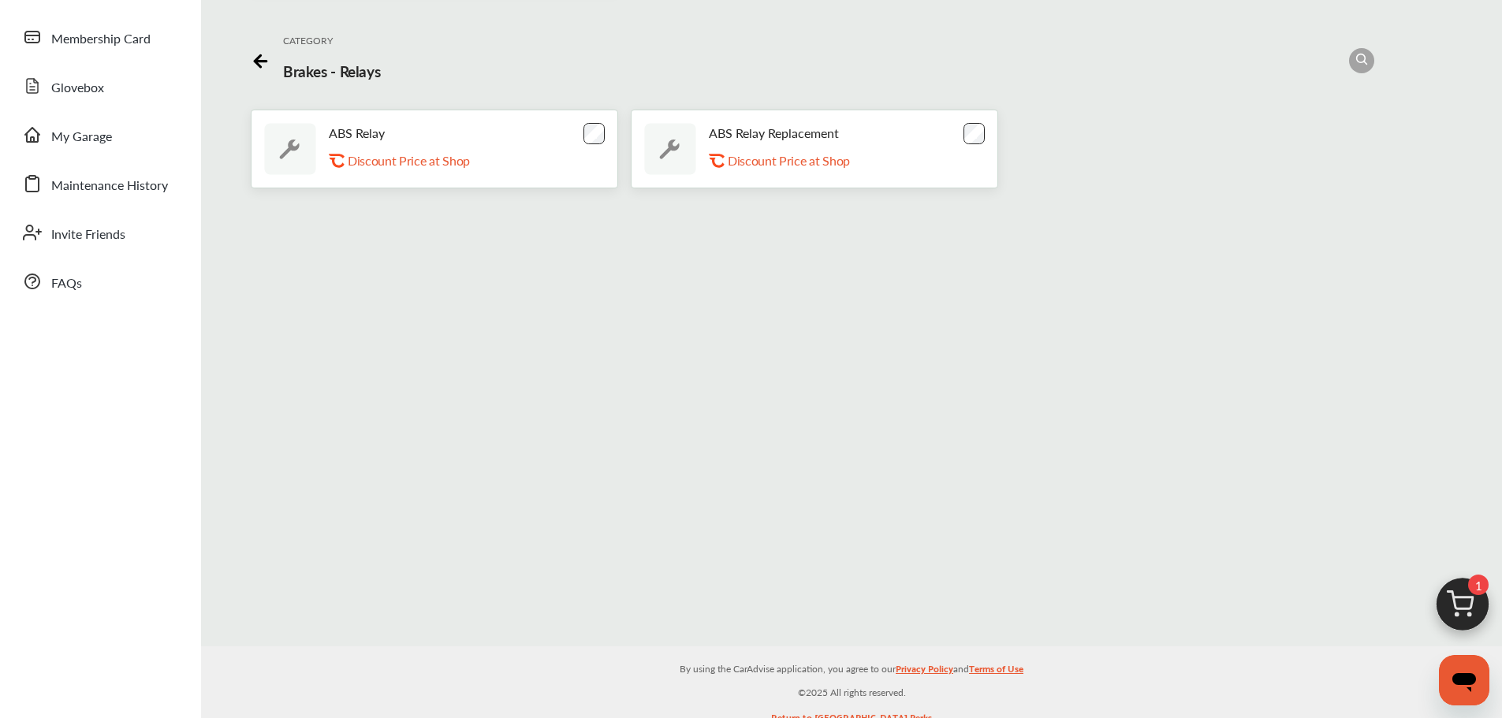
click at [255, 62] on icon at bounding box center [261, 62] width 12 height 0
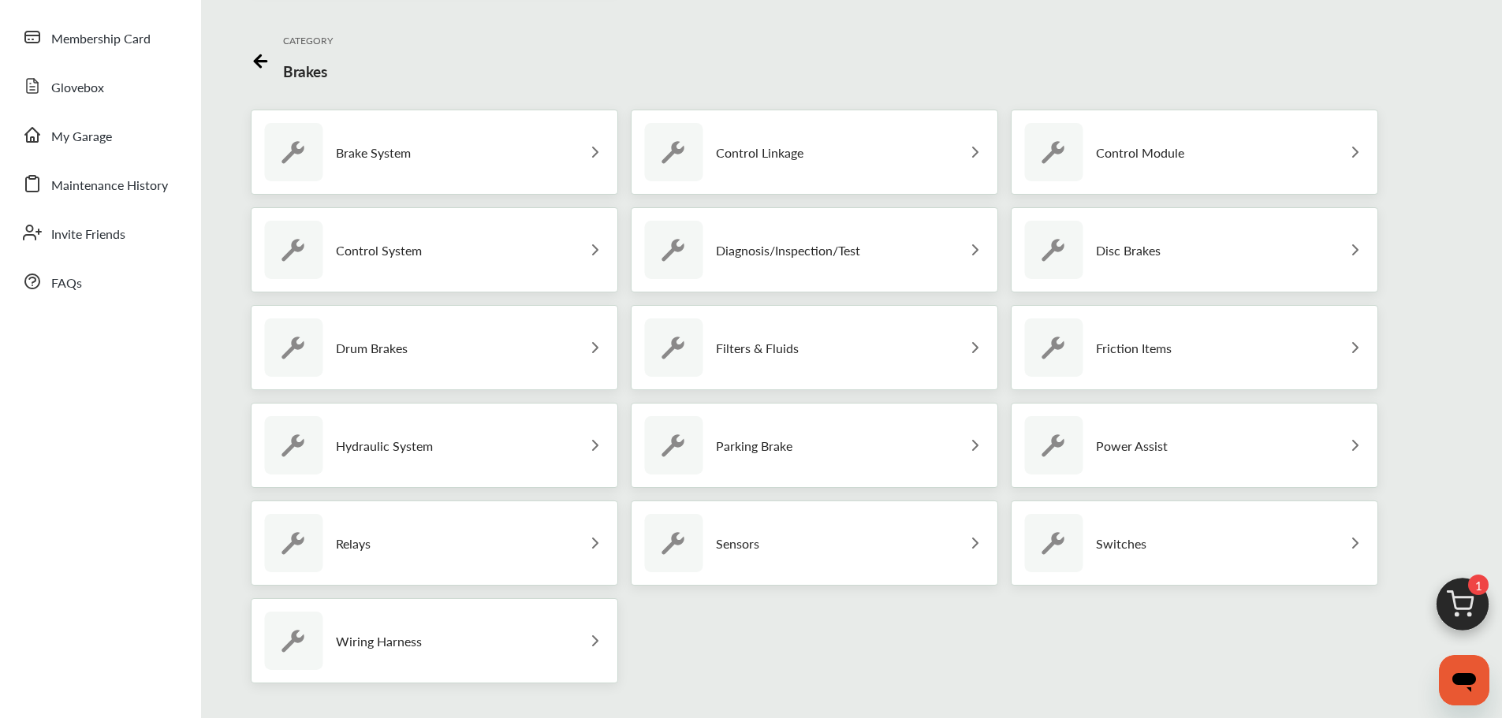
click at [472, 640] on div "Wiring Harness" at bounding box center [434, 640] width 367 height 85
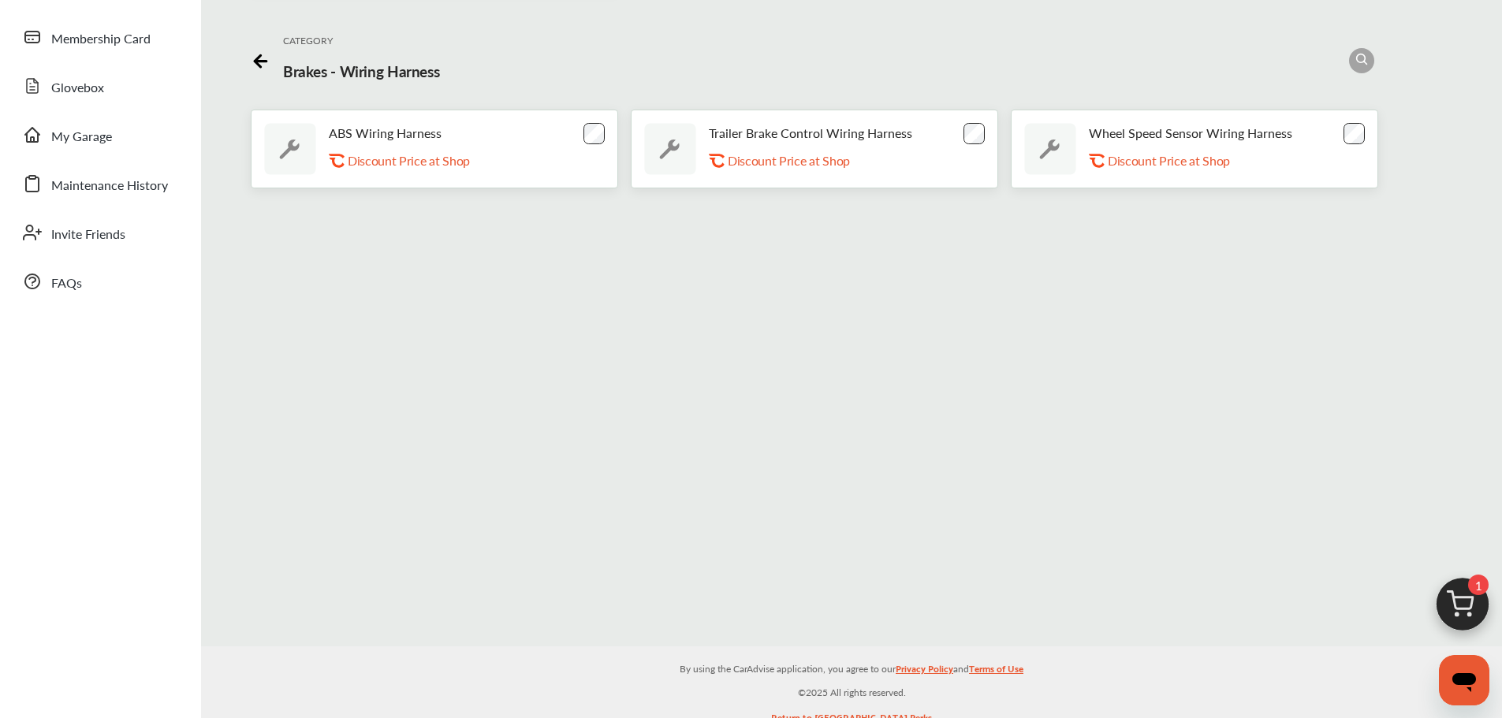
click at [255, 69] on div at bounding box center [261, 61] width 20 height 24
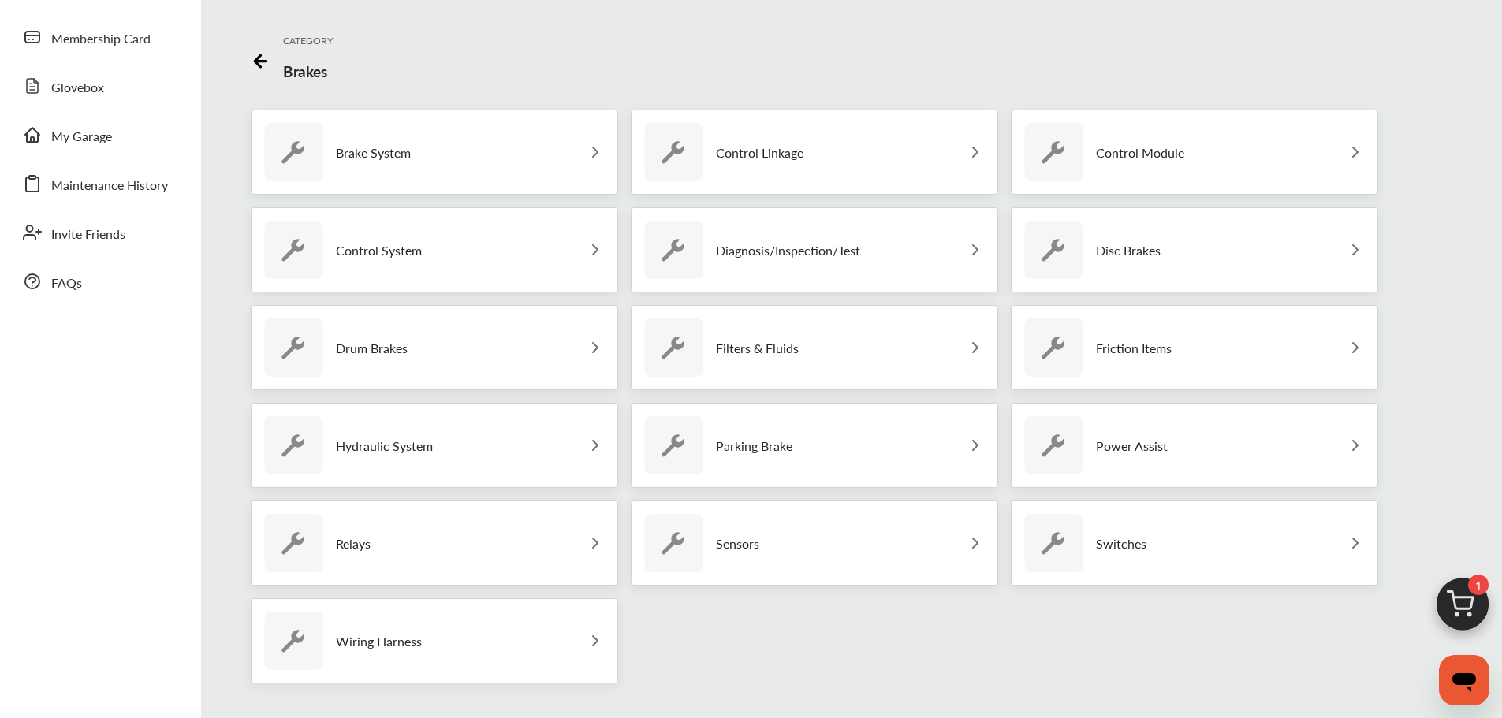
click at [731, 152] on p "Control Linkage" at bounding box center [760, 152] width 88 height 15
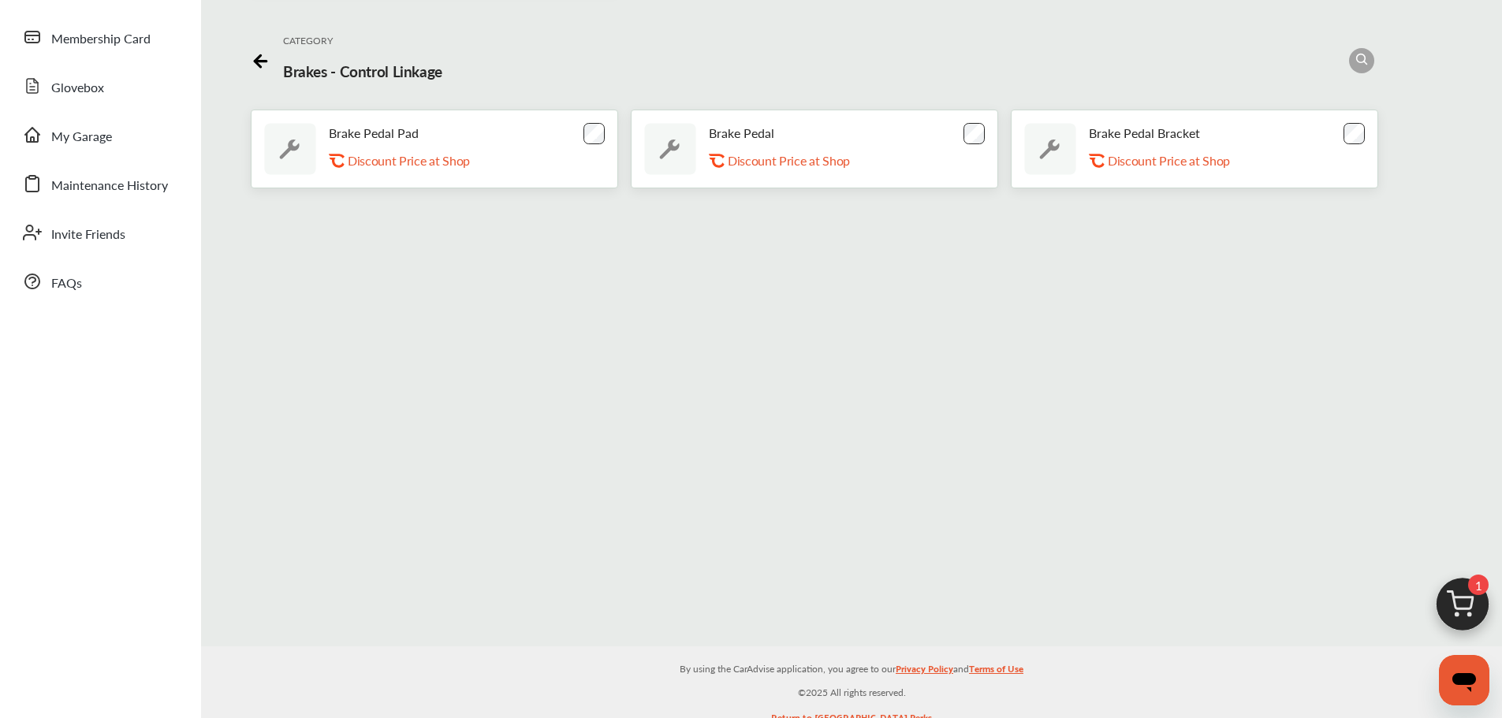
click at [270, 58] on div "CATEGORY Brakes - Control Linkage" at bounding box center [852, 60] width 1202 height 73
click at [254, 59] on icon at bounding box center [261, 59] width 20 height 20
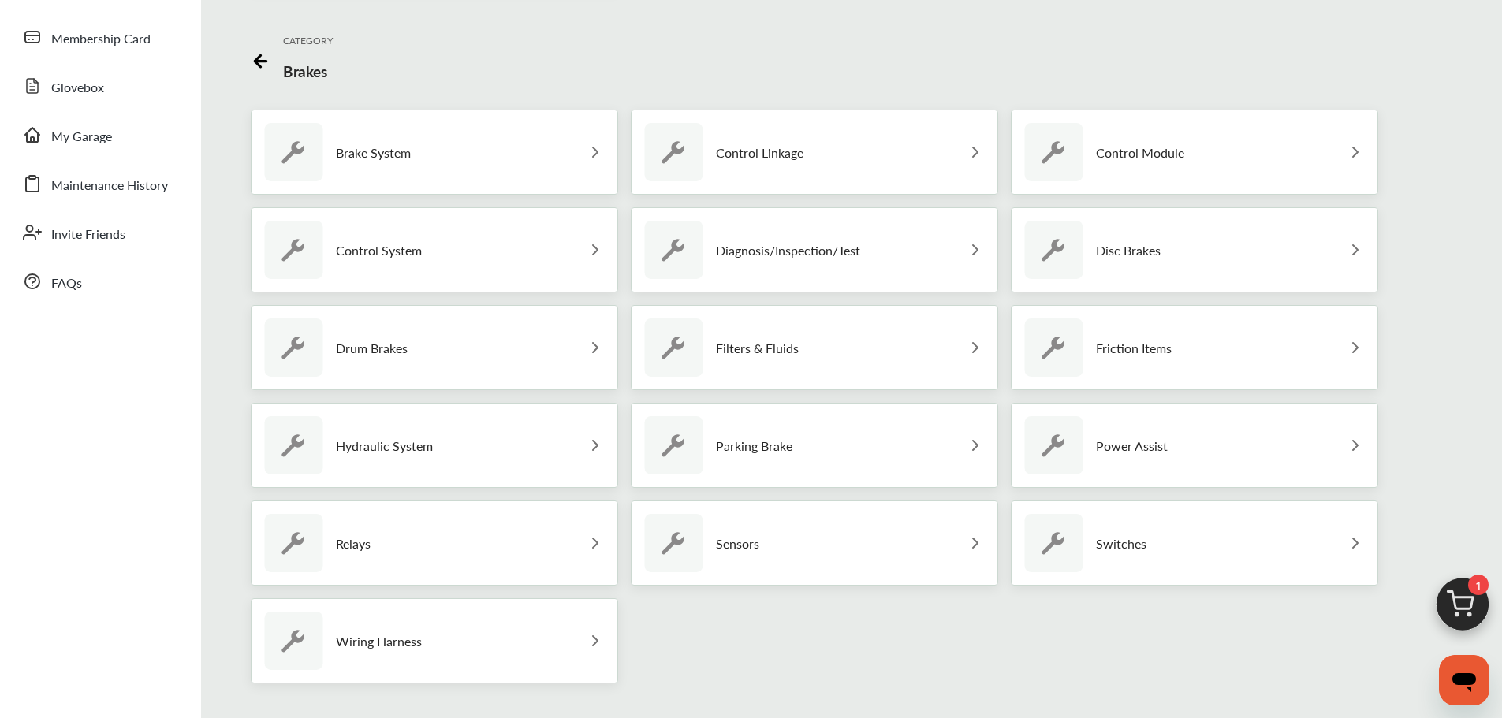
click at [908, 332] on div "Filters & Fluids" at bounding box center [814, 347] width 367 height 85
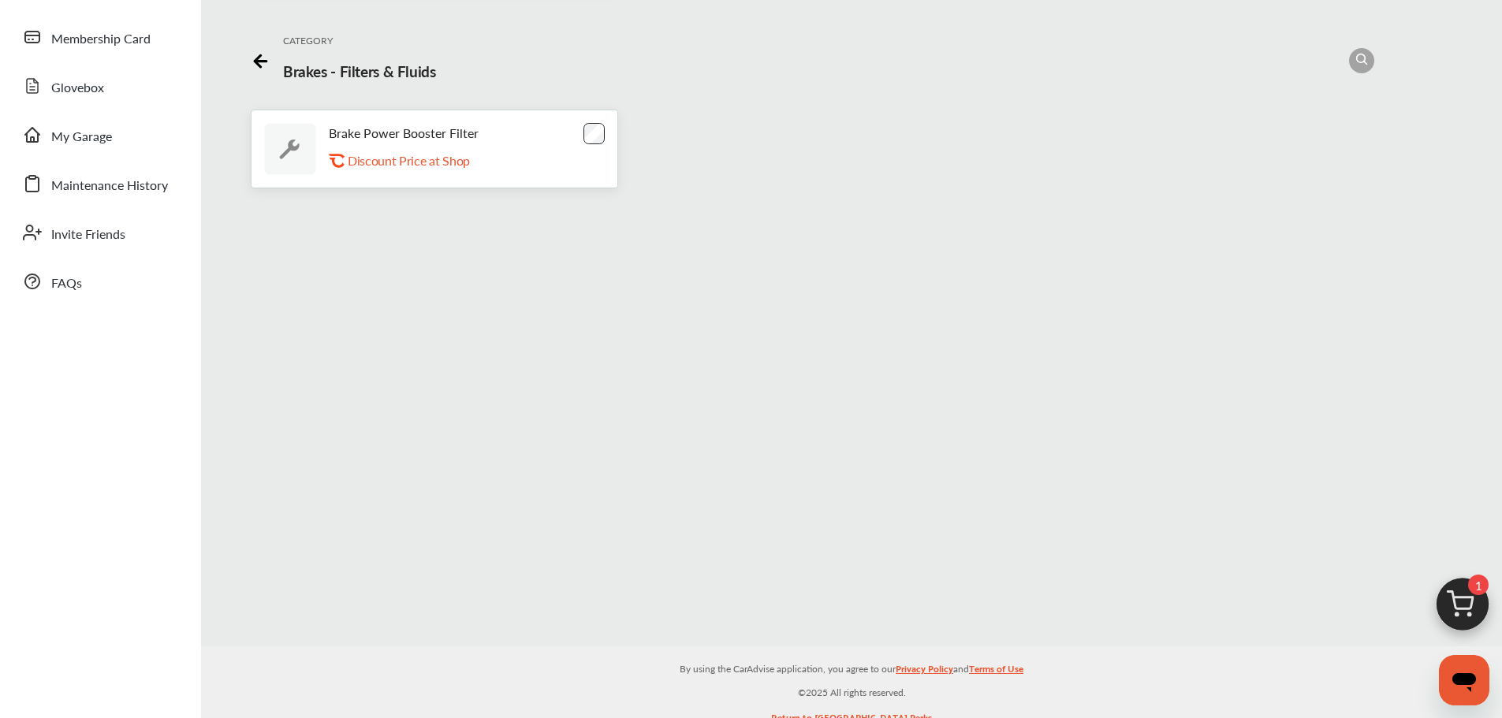
click at [257, 63] on icon at bounding box center [261, 59] width 20 height 20
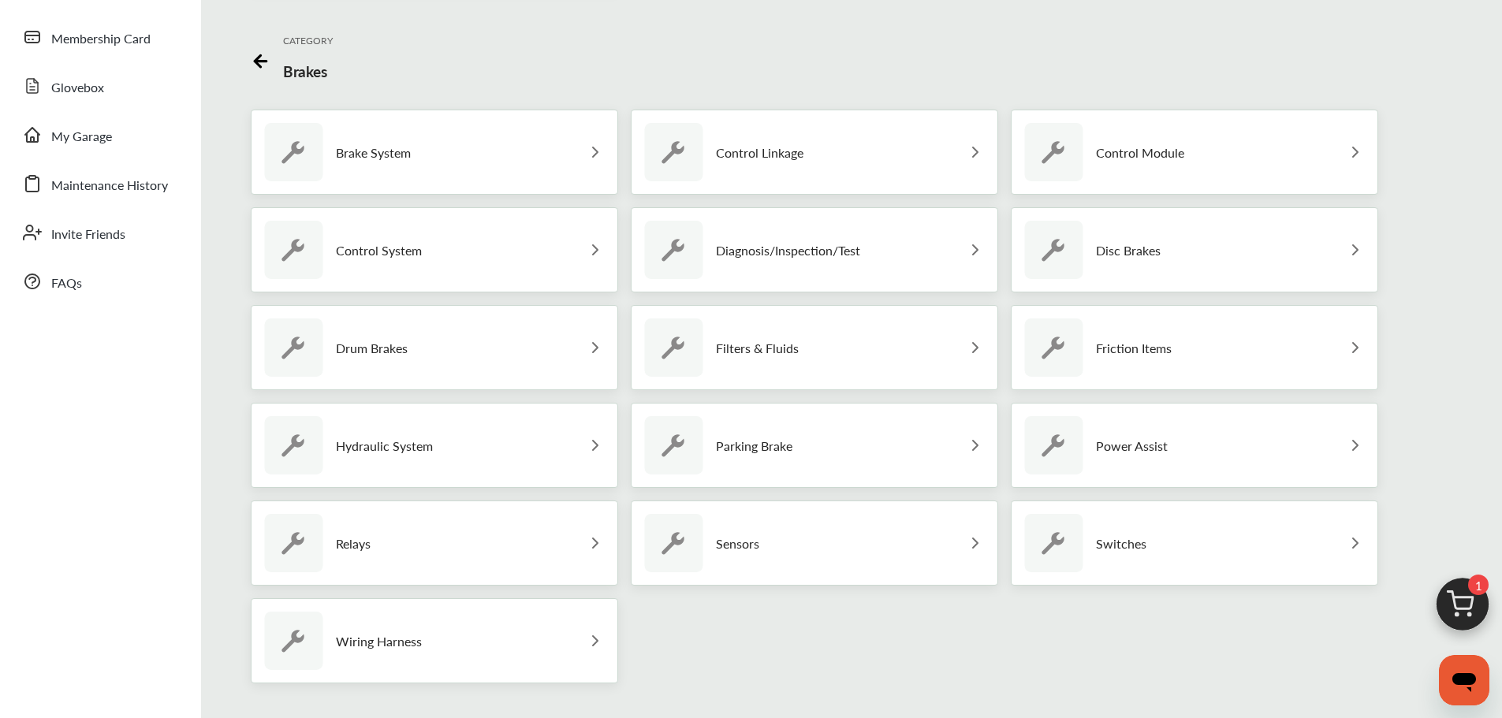
click at [841, 449] on div "Parking Brake" at bounding box center [814, 445] width 367 height 85
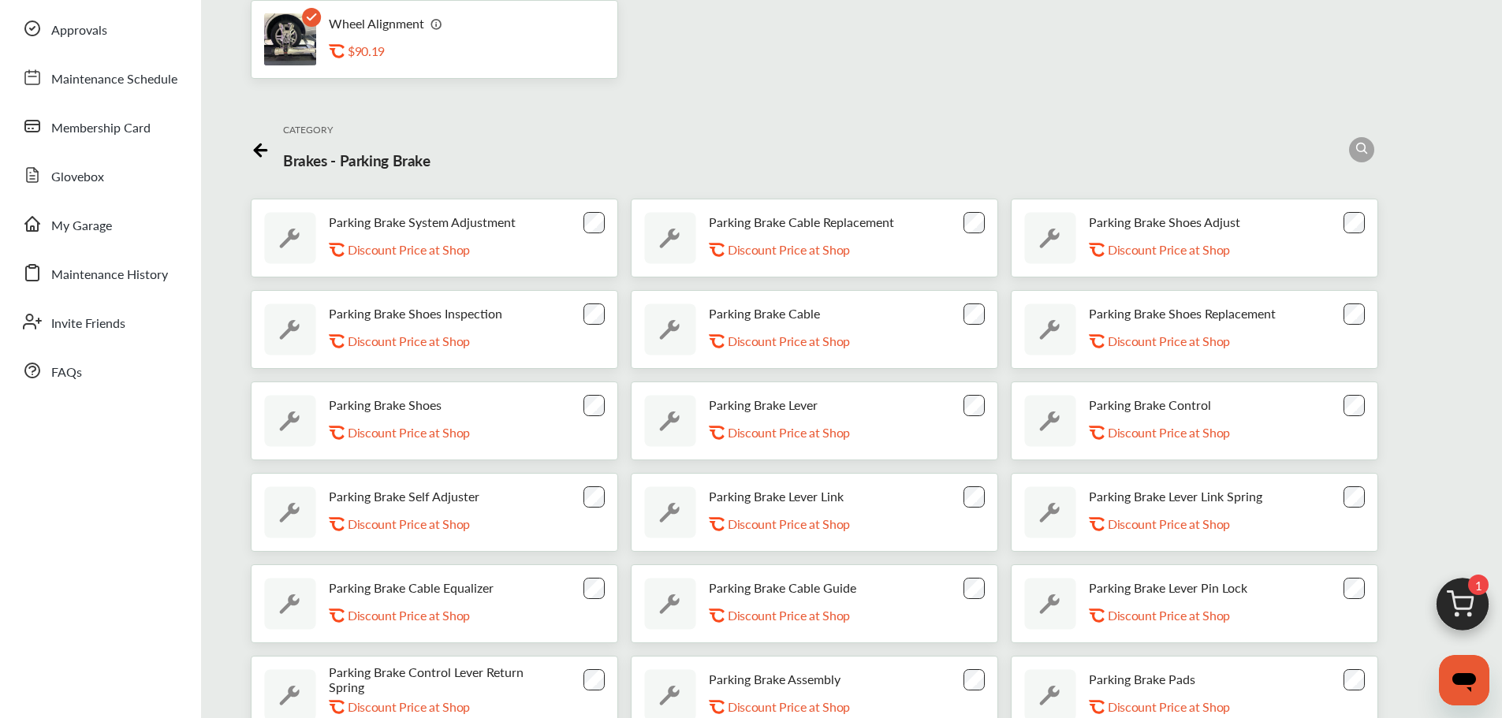
scroll to position [79, 0]
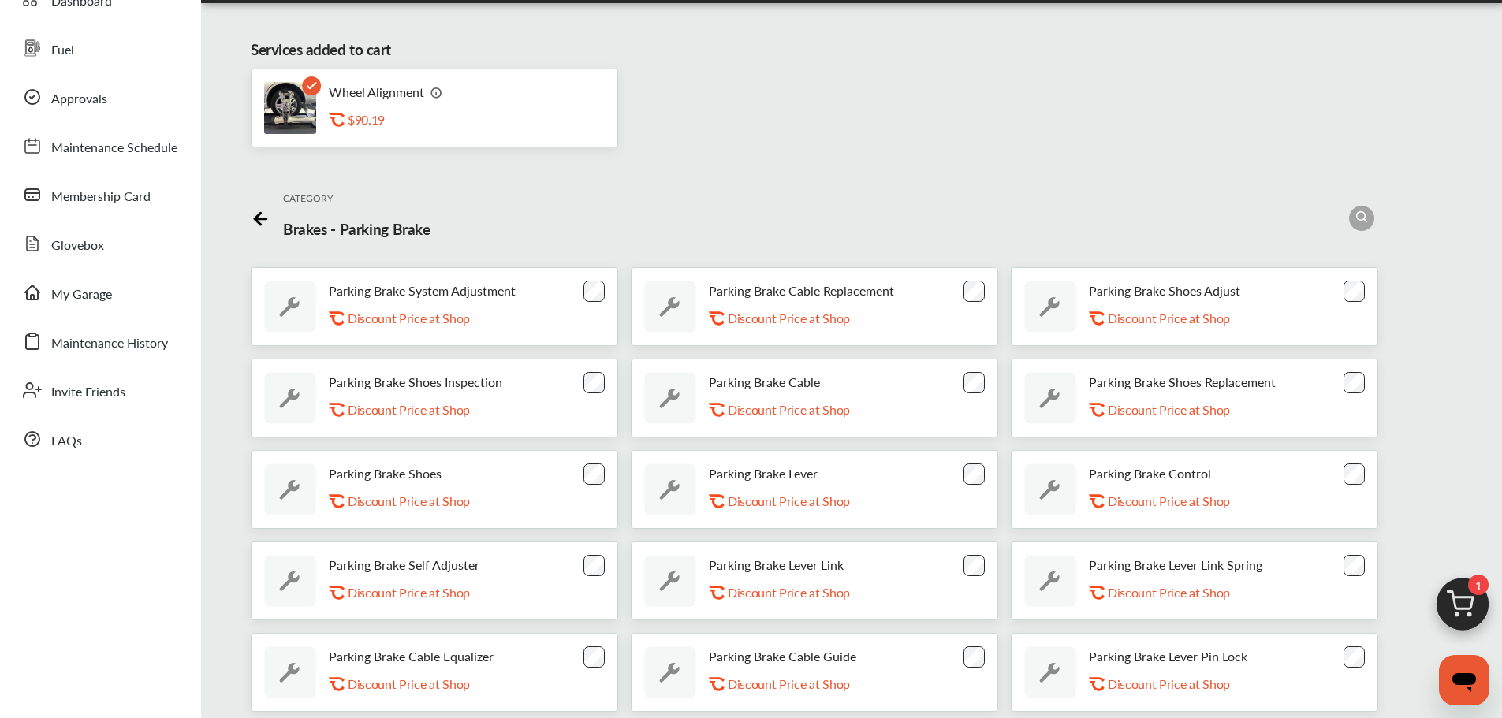
click at [251, 225] on icon at bounding box center [261, 217] width 20 height 20
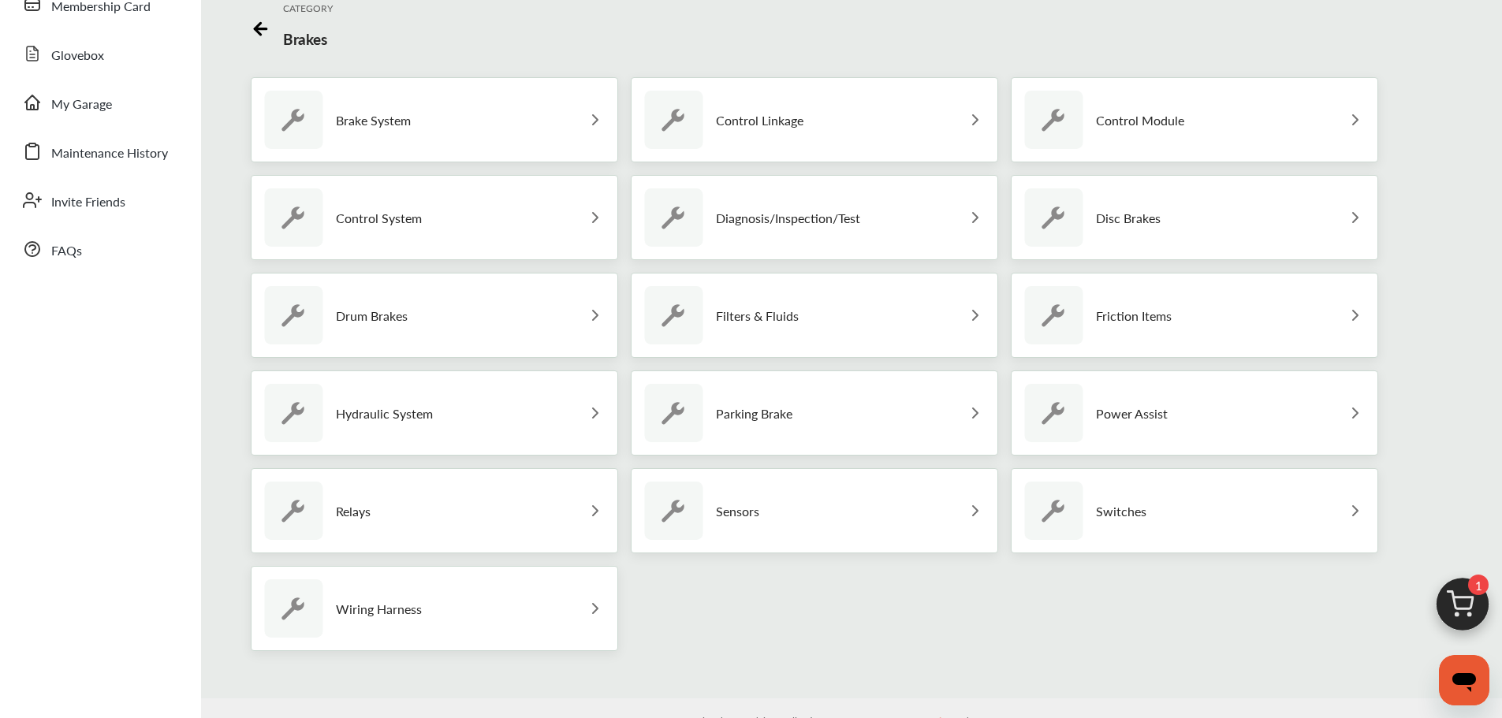
scroll to position [315, 0]
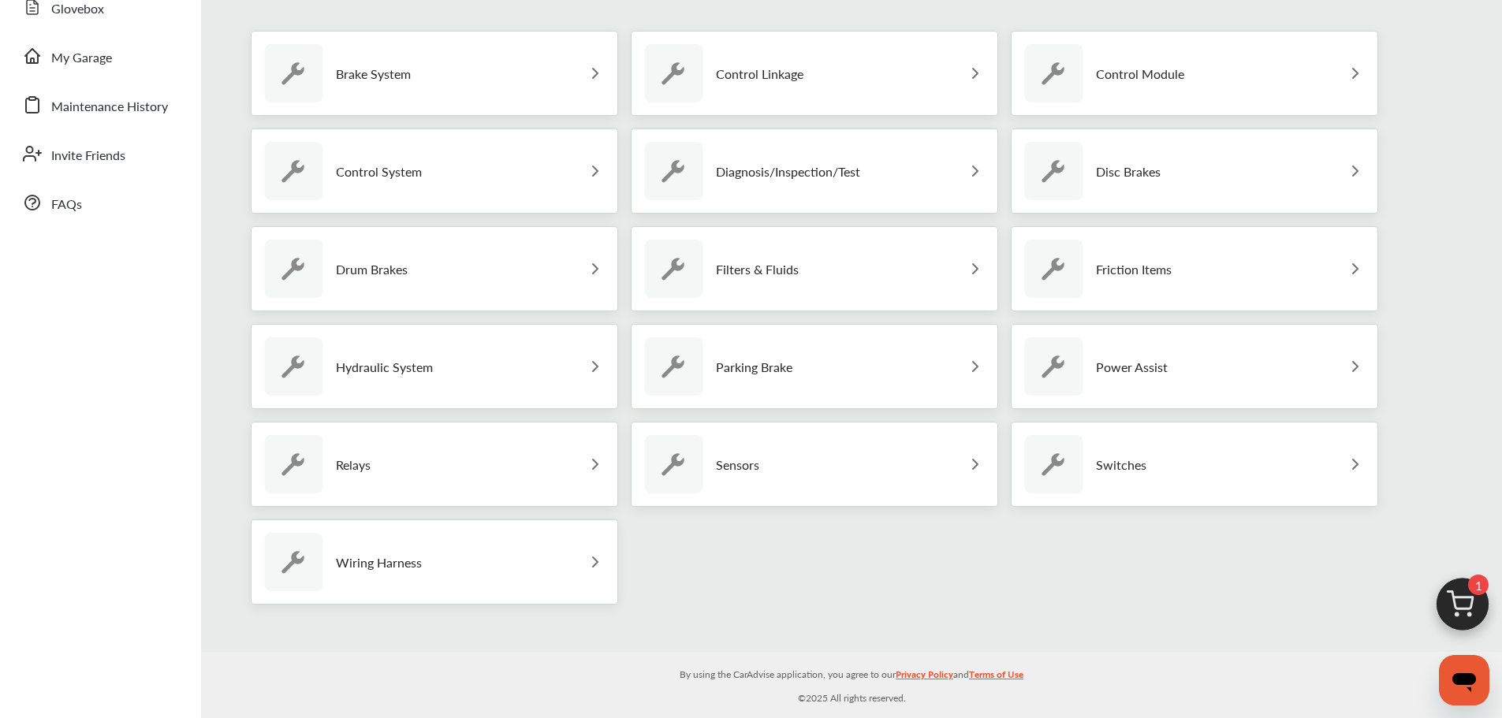
click at [943, 475] on div "Sensors" at bounding box center [814, 464] width 367 height 85
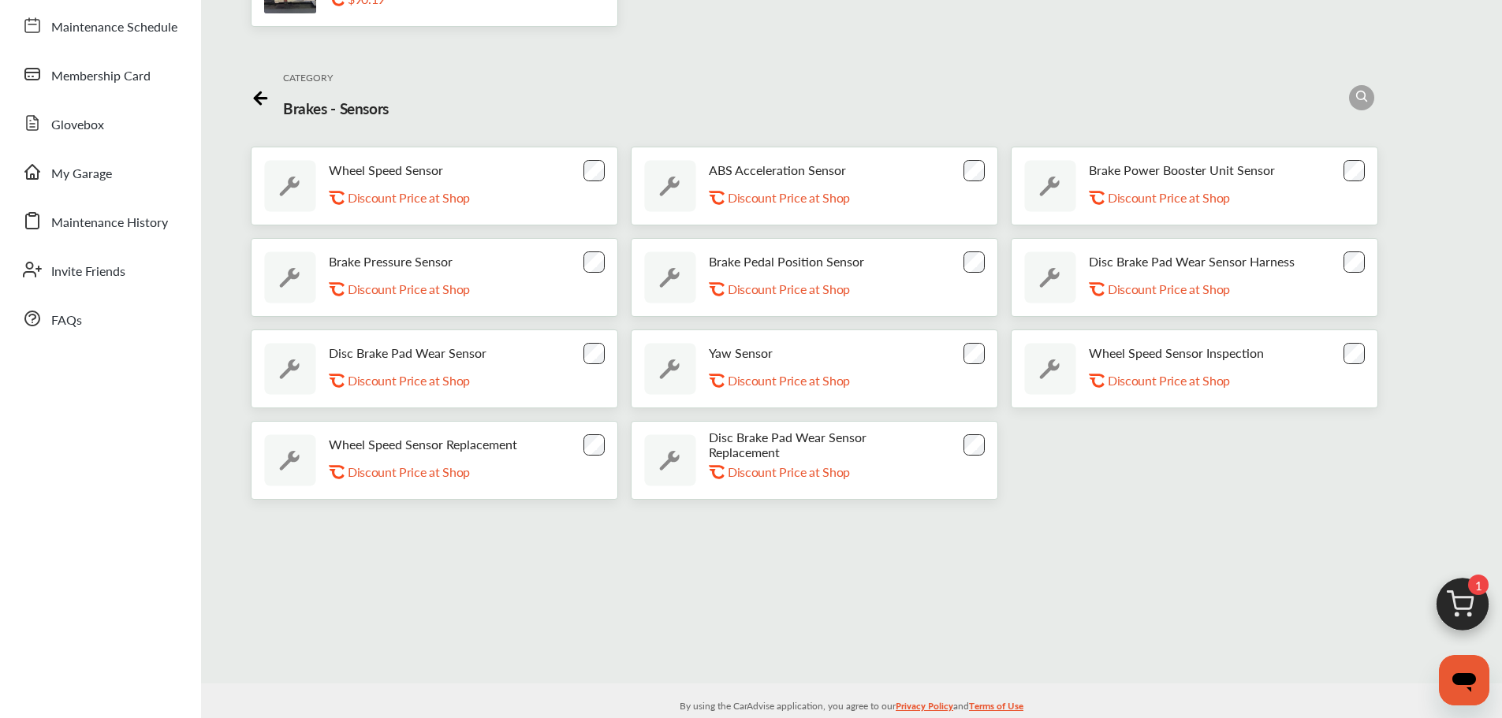
scroll to position [0, 0]
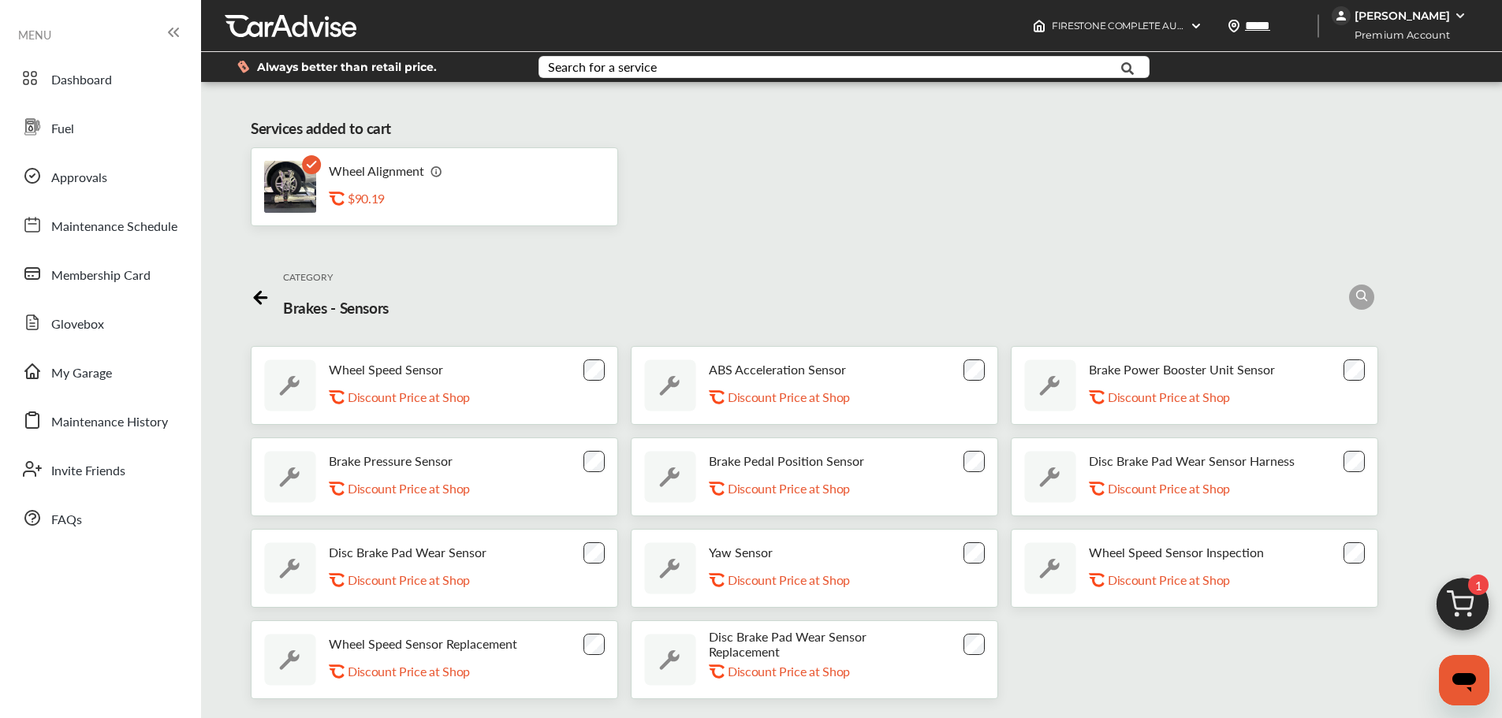
click at [255, 296] on icon at bounding box center [258, 298] width 6 height 12
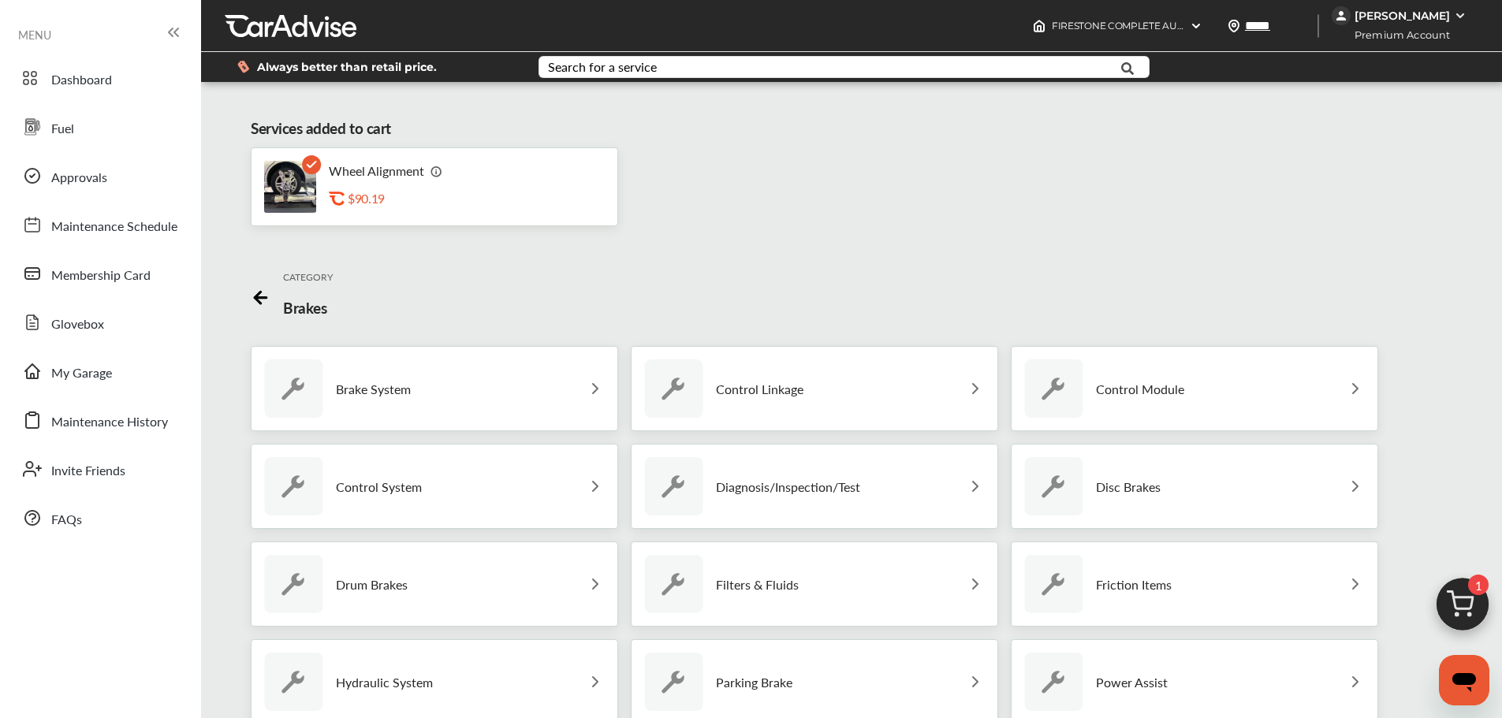
click at [1120, 393] on p "Control Module" at bounding box center [1140, 389] width 88 height 15
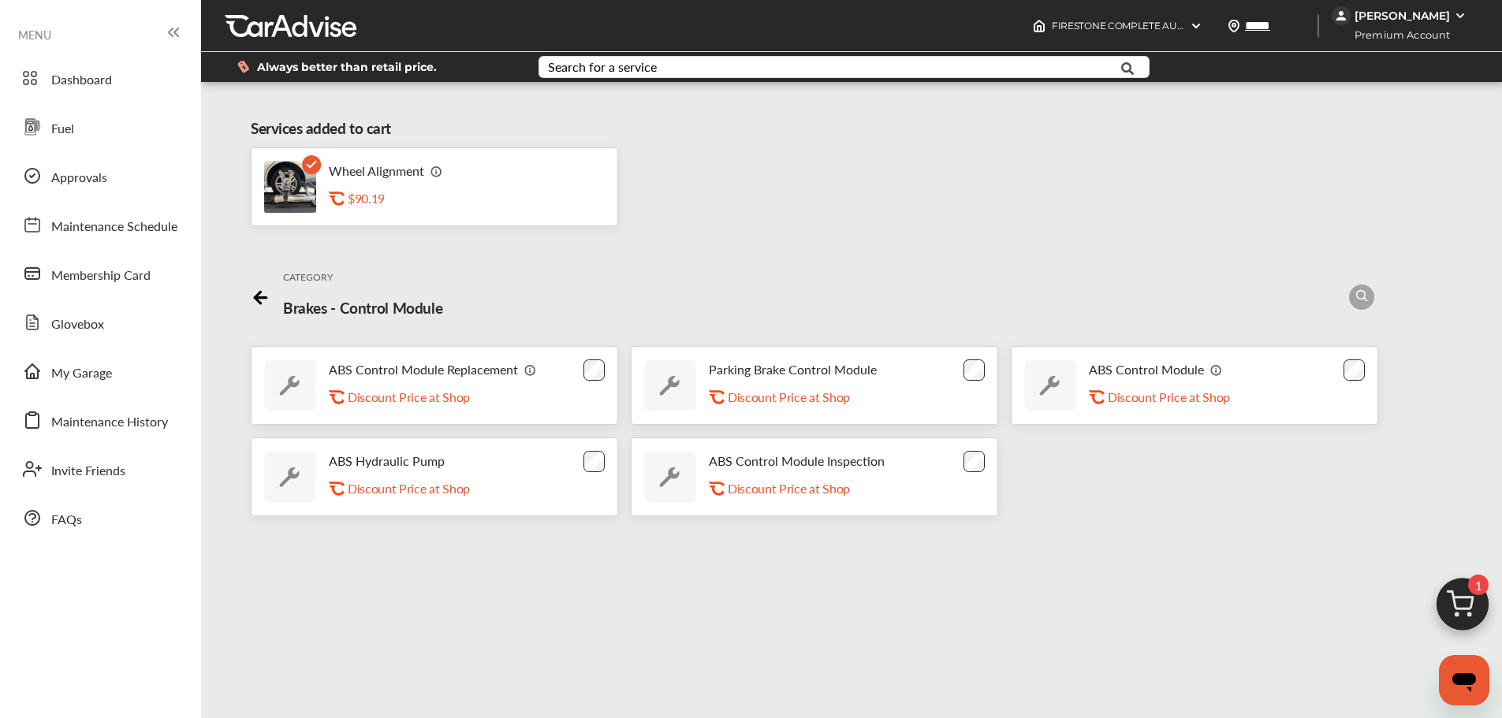
click at [252, 290] on icon at bounding box center [261, 295] width 20 height 20
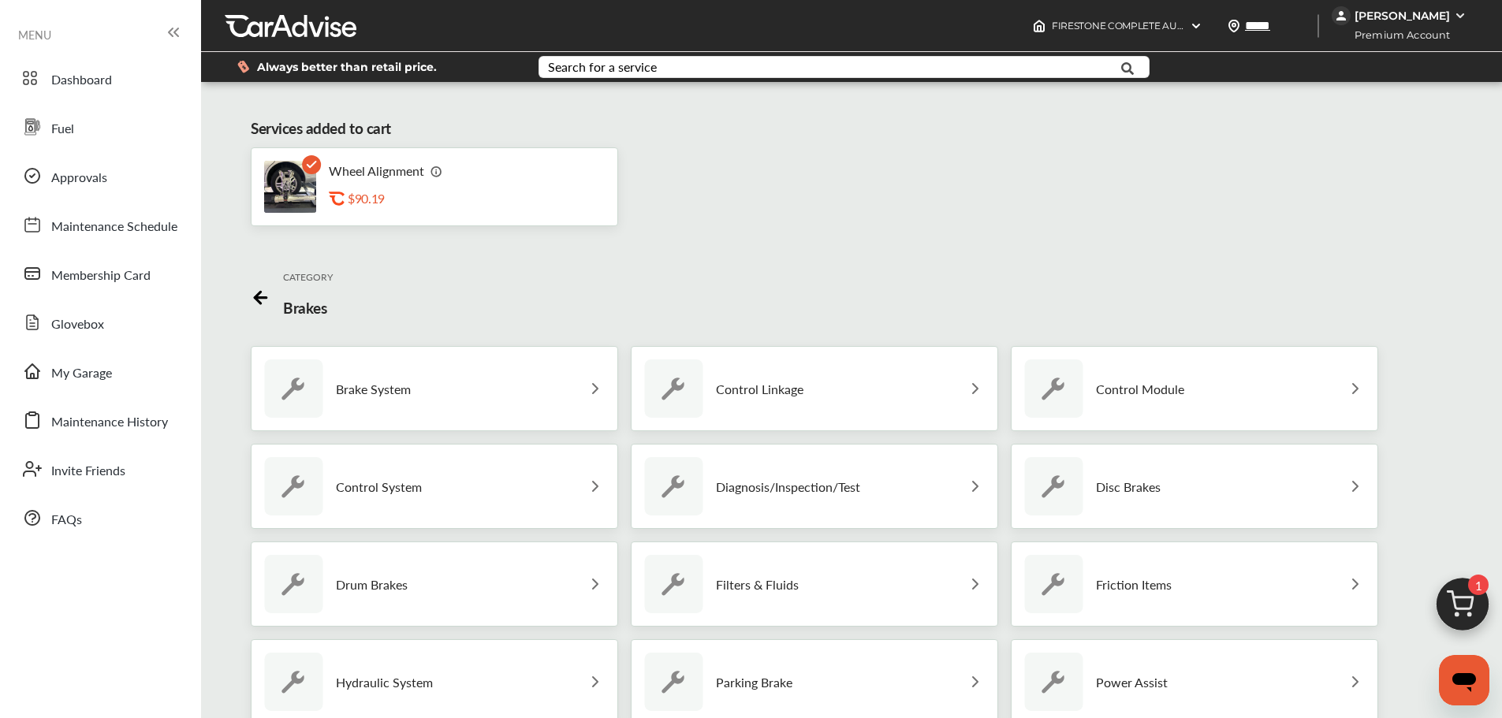
click at [1166, 492] on div "Disc Brakes" at bounding box center [1194, 486] width 367 height 85
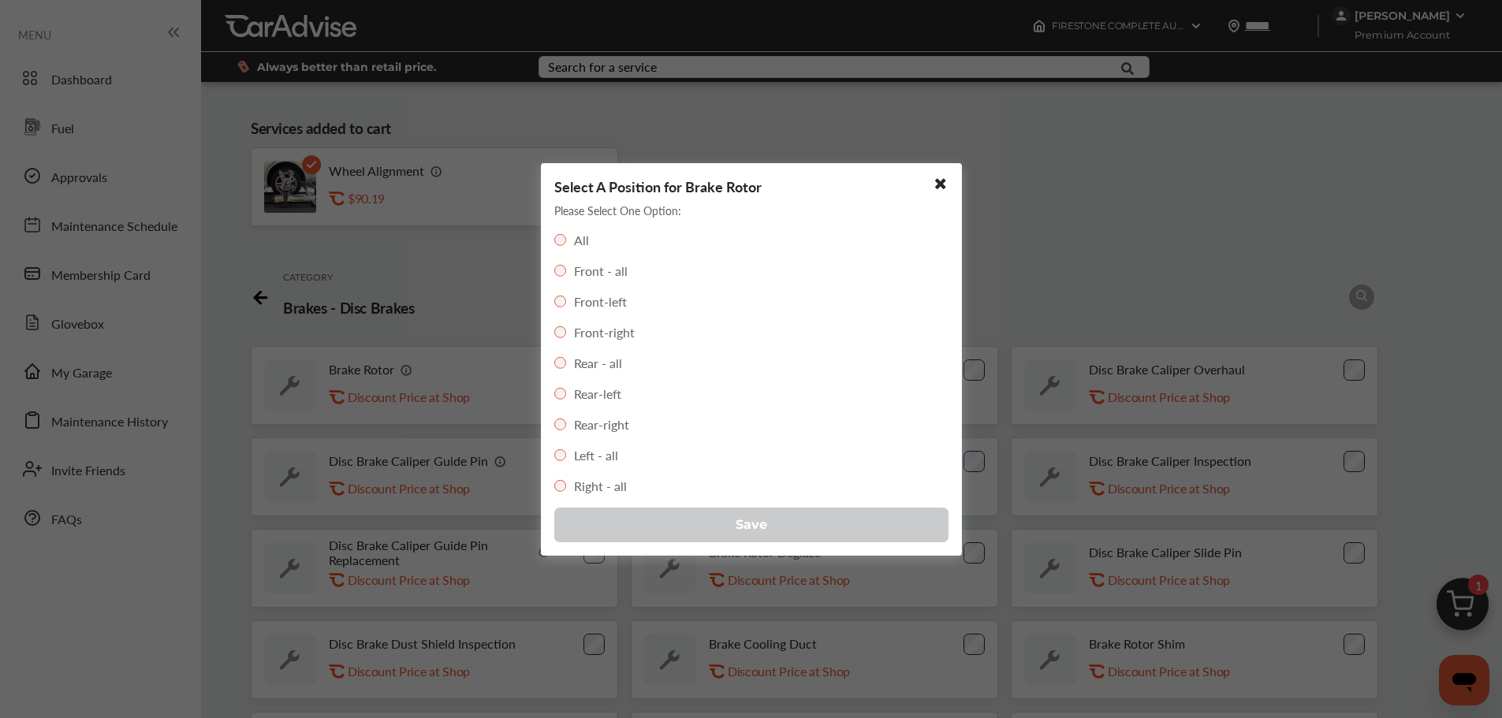
click at [705, 534] on button "Save" at bounding box center [751, 525] width 394 height 35
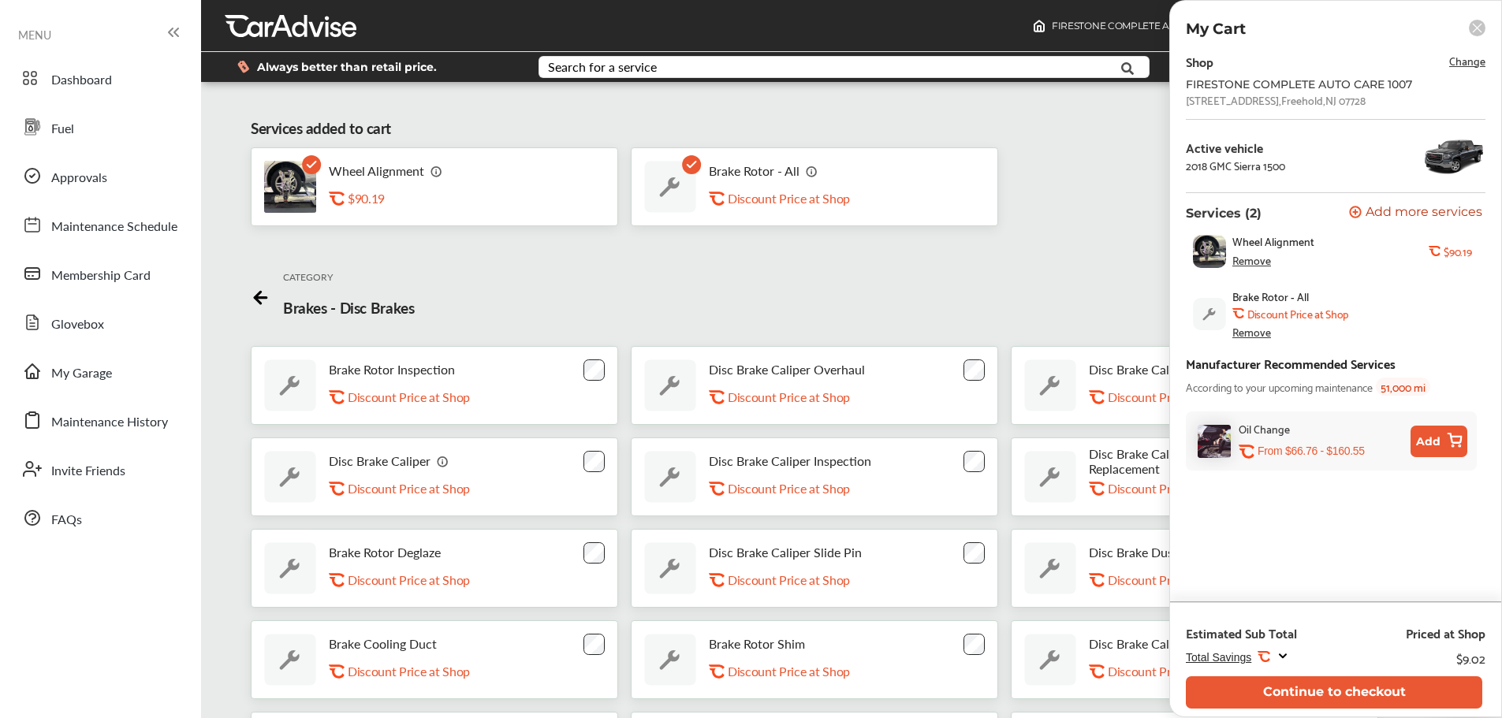
click at [1308, 681] on button "Continue to checkout" at bounding box center [1334, 693] width 296 height 32
